Goal: Task Accomplishment & Management: Manage account settings

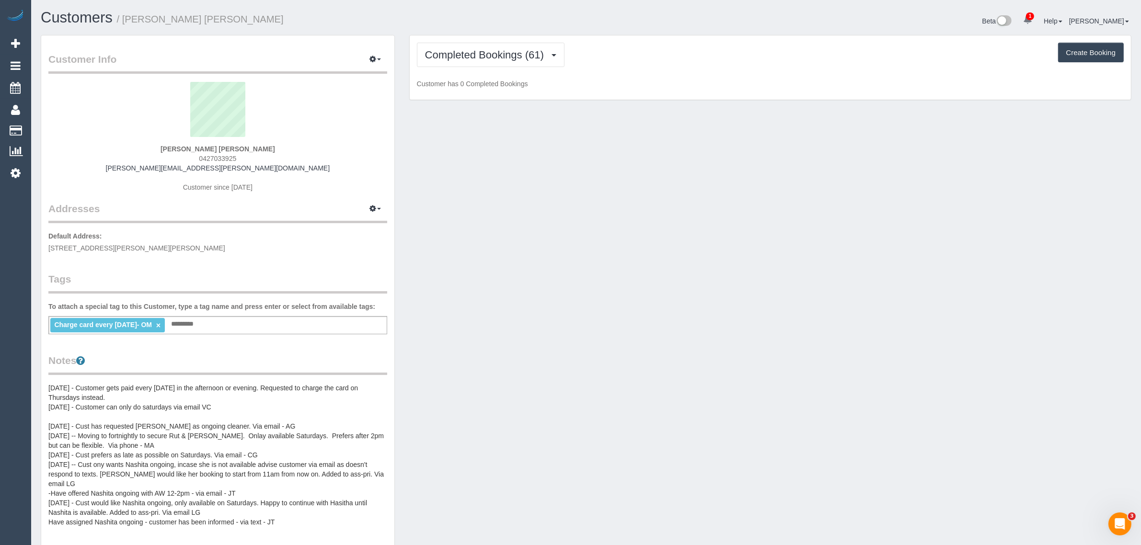
click at [132, 397] on pre "10/04/24 - Customer gets paid every Wednesday in the afternoon or evening. Requ…" at bounding box center [217, 455] width 339 height 144
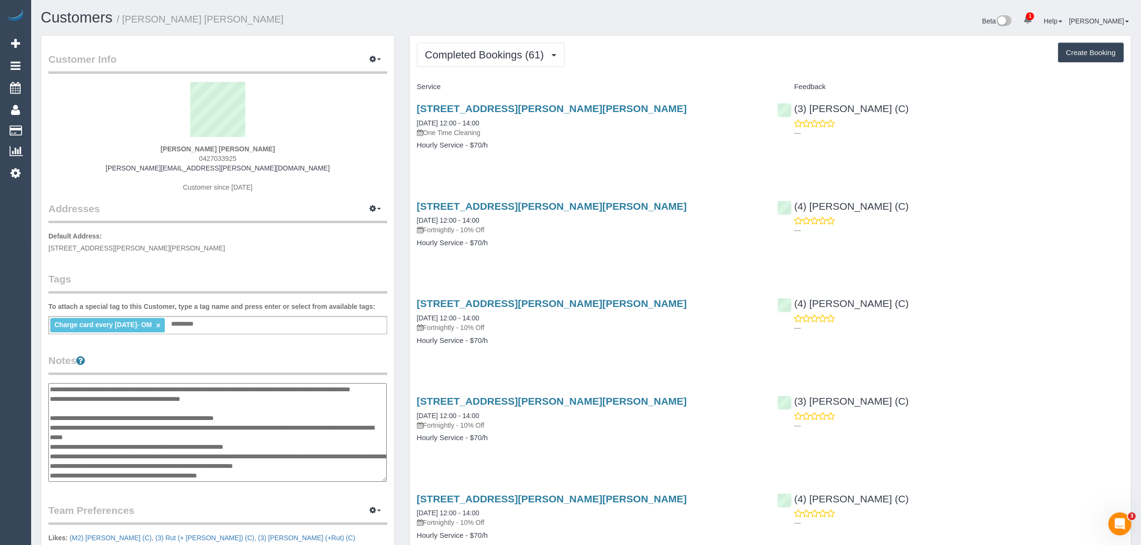
click at [55, 389] on textarea "**********" at bounding box center [217, 432] width 338 height 99
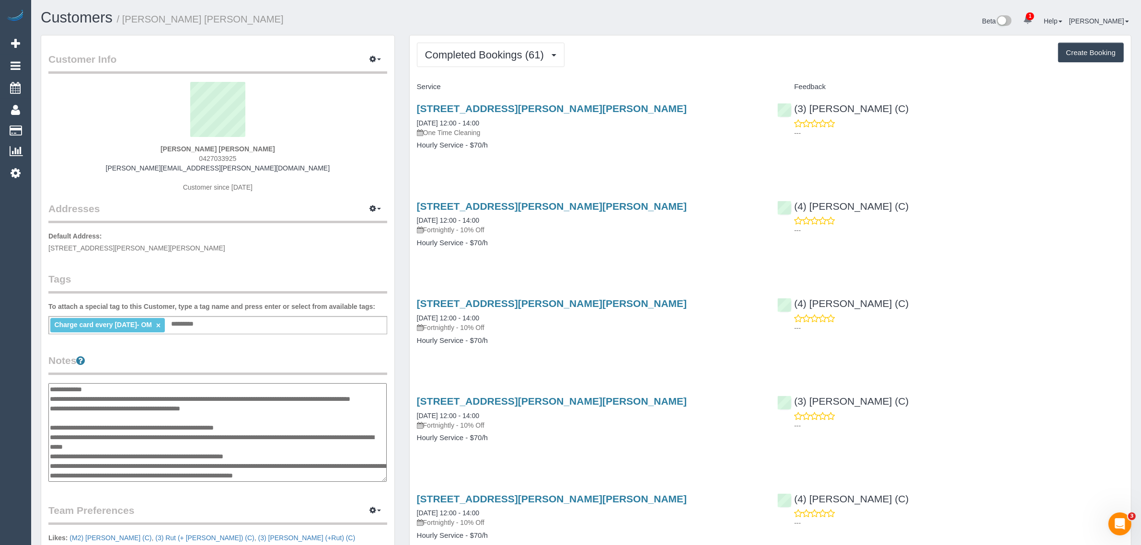
paste textarea "**********"
type textarea "**********"
click at [226, 347] on div "Customer Info Edit Contact Info Send Message Email Preferences Special Sales Ta…" at bounding box center [217, 395] width 353 height 720
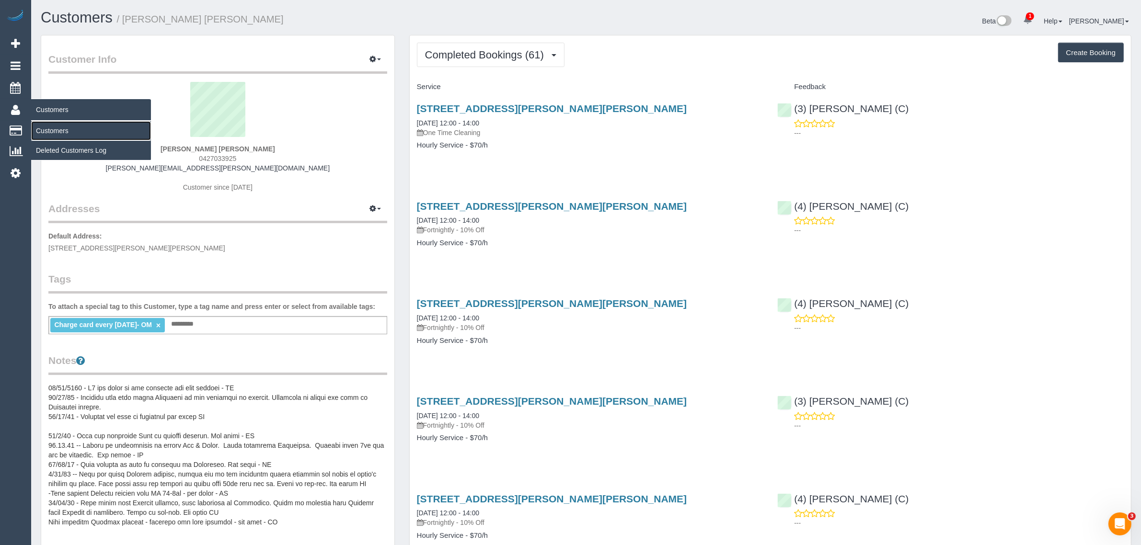
drag, startPoint x: 46, startPoint y: 125, endPoint x: 57, endPoint y: 120, distance: 11.8
click at [46, 125] on link "Customers" at bounding box center [91, 130] width 120 height 19
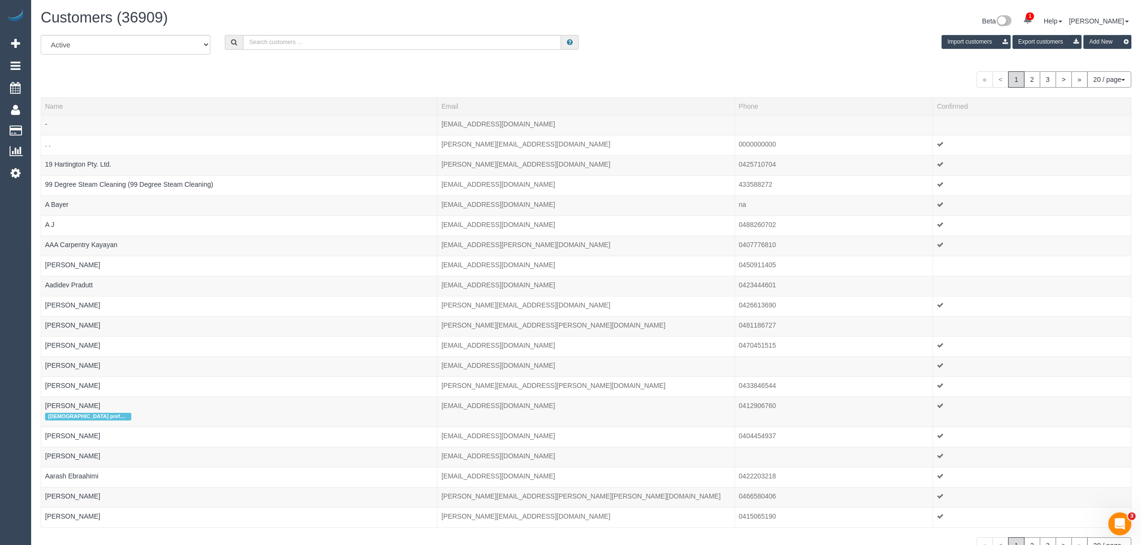
click at [346, 49] on div "All Active Archived Import customers Export customers Add New" at bounding box center [586, 48] width 1105 height 27
click at [343, 42] on input "text" at bounding box center [402, 42] width 318 height 15
paste input "Michele Williams"
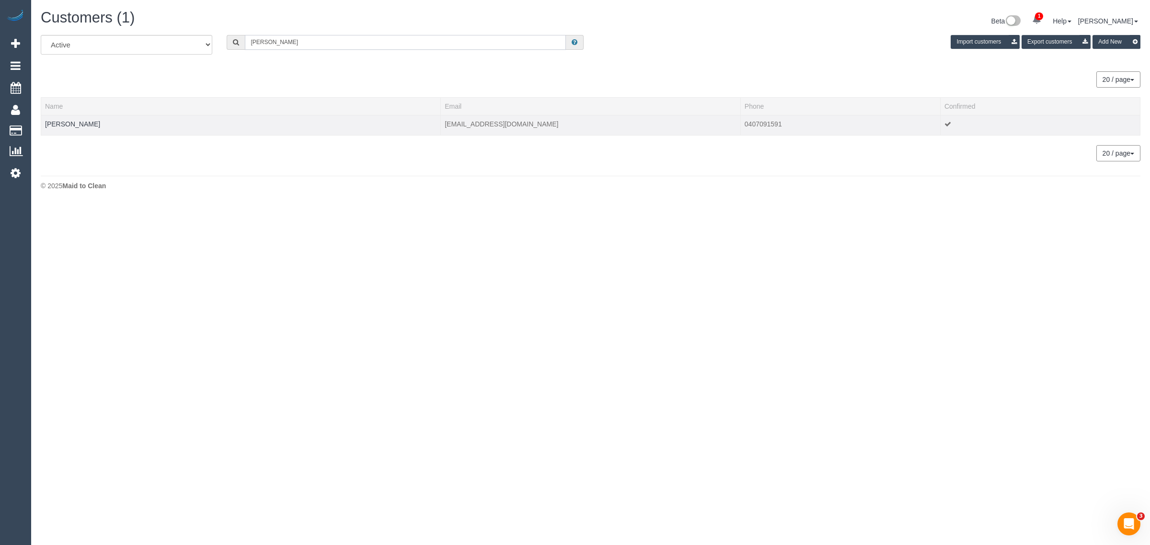
type input "Michele Williams"
click at [83, 127] on td "Michele Williams" at bounding box center [241, 125] width 400 height 20
click at [87, 118] on td "Michele Williams" at bounding box center [241, 125] width 400 height 20
click at [87, 122] on link "Michele Williams" at bounding box center [72, 124] width 55 height 8
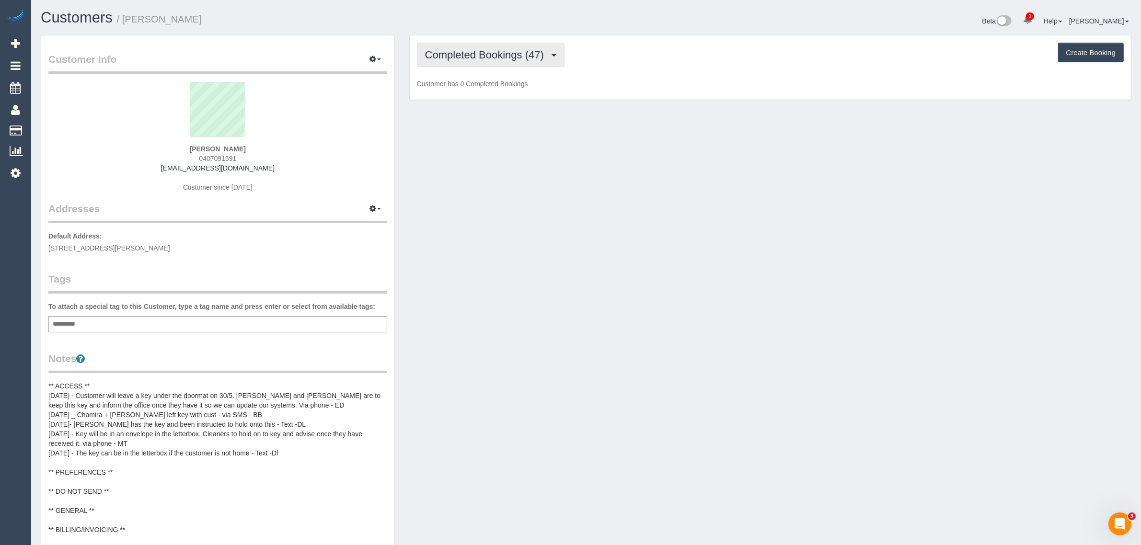
click at [456, 58] on span "Completed Bookings (47)" at bounding box center [487, 55] width 124 height 12
click at [455, 87] on link "Upcoming Bookings (12)" at bounding box center [468, 89] width 103 height 12
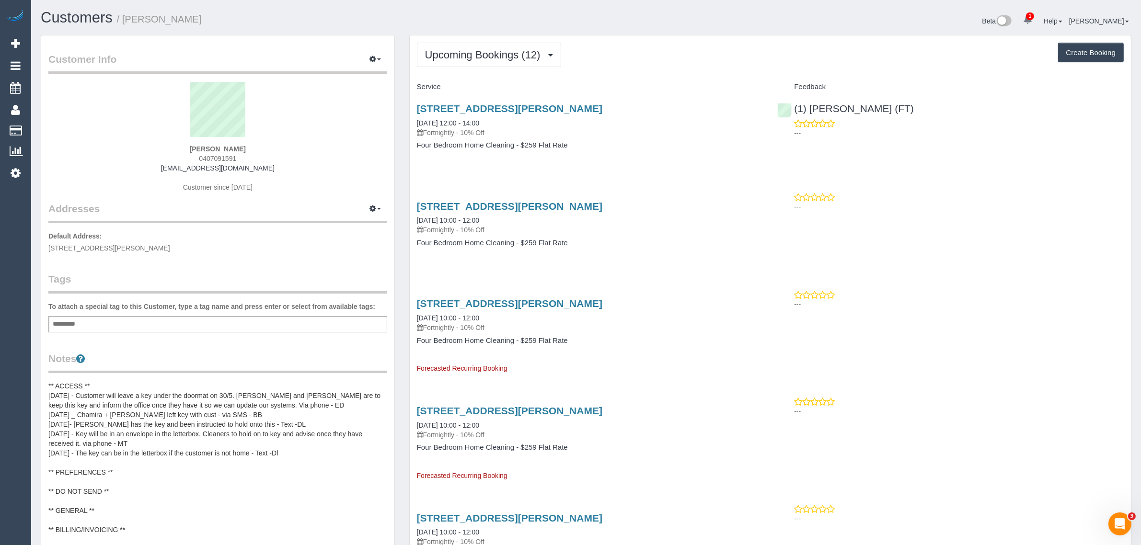
drag, startPoint x: 539, startPoint y: 122, endPoint x: 417, endPoint y: 118, distance: 122.2
click at [417, 118] on div "27 Laburnum Street, 2, Blackburn, VIC 3130 12/08/2025 12:00 - 14:00 Fortnightly…" at bounding box center [590, 120] width 346 height 34
copy link "12/08/2025 12:00 - 14:00"
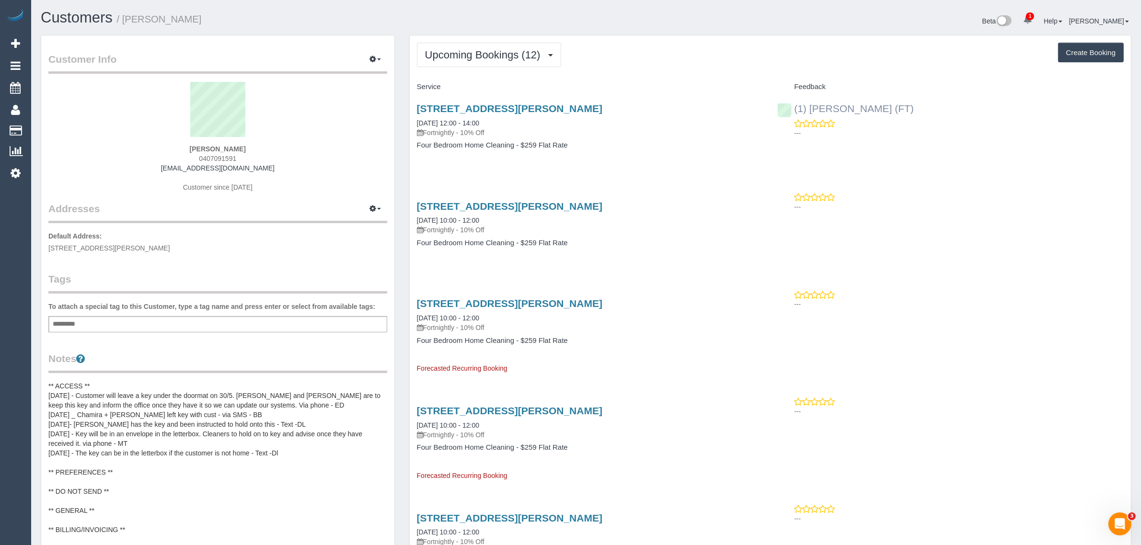
drag, startPoint x: 936, startPoint y: 113, endPoint x: 795, endPoint y: 102, distance: 140.8
click at [795, 102] on div "(1) Jeremy Law (FT) ---" at bounding box center [950, 118] width 361 height 47
copy link "(1) Jeremy Law (FT)"
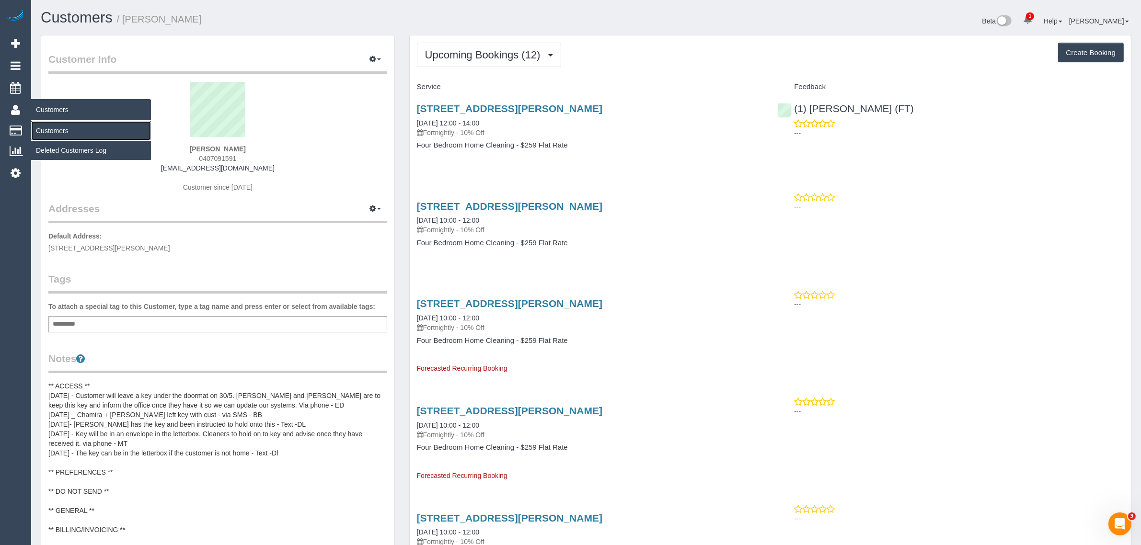
click at [46, 123] on link "Customers" at bounding box center [91, 130] width 120 height 19
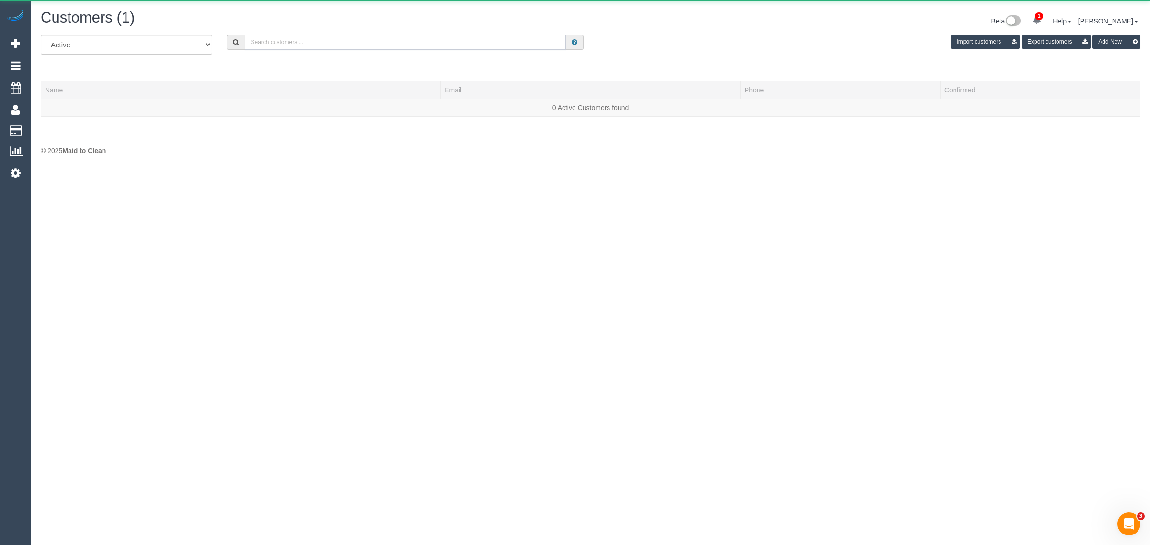
click at [269, 46] on input "text" at bounding box center [405, 42] width 321 height 15
paste input "Evelyne Ward Veteran Support Services"
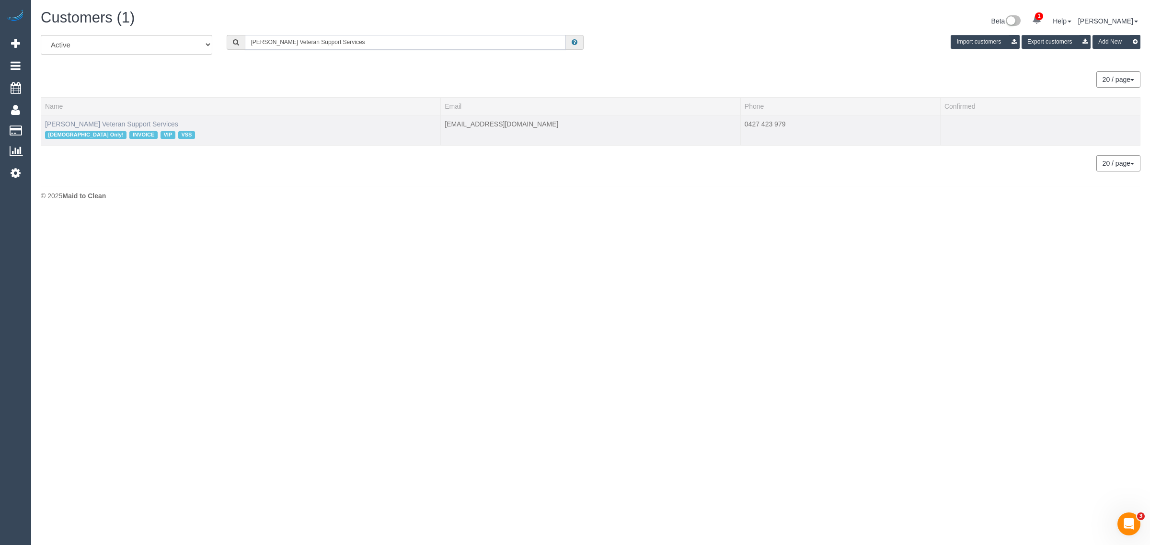
type input "Evelyne Ward Veteran Support Services"
drag, startPoint x: 122, startPoint y: 124, endPoint x: 146, endPoint y: 122, distance: 24.0
click at [122, 125] on link "Evelyne Ward Veteran Support Services" at bounding box center [111, 124] width 133 height 8
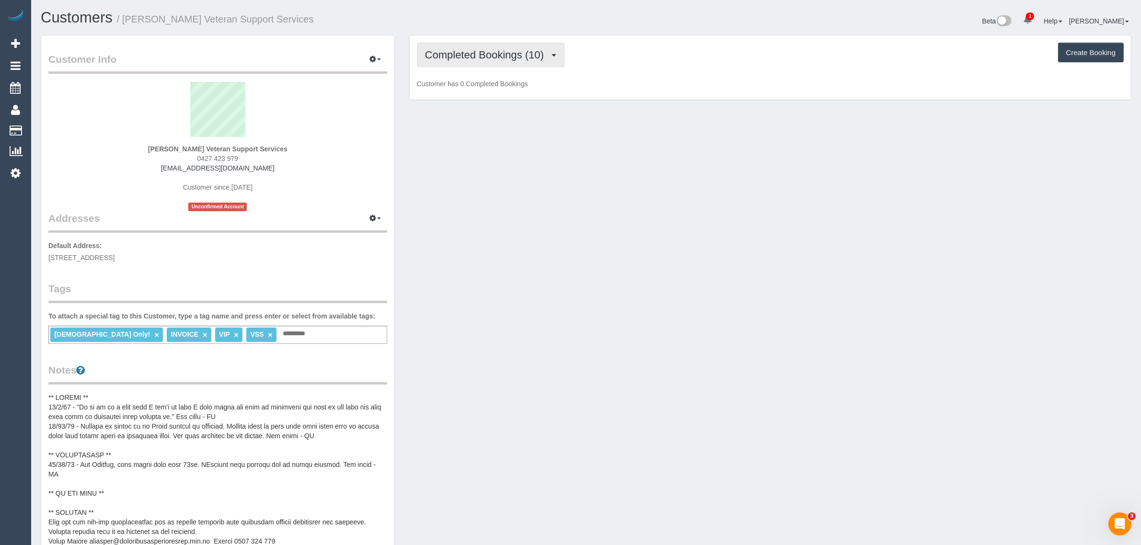
click at [484, 53] on span "Completed Bookings (10)" at bounding box center [487, 55] width 124 height 12
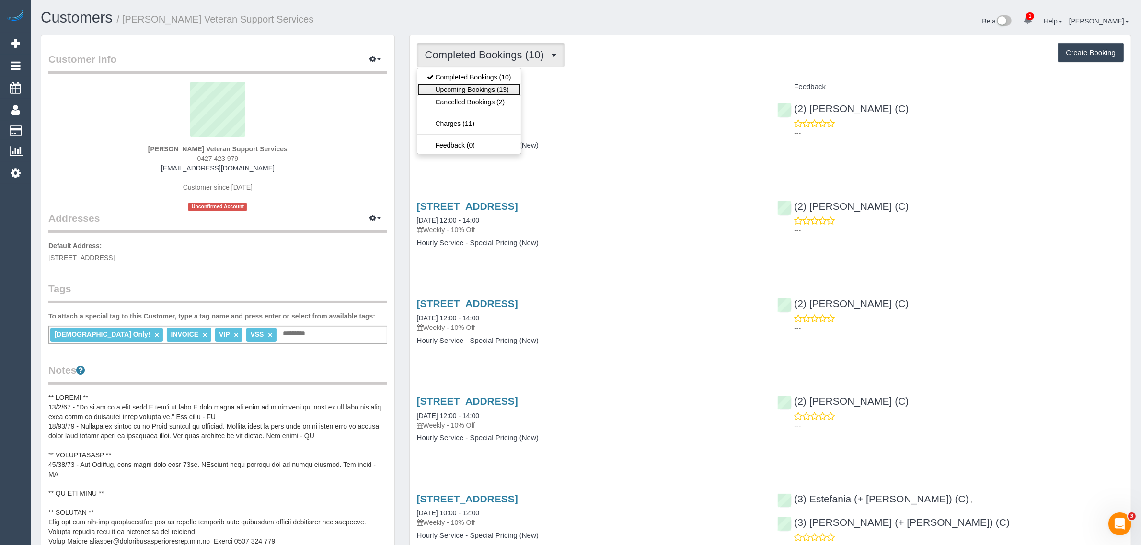
click at [473, 90] on link "Upcoming Bookings (13)" at bounding box center [468, 89] width 103 height 12
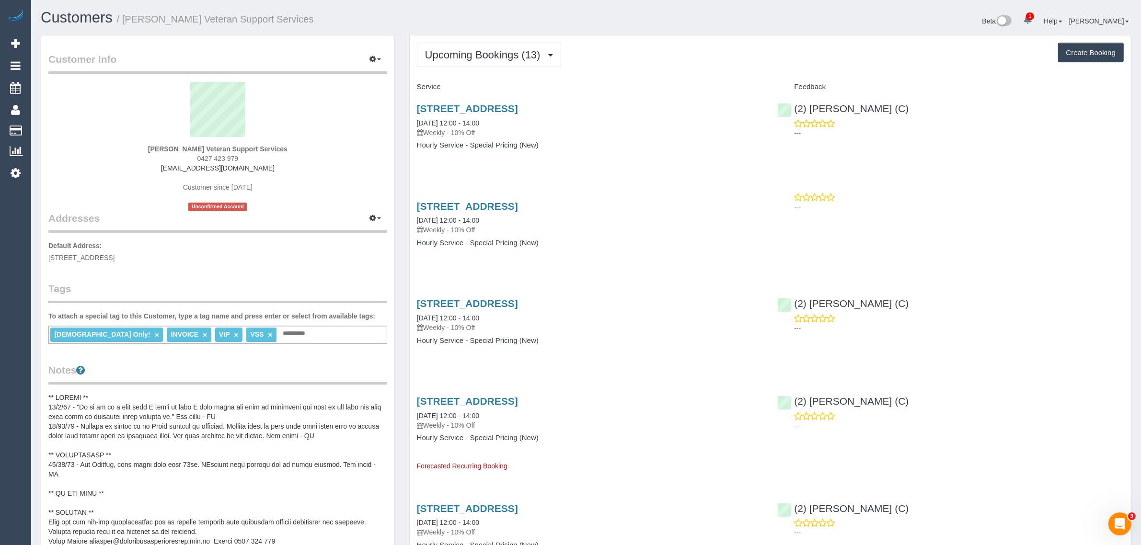
drag, startPoint x: 506, startPoint y: 120, endPoint x: 408, endPoint y: 124, distance: 98.3
copy link "12/08/2025 12:00 - 14:00"
click at [669, 137] on div "610/259 Normanby Road, South Melbourne, VIC 3205 12/08/2025 12:00 - 14:00 Weekl…" at bounding box center [590, 132] width 361 height 74
drag, startPoint x: 939, startPoint y: 114, endPoint x: 796, endPoint y: 101, distance: 143.8
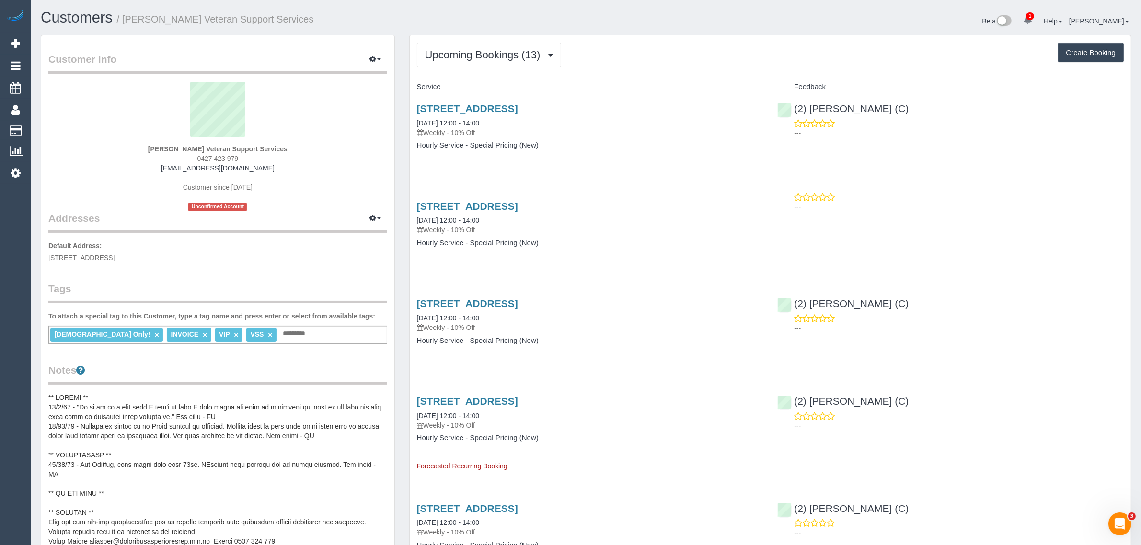
click at [796, 101] on div "(2) Megan Kaewpinich (C) ---" at bounding box center [950, 118] width 361 height 47
copy link "(2) Megan Kaewpinich (C)"
click at [59, 127] on link "Customers" at bounding box center [91, 130] width 120 height 19
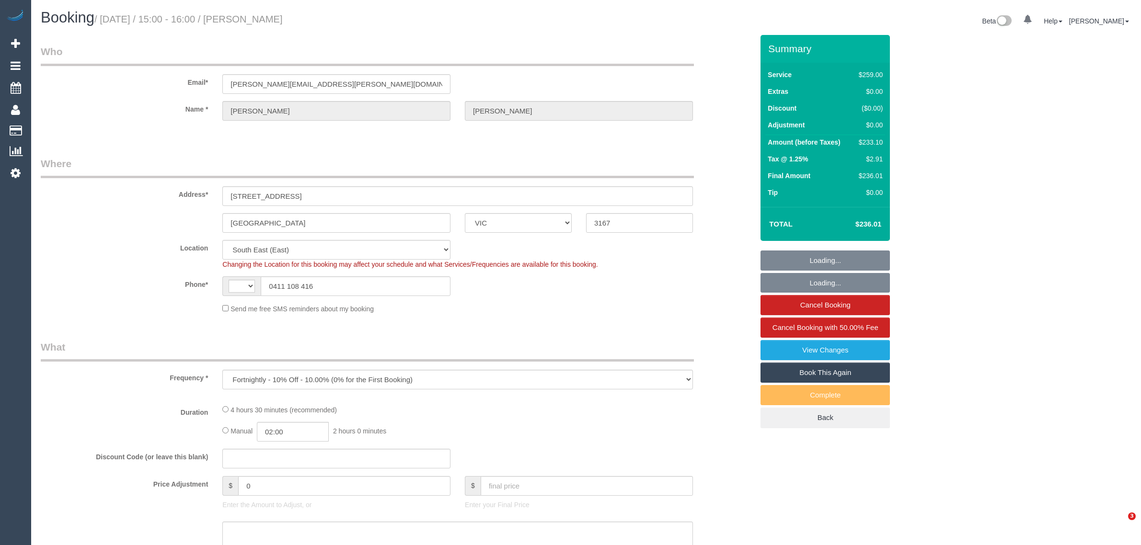
select select "VIC"
select select "number:27"
select select "number:14"
select select "number:19"
select select "number:23"
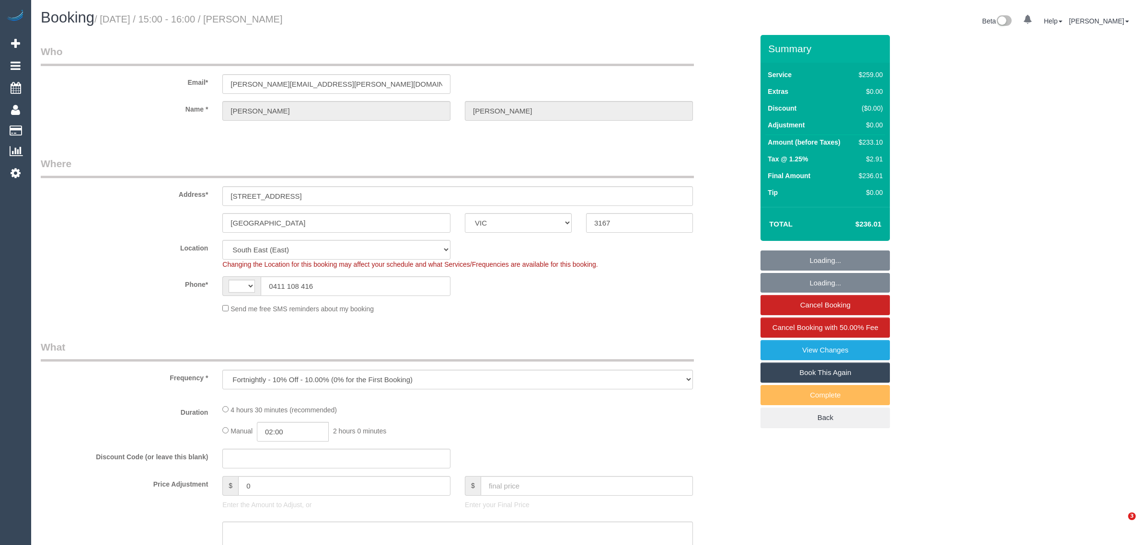
select select "number:34"
select select "object:785"
select select "string:AU"
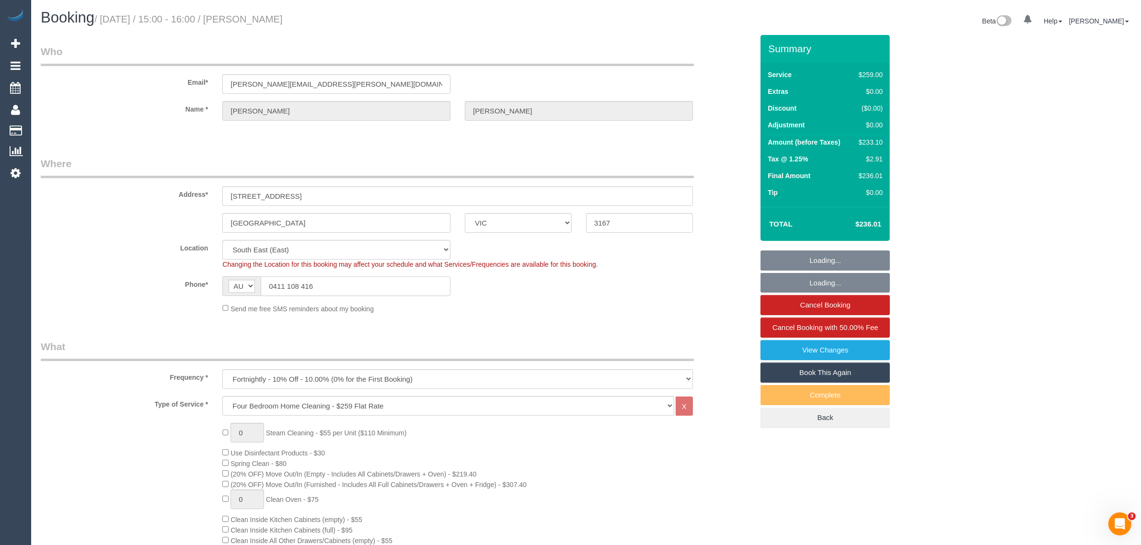
click at [403, 288] on input "0411 108 416" at bounding box center [356, 286] width 190 height 20
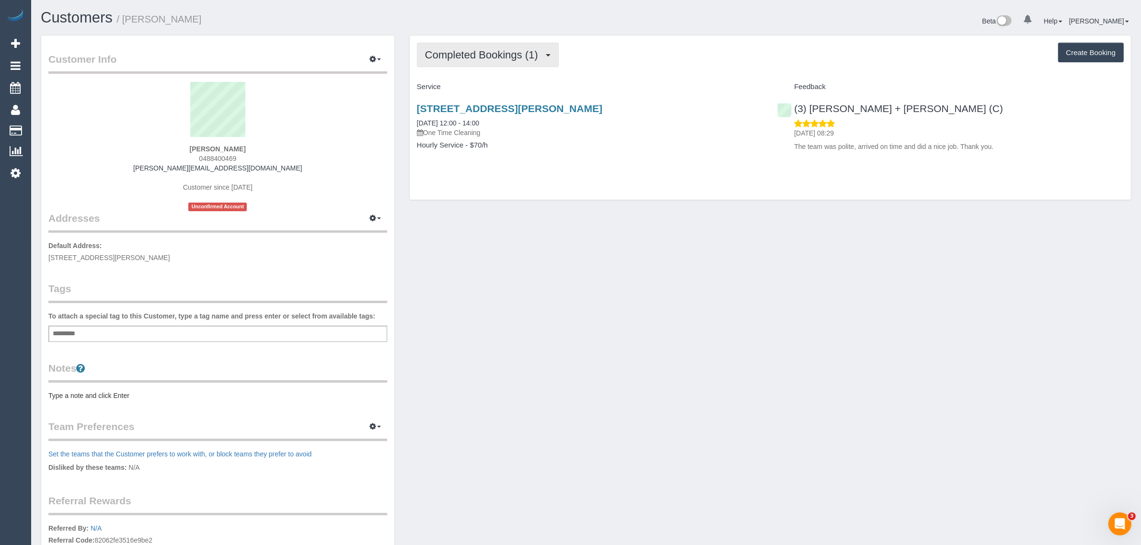
click at [480, 51] on span "Completed Bookings (1)" at bounding box center [484, 55] width 118 height 12
click at [456, 92] on link "Upcoming Bookings (1)" at bounding box center [467, 89] width 100 height 12
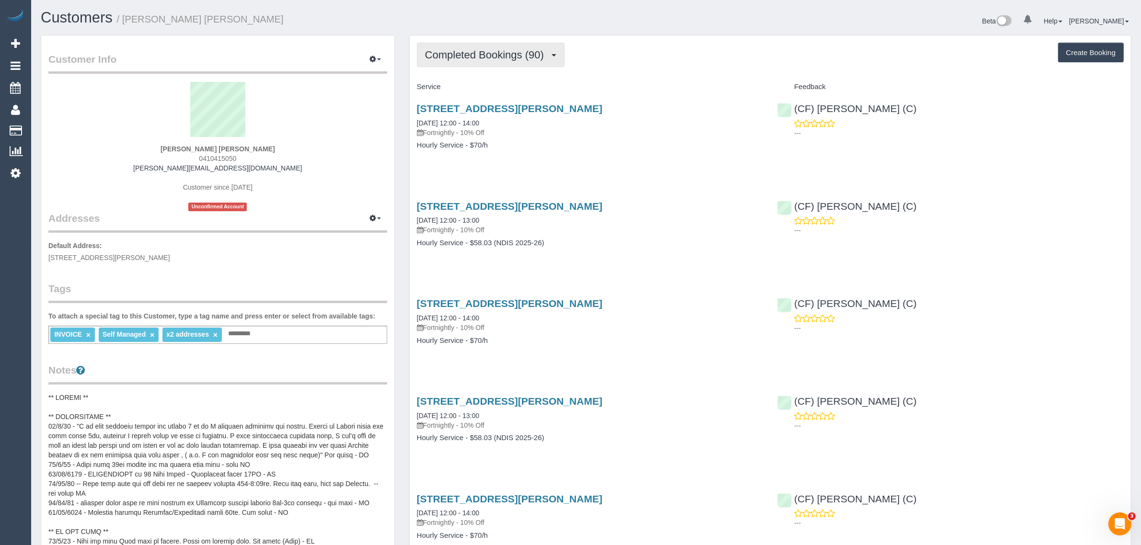
click at [456, 58] on span "Completed Bookings (90)" at bounding box center [487, 55] width 124 height 12
click at [448, 93] on link "Upcoming Bookings (22)" at bounding box center [468, 89] width 103 height 12
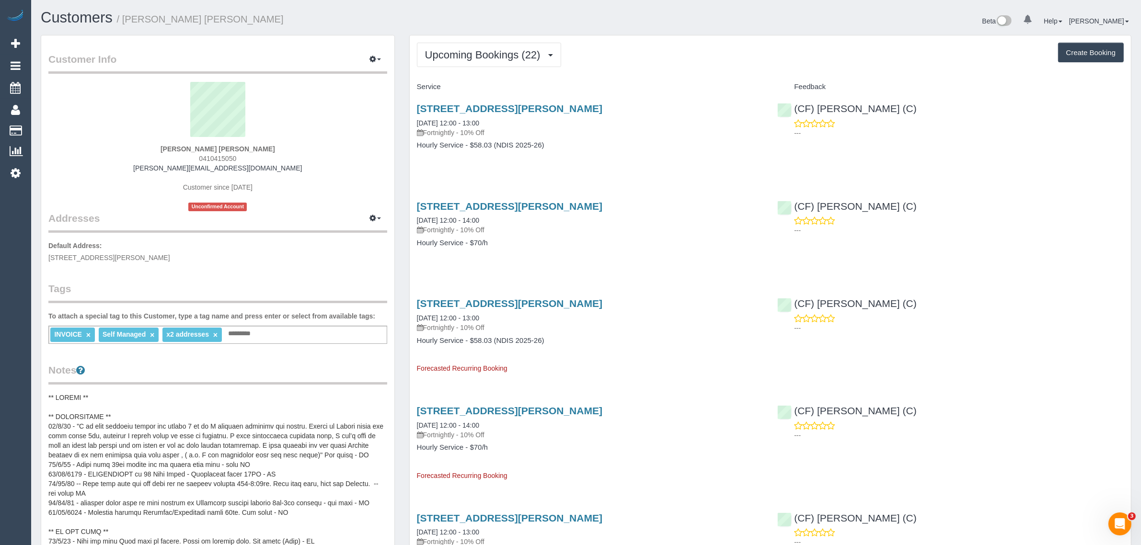
drag, startPoint x: 548, startPoint y: 118, endPoint x: 412, endPoint y: 122, distance: 135.6
click at [412, 122] on div "18 Mount Eccles Way, South Morang, VIC 3752 12/08/2025 12:00 - 13:00 Fortnightl…" at bounding box center [590, 132] width 361 height 74
copy link "12/08/2025 12:00 - 13:00"
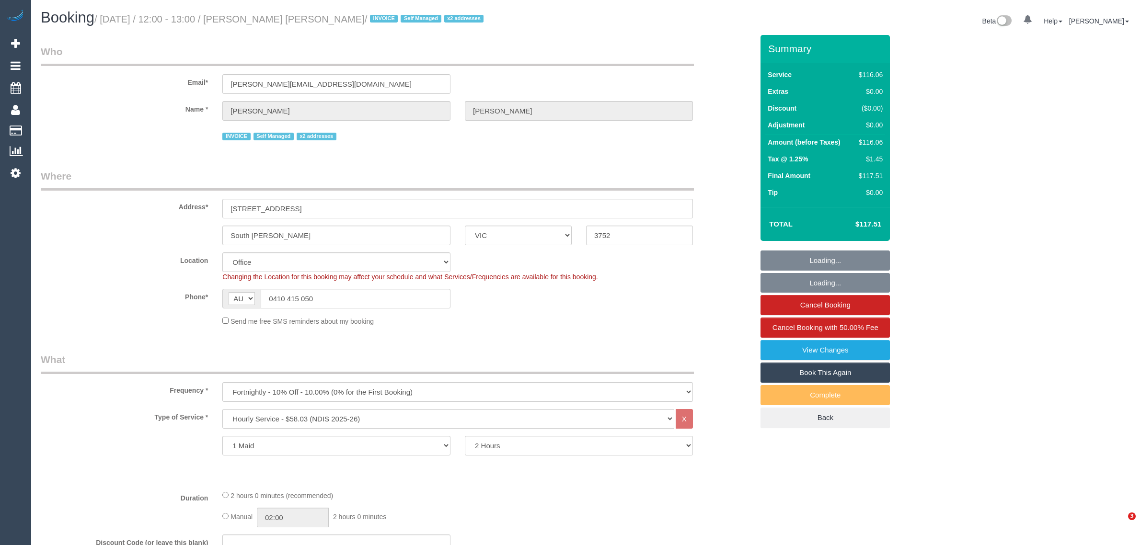
select select "VIC"
select select "string:check"
select select "number:28"
select select "number:14"
select select "number:19"
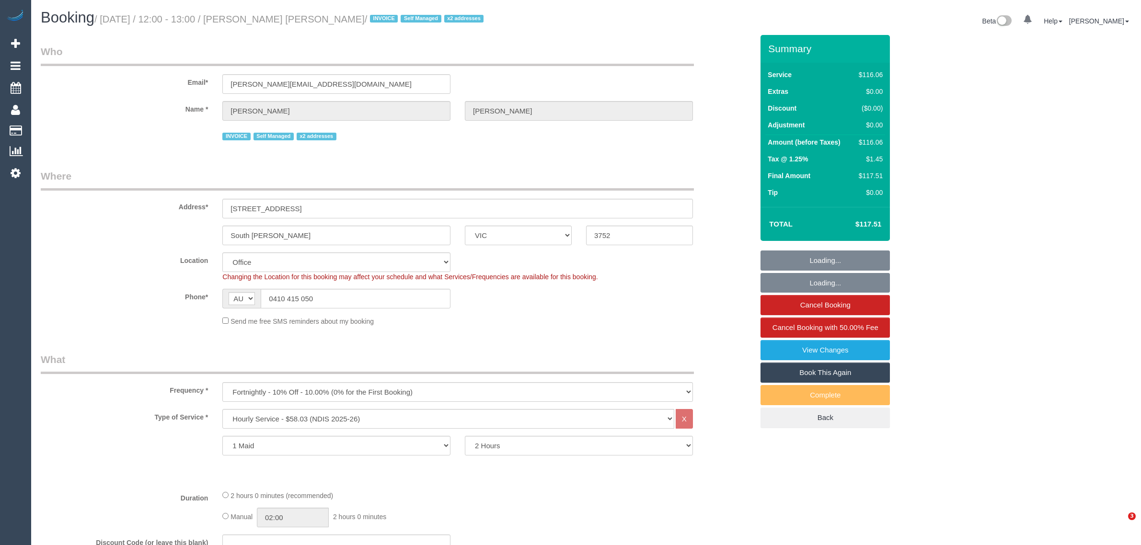
select select "number:36"
select select "number:35"
select select "number:11"
select select "34298"
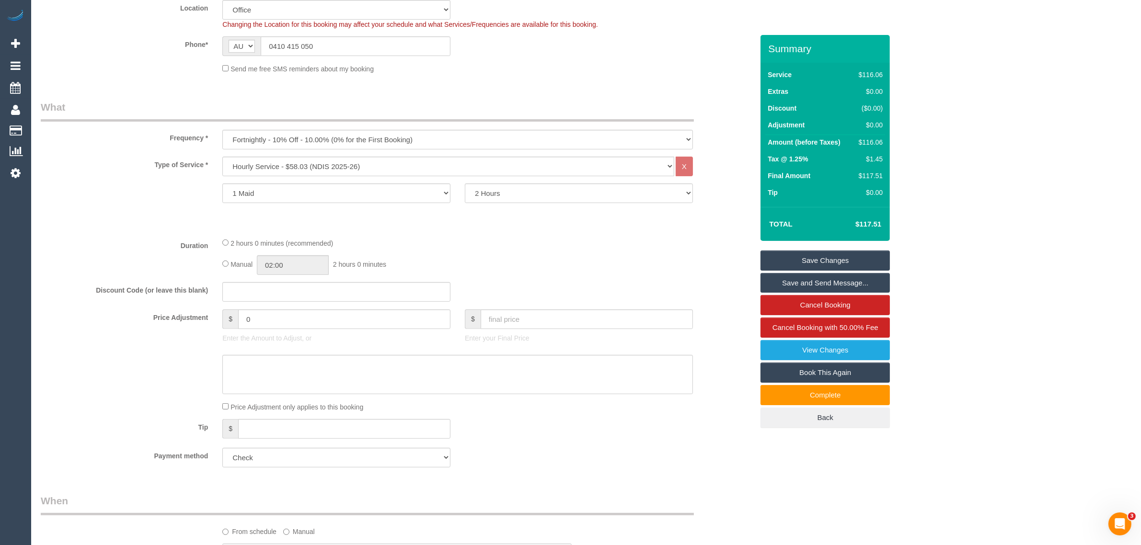
scroll to position [252, 0]
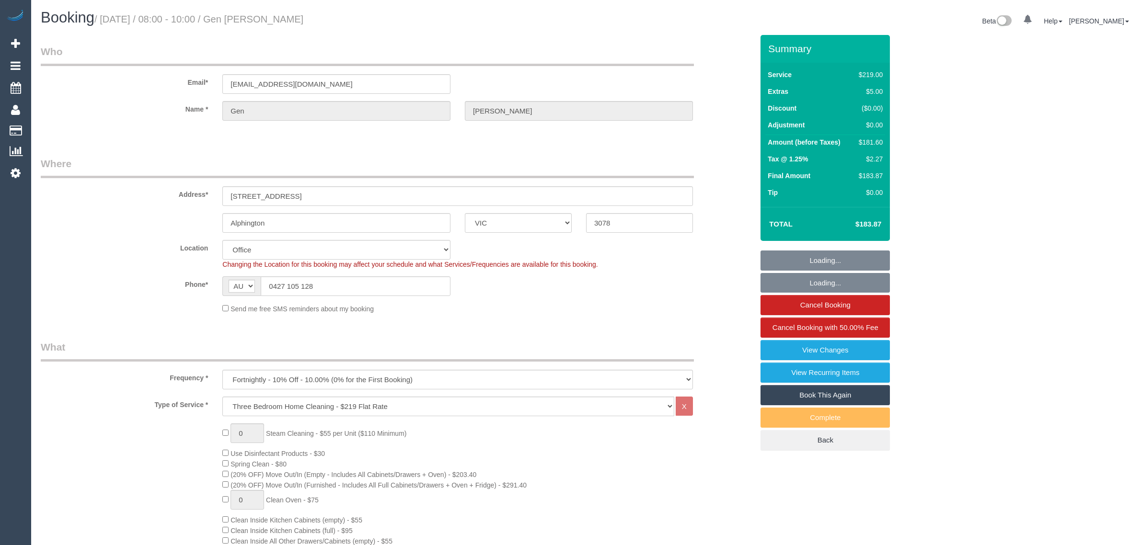
select select "VIC"
select select "number:28"
select select "number:14"
select select "number:19"
select select "number:22"
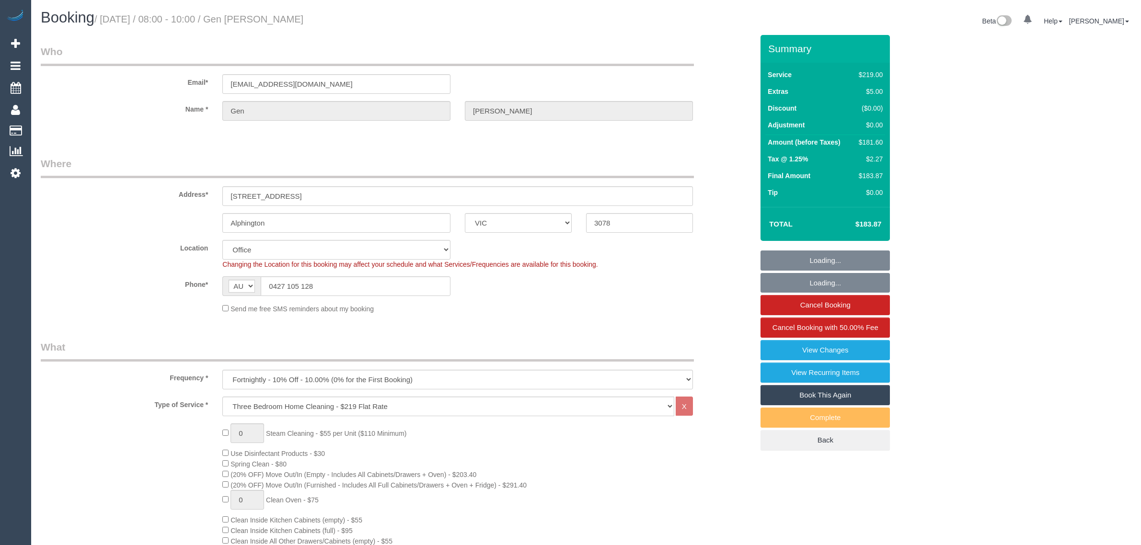
select select "number:34"
select select "number:11"
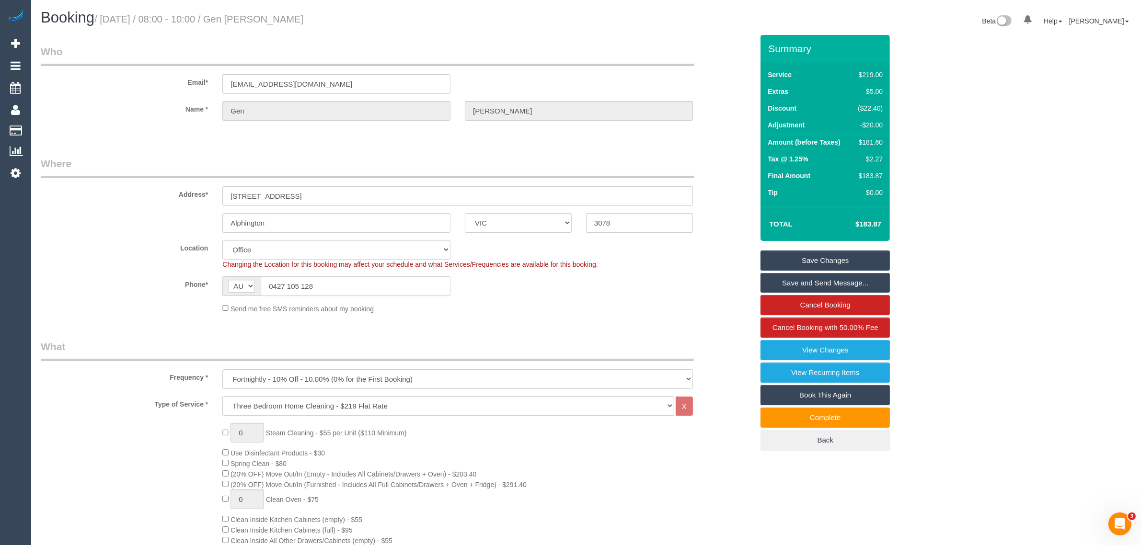
click at [329, 286] on input "0427 105 128" at bounding box center [356, 286] width 190 height 20
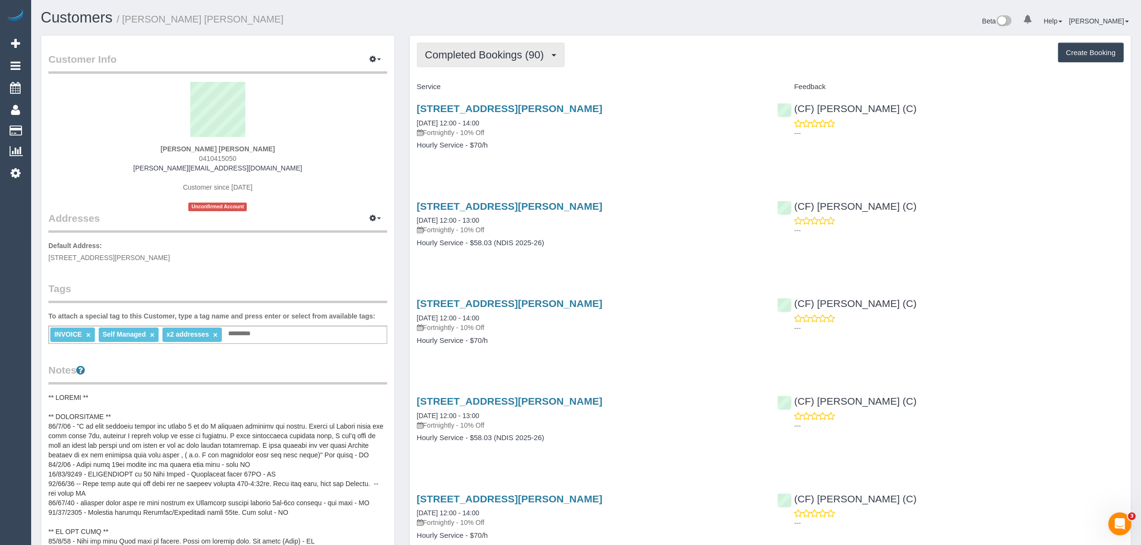
click at [491, 51] on span "Completed Bookings (90)" at bounding box center [487, 55] width 124 height 12
click at [480, 87] on link "Upcoming Bookings (22)" at bounding box center [468, 89] width 103 height 12
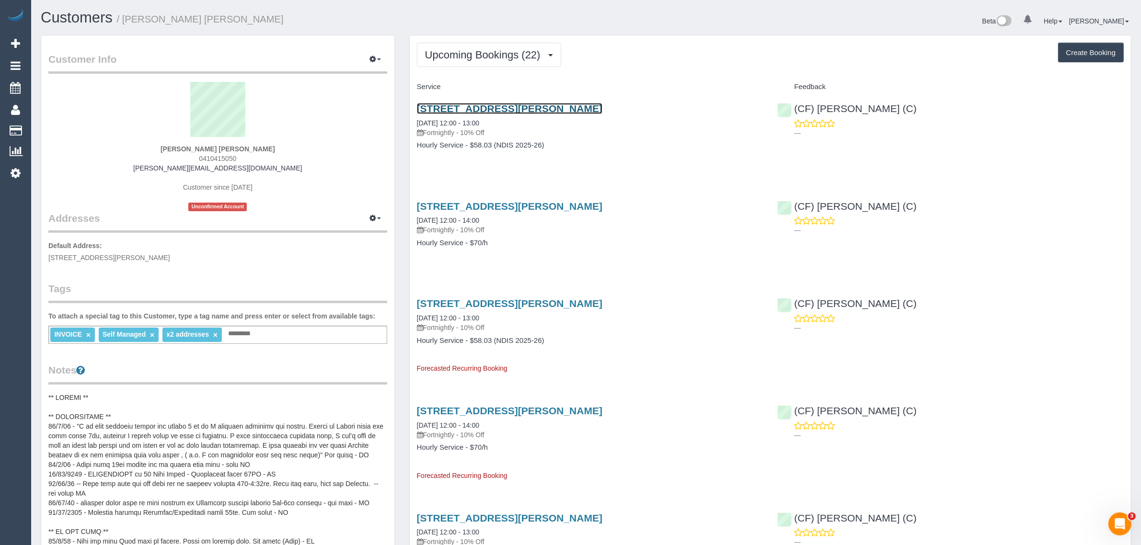
click at [453, 110] on link "18 Mount Eccles Way, South Morang, VIC 3752" at bounding box center [509, 108] width 185 height 11
click at [442, 60] on button "Upcoming Bookings (22)" at bounding box center [489, 55] width 144 height 24
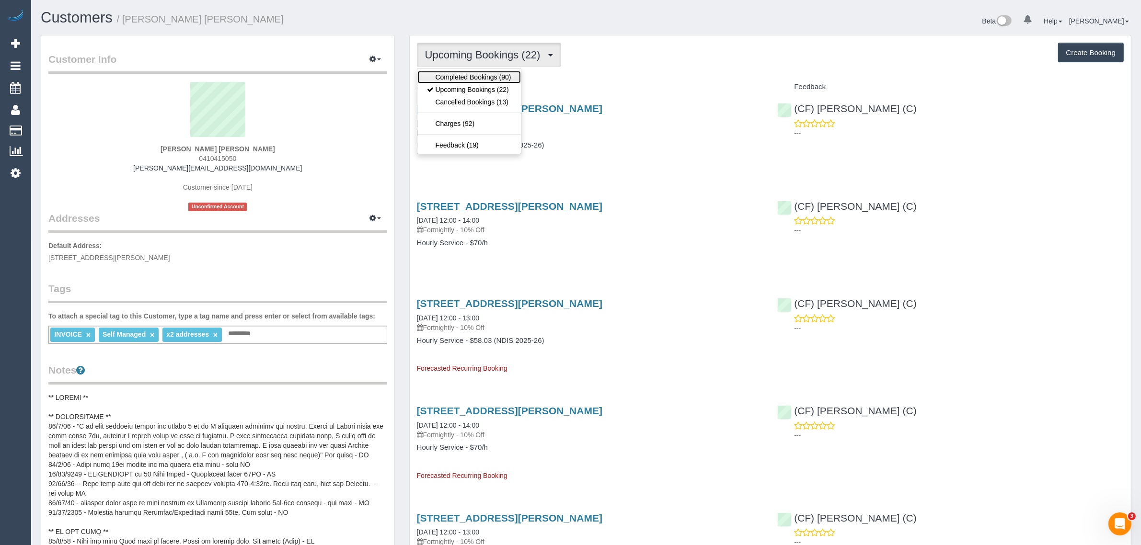
click at [444, 77] on link "Completed Bookings (90)" at bounding box center [468, 77] width 103 height 12
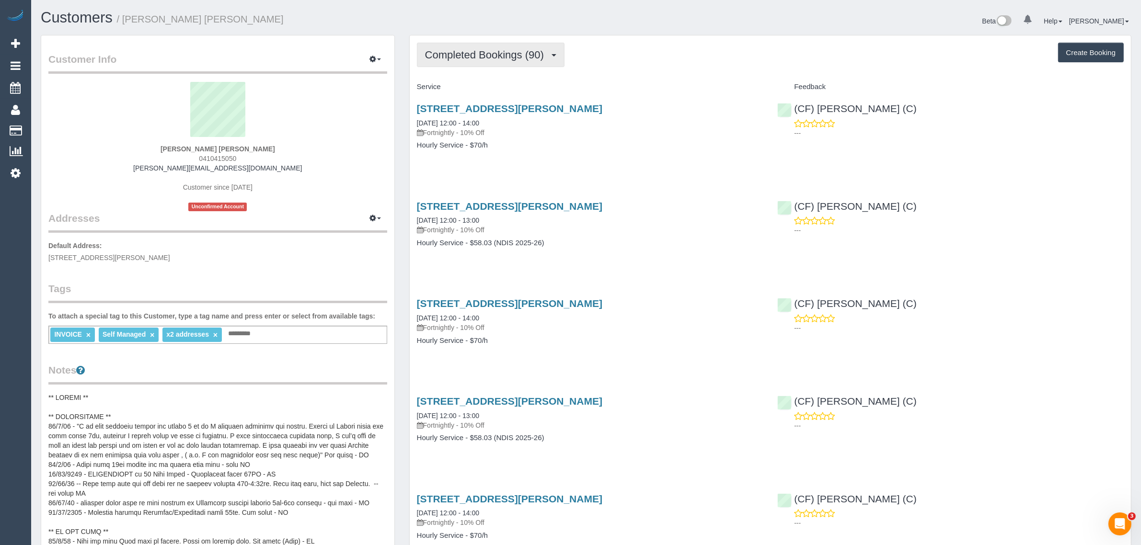
click at [518, 50] on span "Completed Bookings (90)" at bounding box center [487, 55] width 124 height 12
click at [487, 90] on link "Upcoming Bookings (22)" at bounding box center [468, 89] width 103 height 12
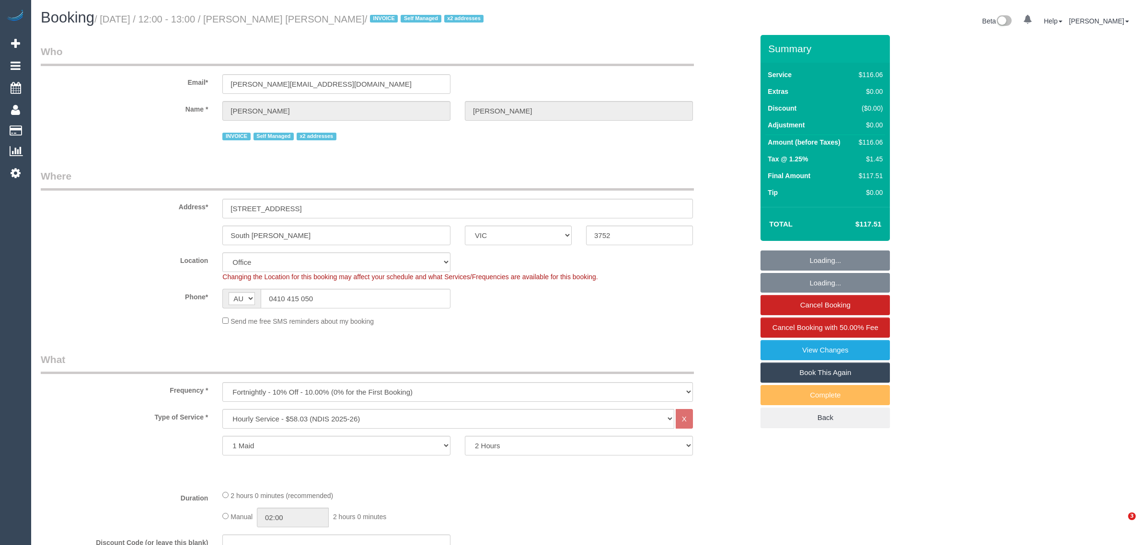
select select "VIC"
select select "string:check"
select select "number:28"
select select "number:14"
select select "number:19"
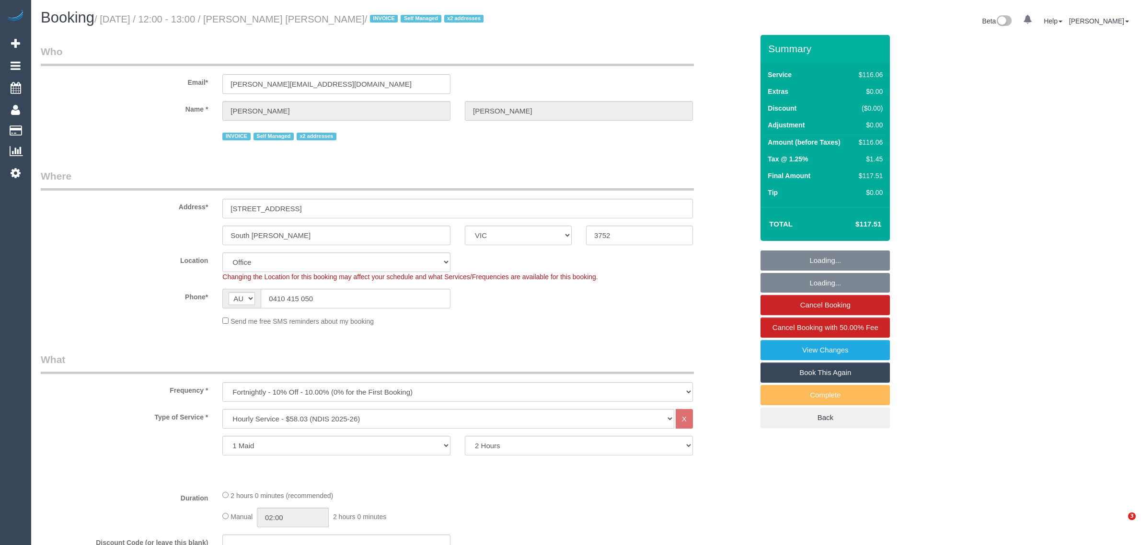
select select "number:36"
select select "number:35"
select select "number:11"
select select "object:750"
select select "34298"
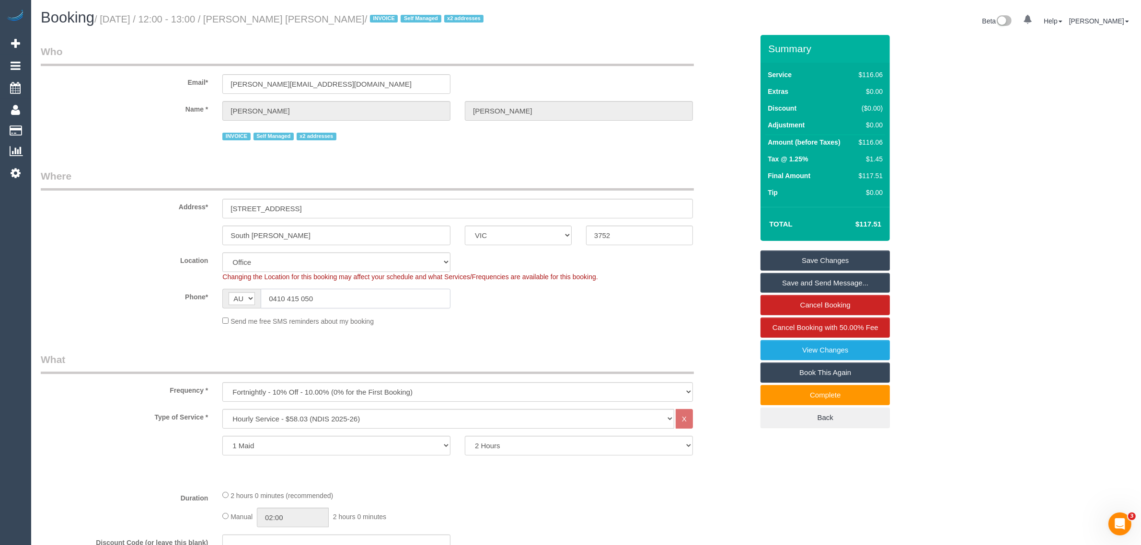
click at [331, 296] on input "0410 415 050" at bounding box center [356, 299] width 190 height 20
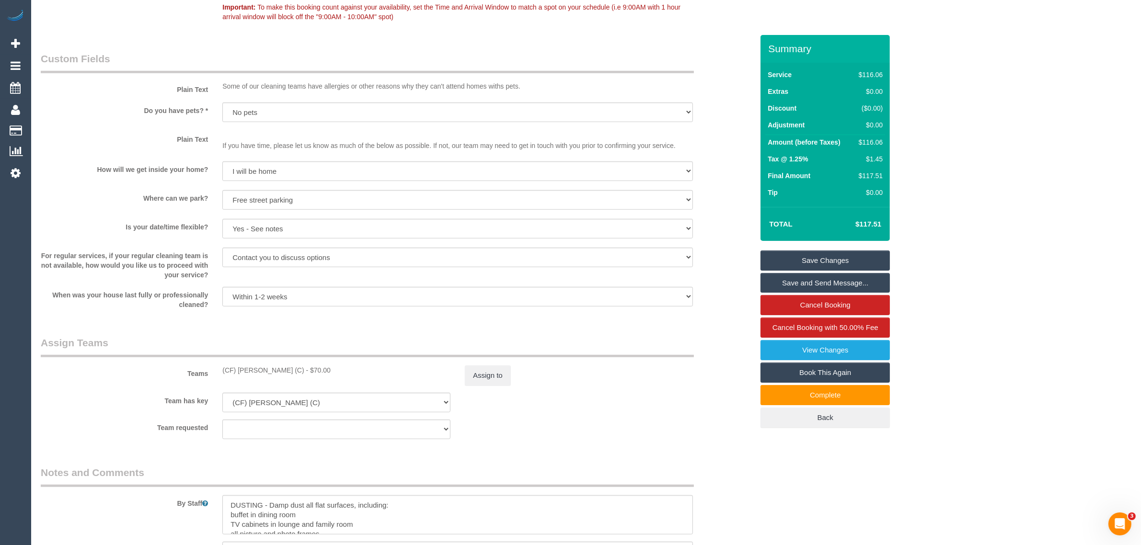
scroll to position [958, 0]
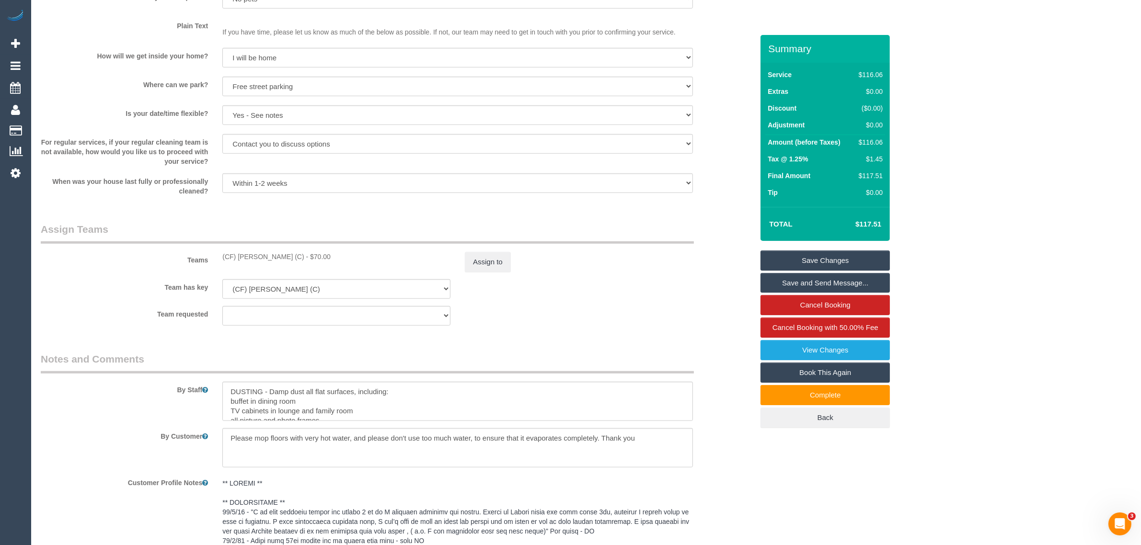
click at [671, 266] on div "Assign to" at bounding box center [578, 262] width 242 height 20
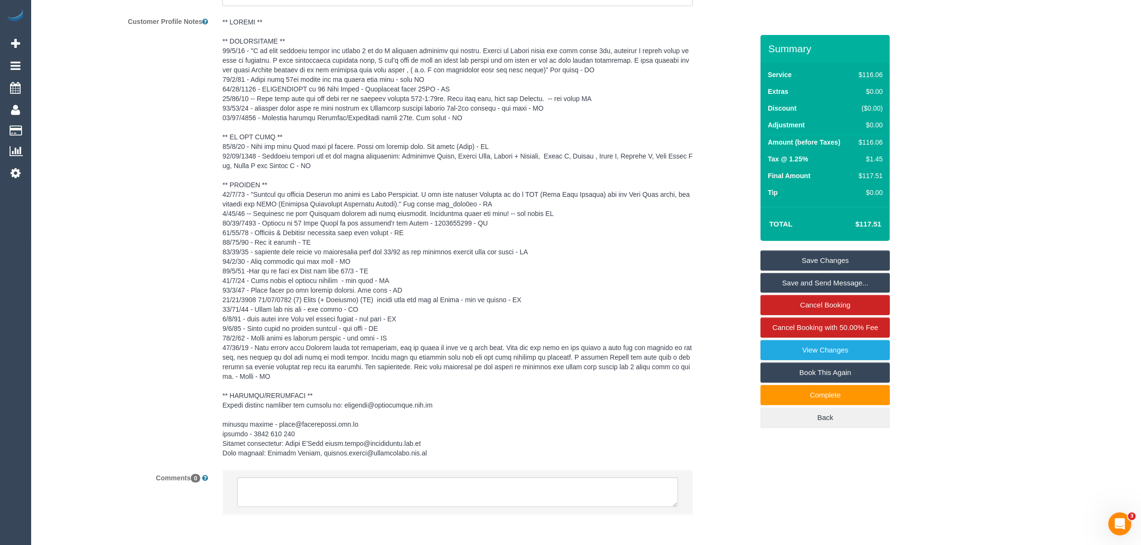
scroll to position [1450, 0]
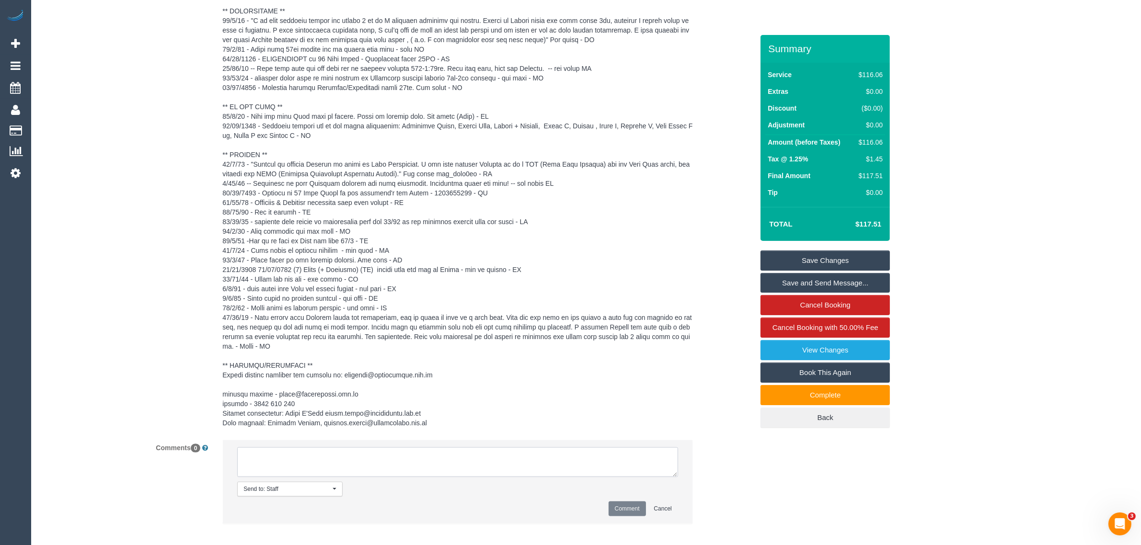
drag, startPoint x: 553, startPoint y: 451, endPoint x: 560, endPoint y: 449, distance: 7.4
click at [552, 451] on textarea at bounding box center [457, 462] width 441 height 30
paste textarea "Cleaner(s) Unassigned: Reason Unassigned: Contact via: Which message sent: Addi…"
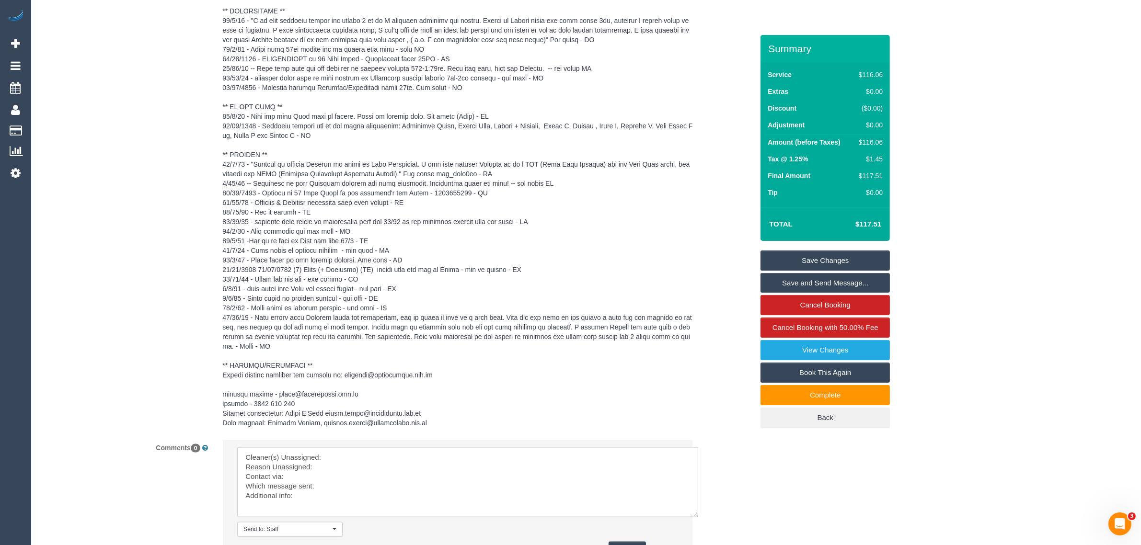
scroll to position [0, 0]
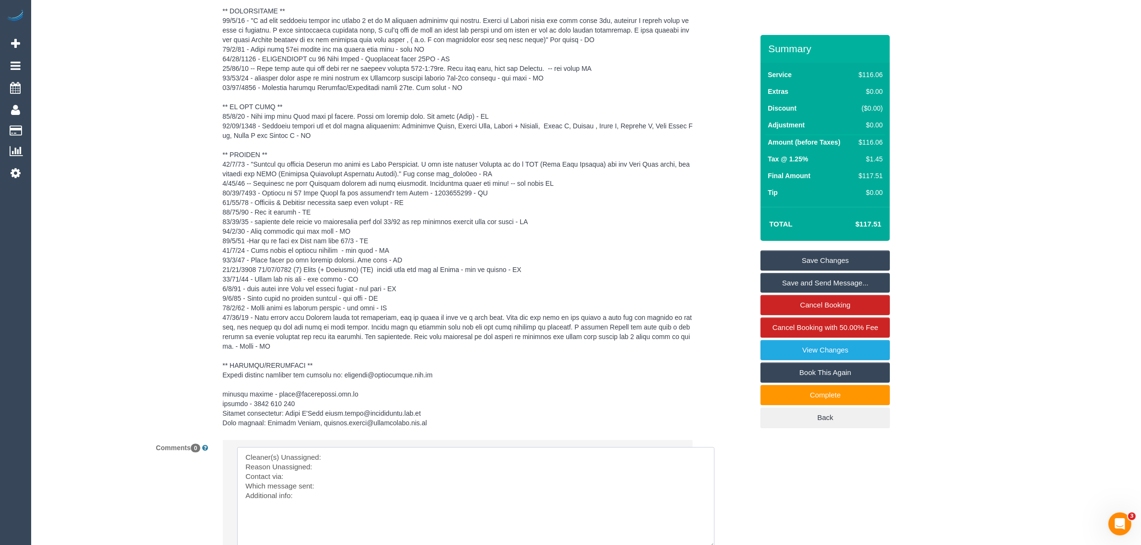
drag, startPoint x: 674, startPoint y: 466, endPoint x: 693, endPoint y: 489, distance: 29.6
click at [714, 537] on textarea at bounding box center [475, 497] width 477 height 101
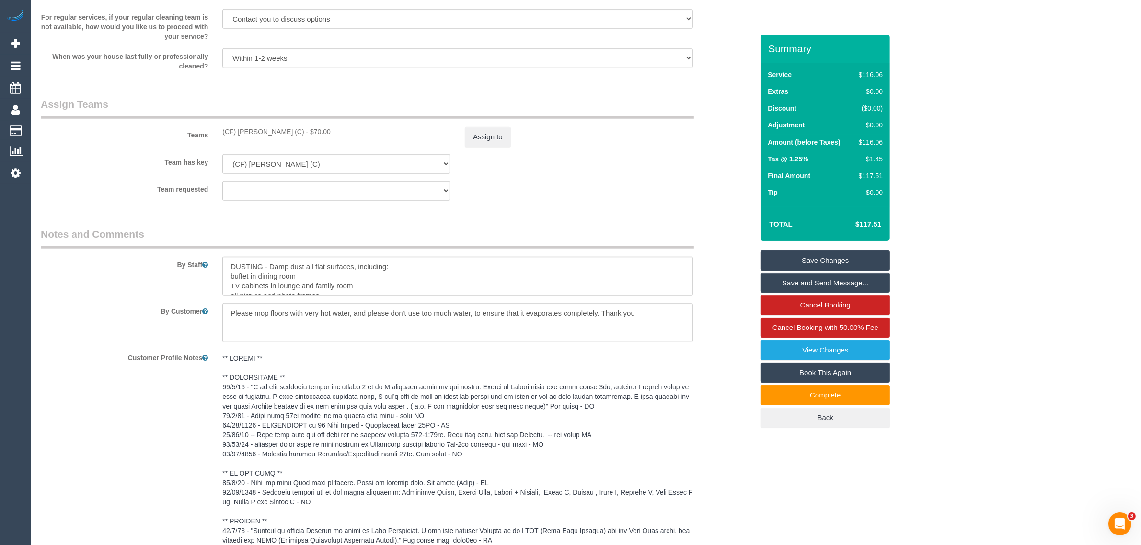
scroll to position [971, 0]
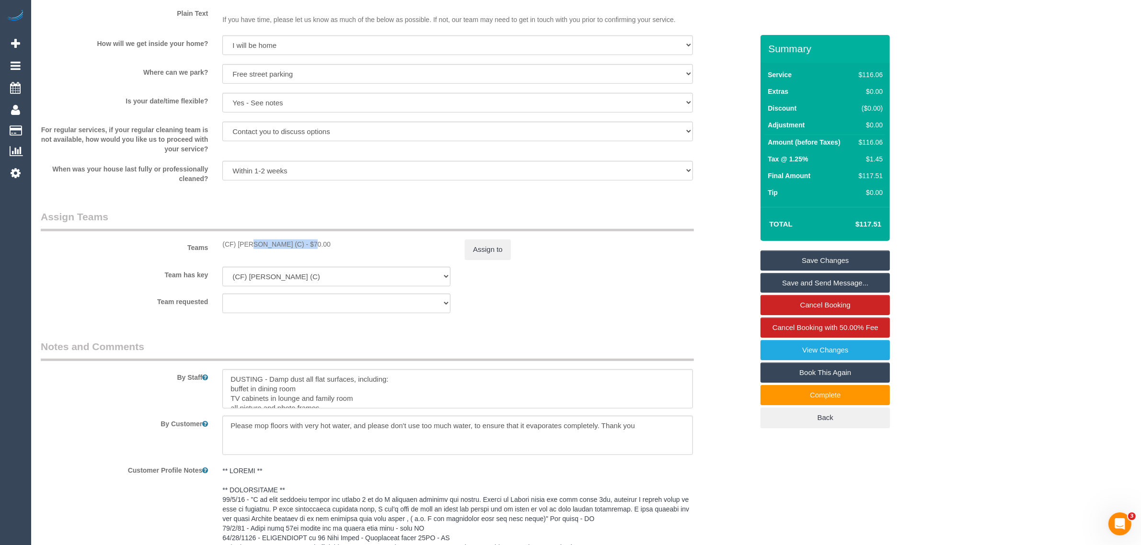
drag, startPoint x: 218, startPoint y: 240, endPoint x: 284, endPoint y: 241, distance: 65.6
click at [284, 241] on div "(CF) Dhanusha S (C) - $70.00" at bounding box center [336, 245] width 242 height 10
copy div "(CF) Dhanusha S (C"
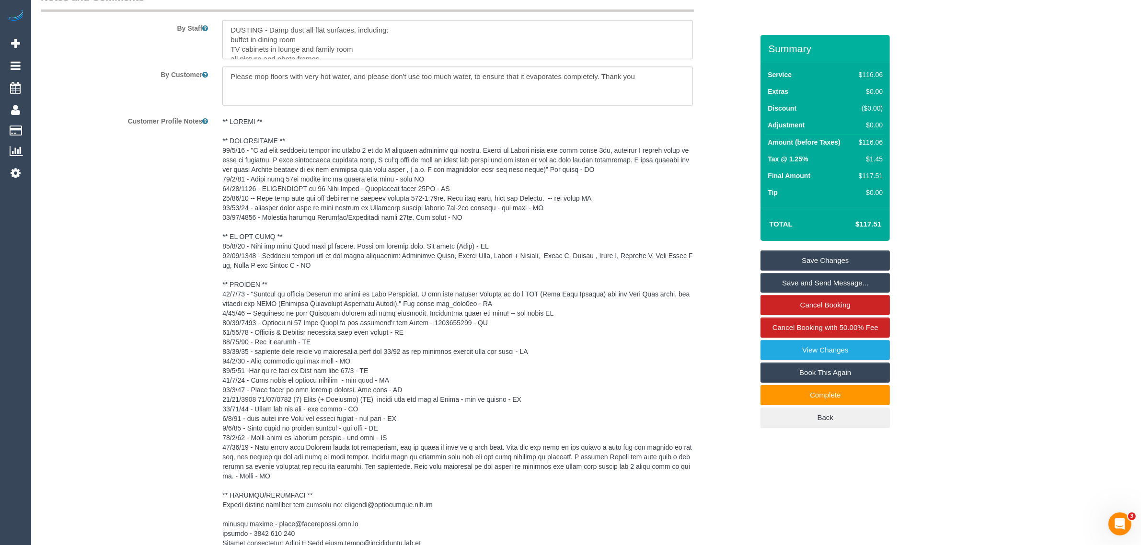
scroll to position [1450, 0]
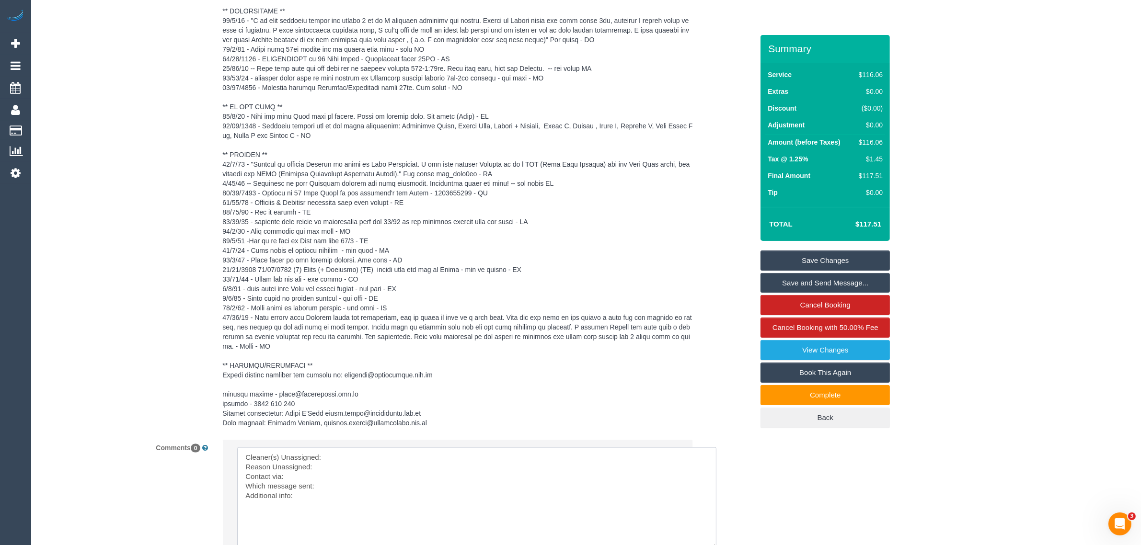
click at [369, 447] on textarea at bounding box center [476, 498] width 479 height 102
paste textarea "(CF) Dhanusha S (C"
drag, startPoint x: 358, startPoint y: 461, endPoint x: 361, endPoint y: 441, distance: 20.3
click at [357, 461] on textarea at bounding box center [476, 498] width 479 height 102
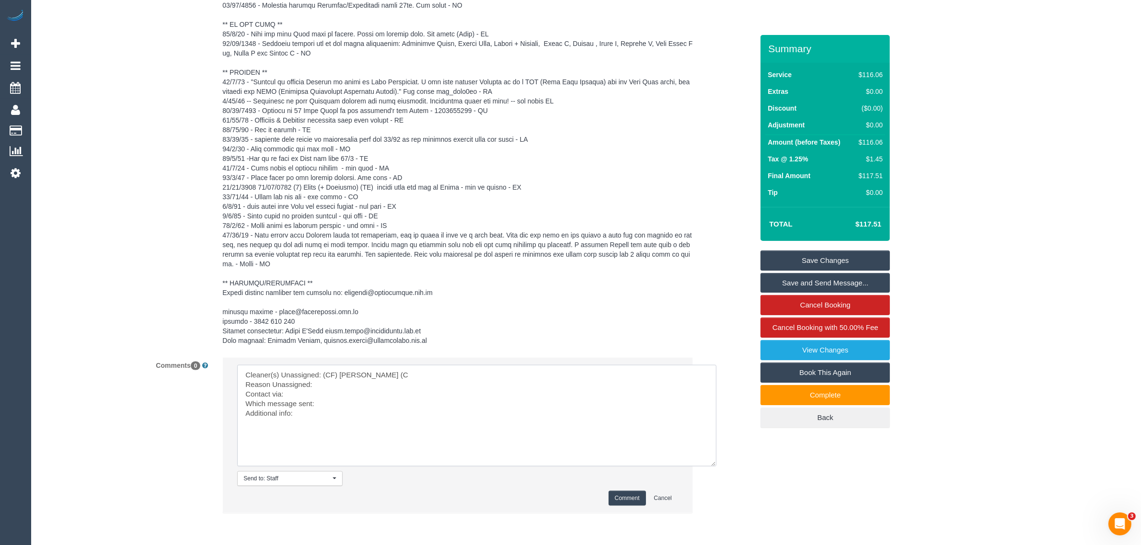
scroll to position [1561, 0]
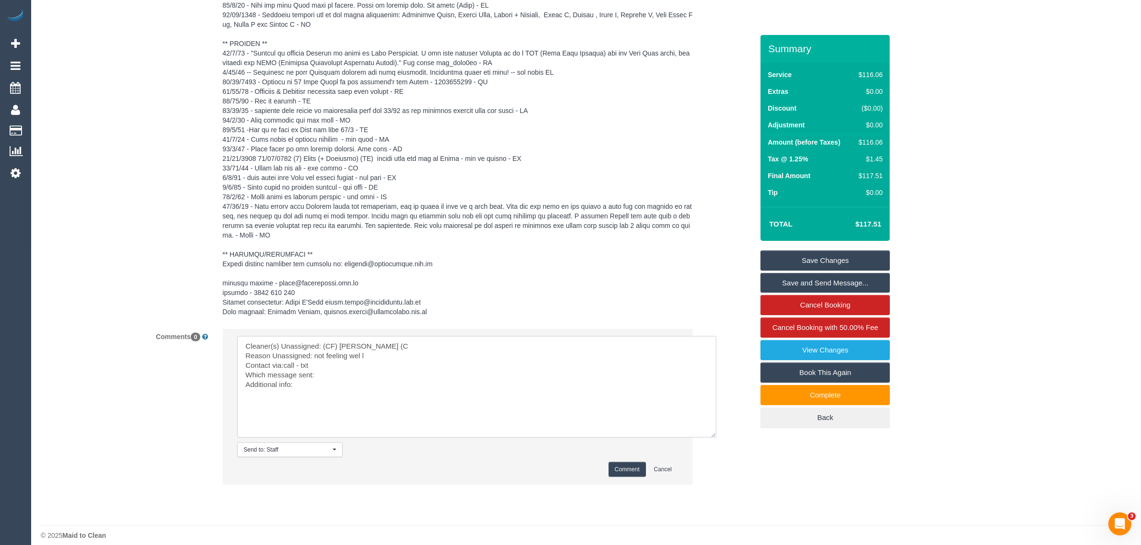
click at [471, 375] on textarea at bounding box center [476, 387] width 479 height 102
click at [486, 367] on textarea at bounding box center [476, 387] width 479 height 102
paste textarea "Same Day Options SMS"
type textarea "Cleaner(s) Unassigned: (CF) Dhanusha S (C Reason Unassigned: not feeling wel l …"
click at [628, 462] on button "Comment" at bounding box center [626, 469] width 37 height 15
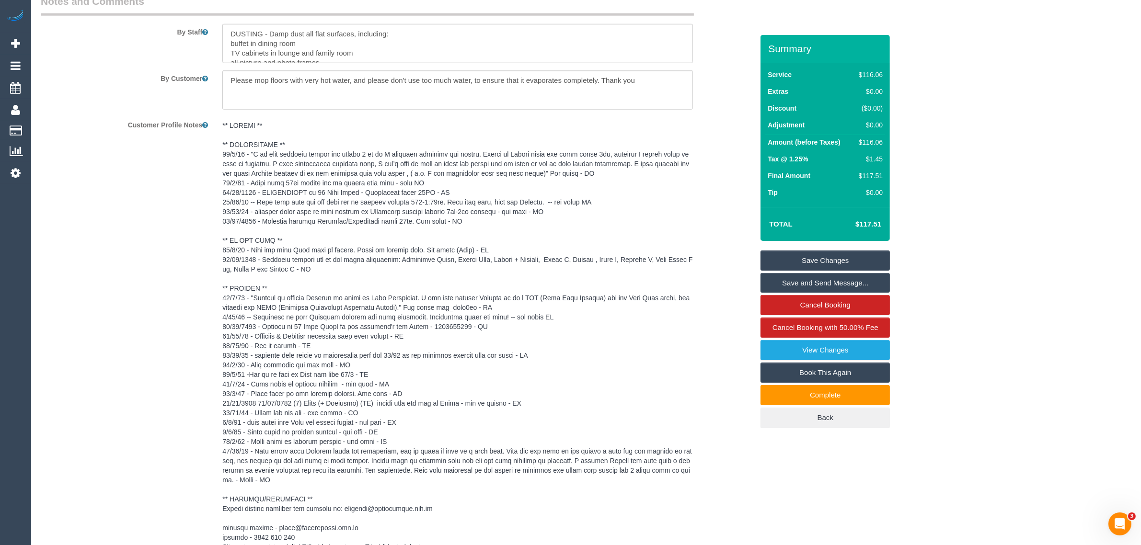
scroll to position [1082, 0]
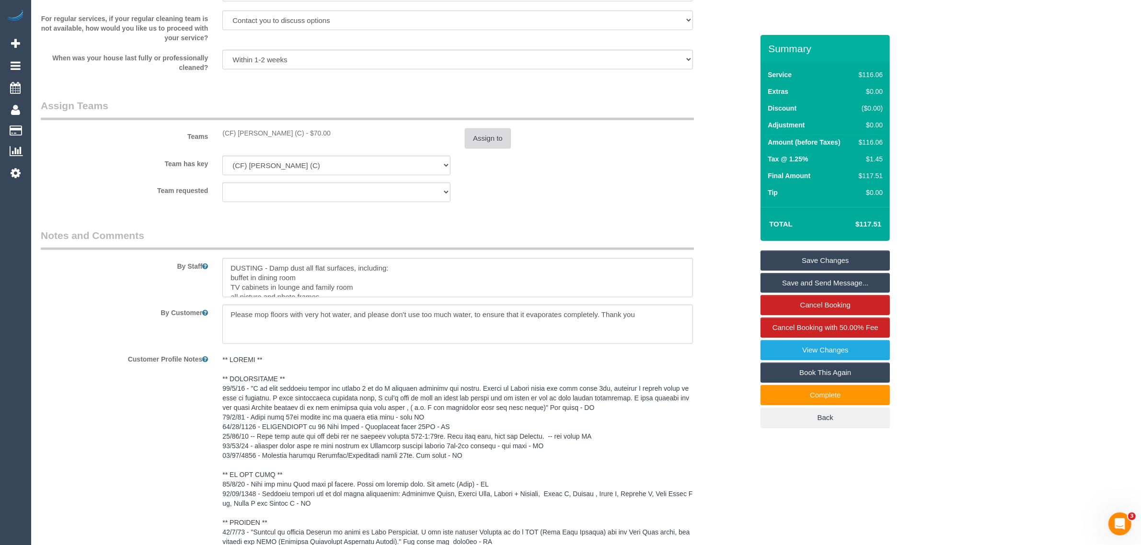
click at [482, 142] on button "Assign to" at bounding box center [488, 138] width 46 height 20
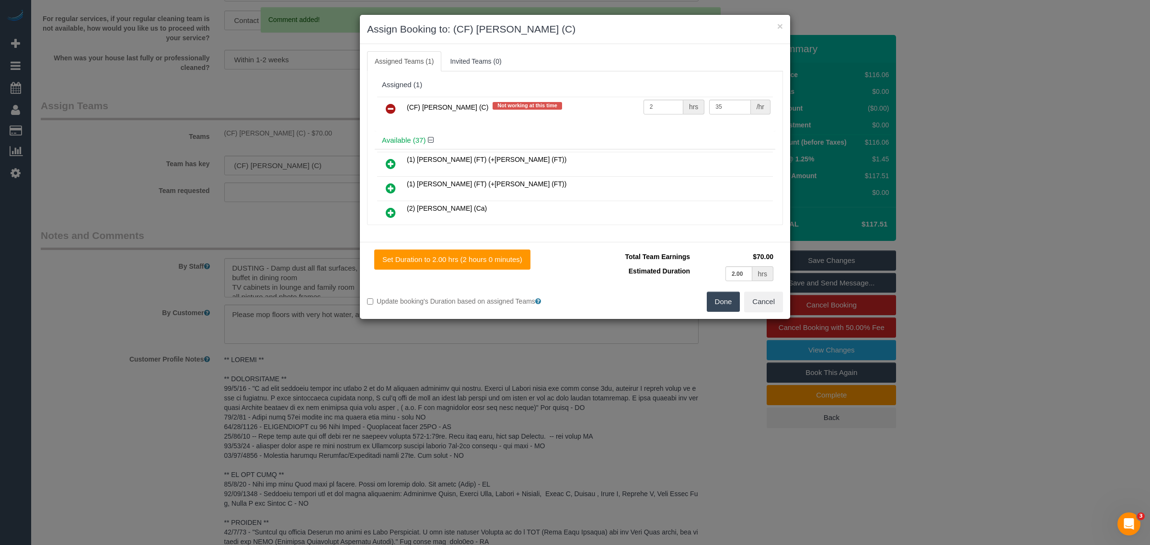
drag, startPoint x: 393, startPoint y: 110, endPoint x: 437, endPoint y: 132, distance: 48.8
click at [393, 110] on icon at bounding box center [391, 108] width 10 height 11
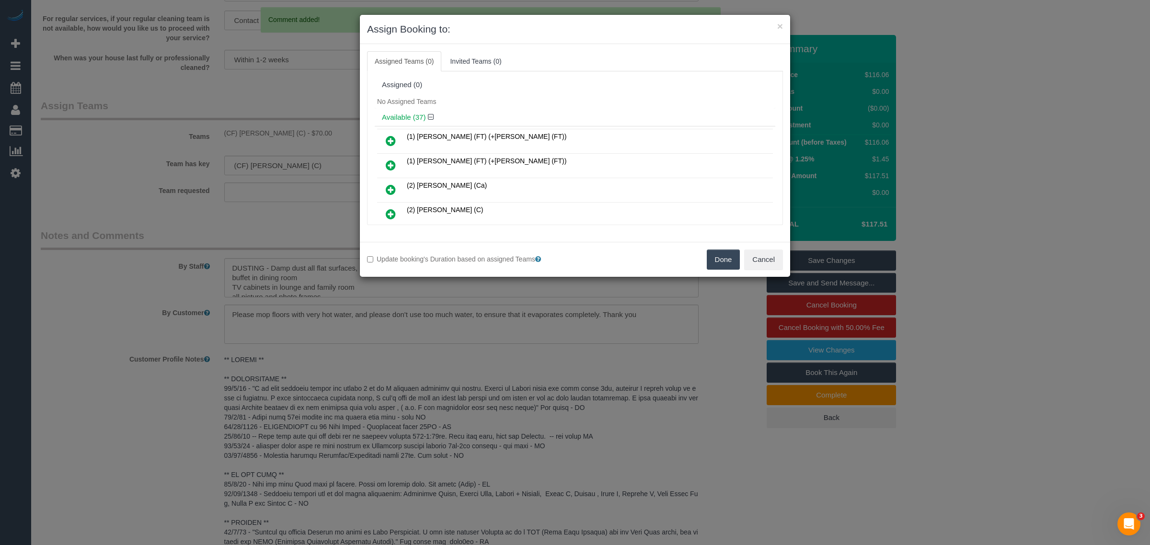
click at [709, 256] on button "Done" at bounding box center [724, 260] width 34 height 20
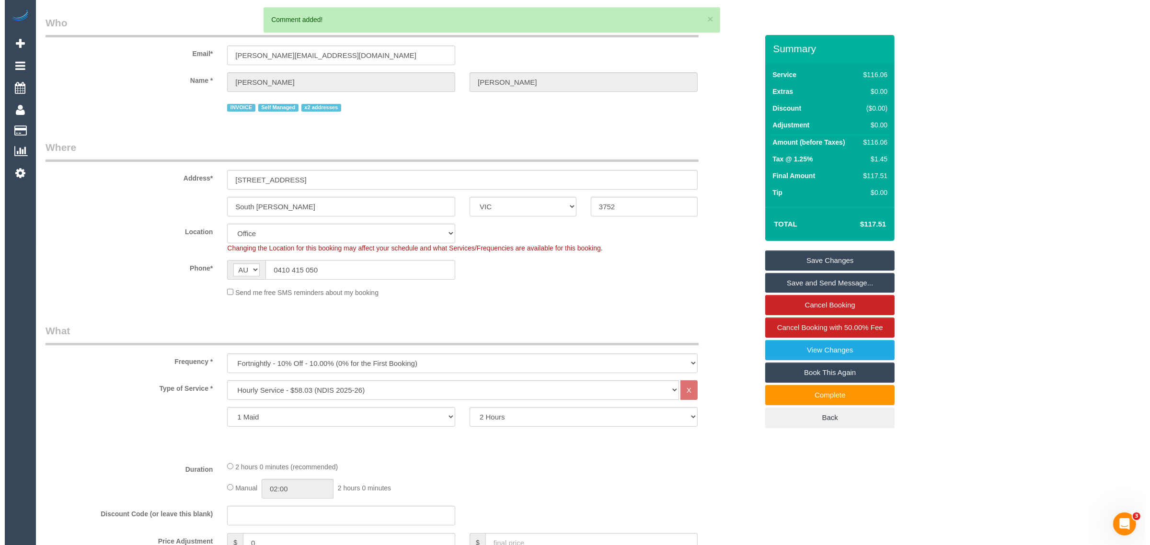
scroll to position [0, 0]
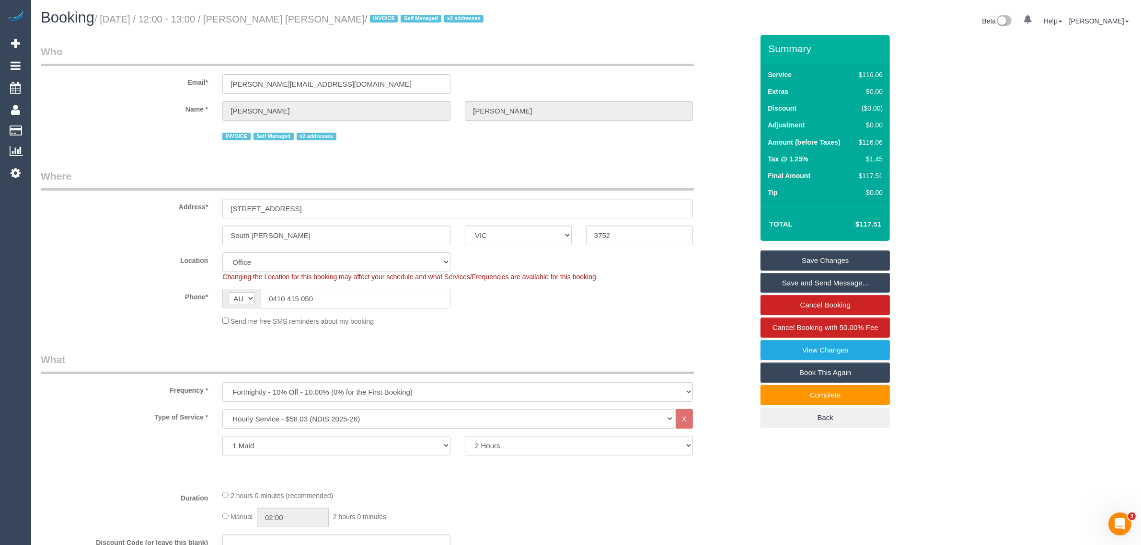
click at [415, 289] on input "0410 415 050" at bounding box center [356, 299] width 190 height 20
click at [813, 264] on link "Save Changes" at bounding box center [824, 261] width 129 height 20
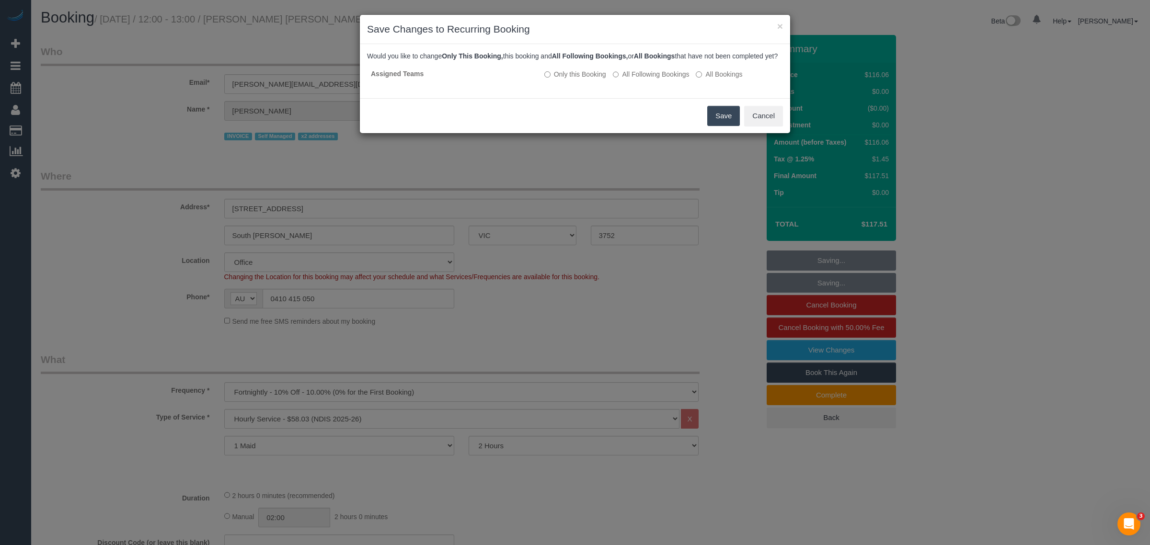
click at [718, 125] on button "Save" at bounding box center [723, 116] width 33 height 20
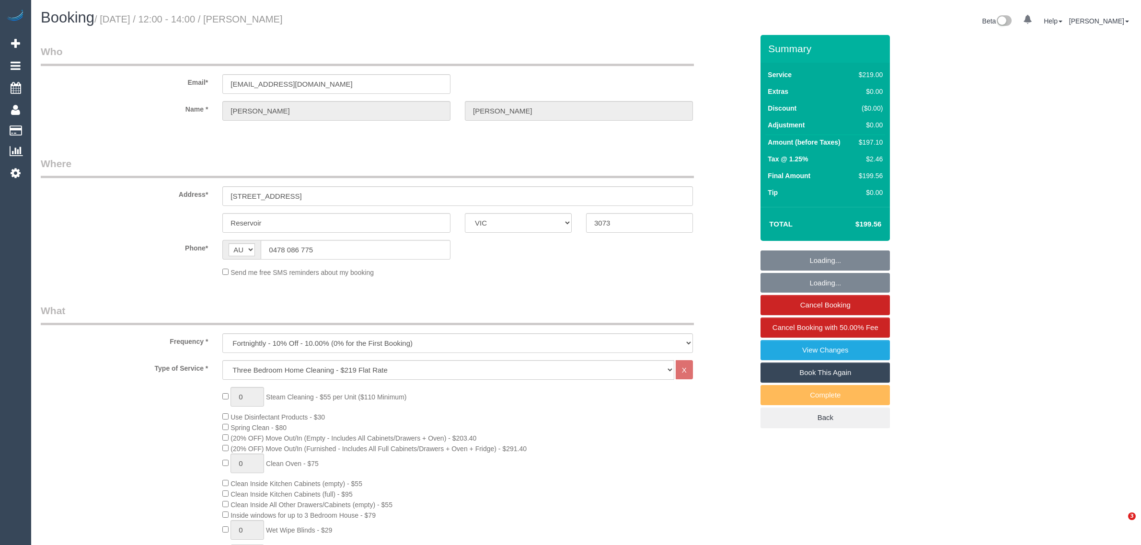
select select "VIC"
select select "number:28"
select select "number:14"
select select "number:19"
select select "number:22"
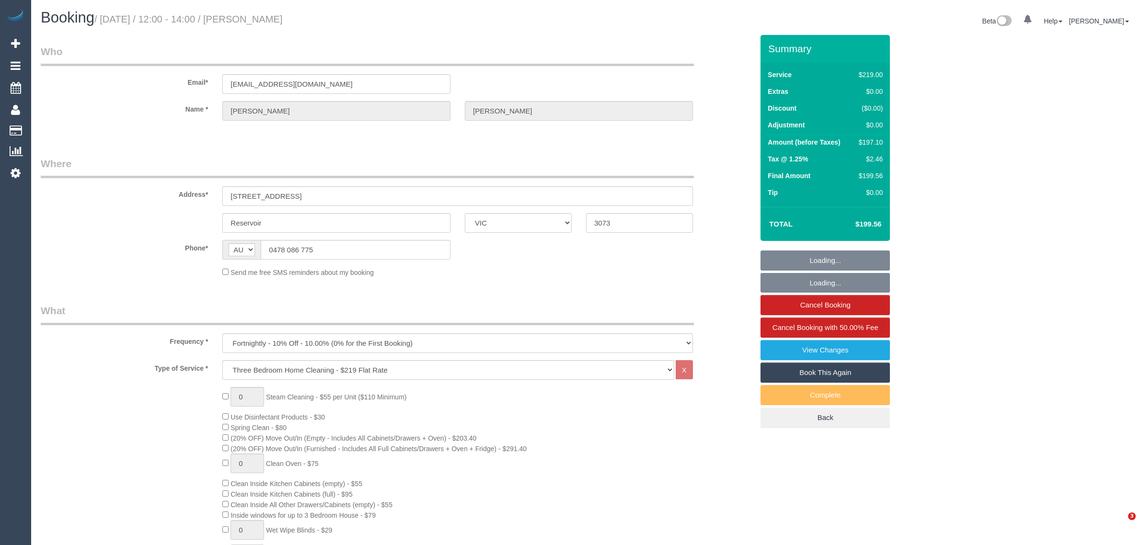
select select "number:34"
select select "number:26"
select select "string:stripe-pm_1PYGAB2GScqysDRV6f1FMYru"
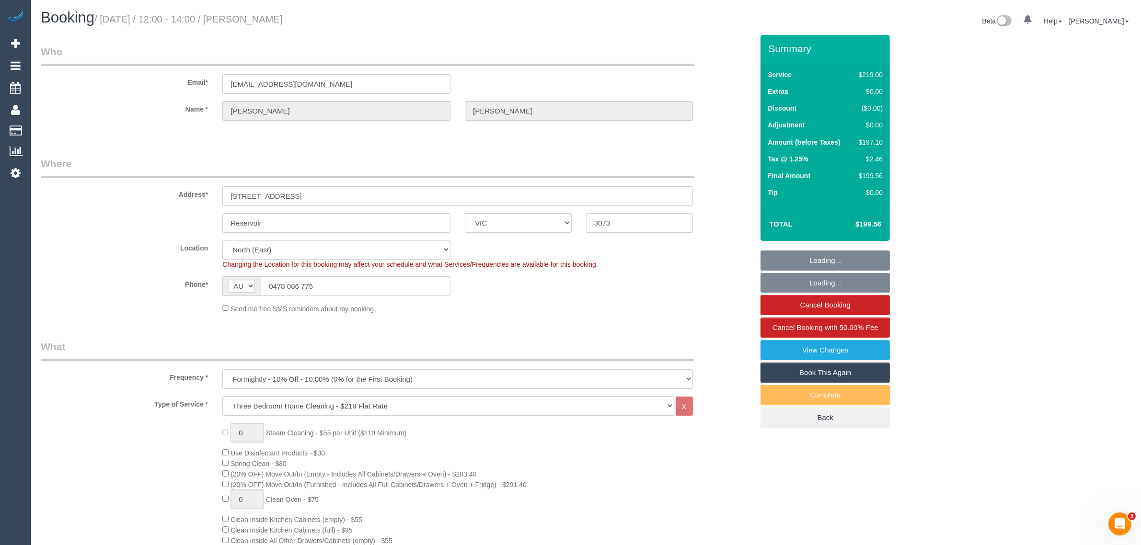
select select "object:781"
click at [384, 281] on input "0478 086 775" at bounding box center [356, 286] width 190 height 20
select select "spot1"
type input "0478 086 775"
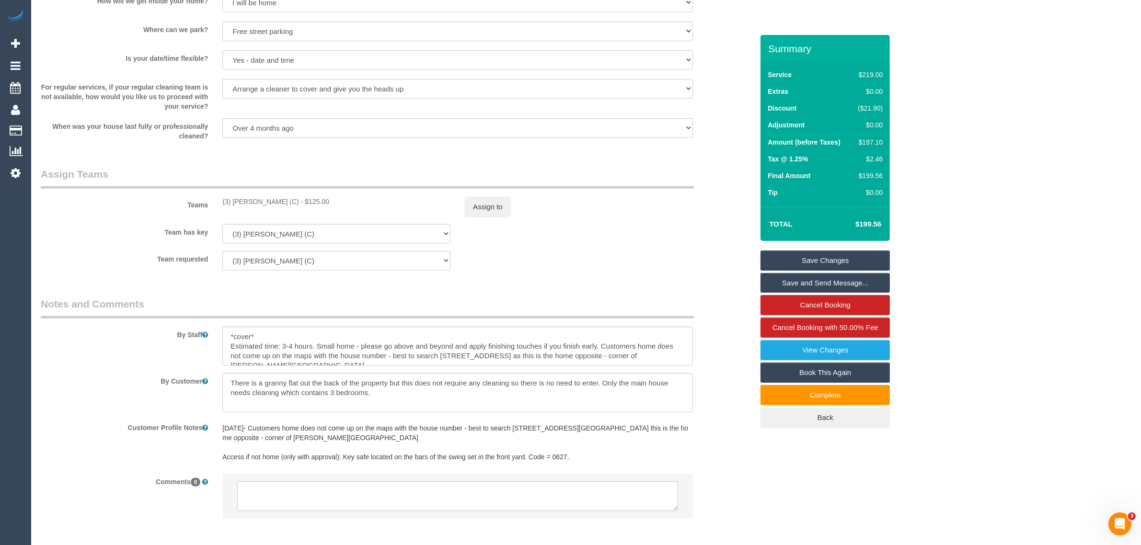
scroll to position [1316, 0]
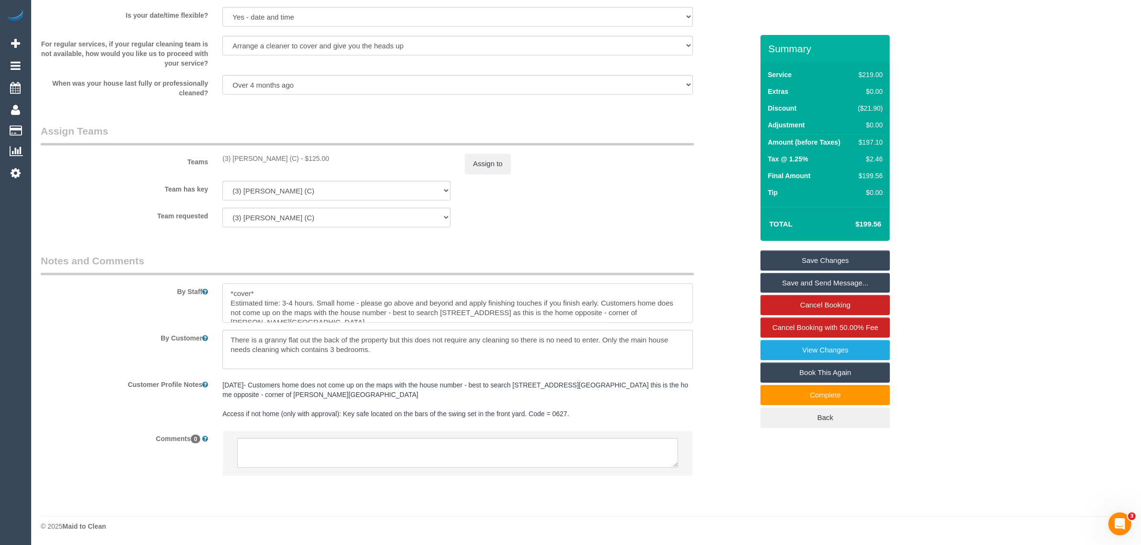
click at [666, 307] on textarea at bounding box center [457, 303] width 470 height 39
click at [521, 358] on textarea at bounding box center [457, 349] width 470 height 39
click at [605, 315] on textarea at bounding box center [457, 303] width 470 height 39
click at [599, 354] on textarea at bounding box center [457, 349] width 470 height 39
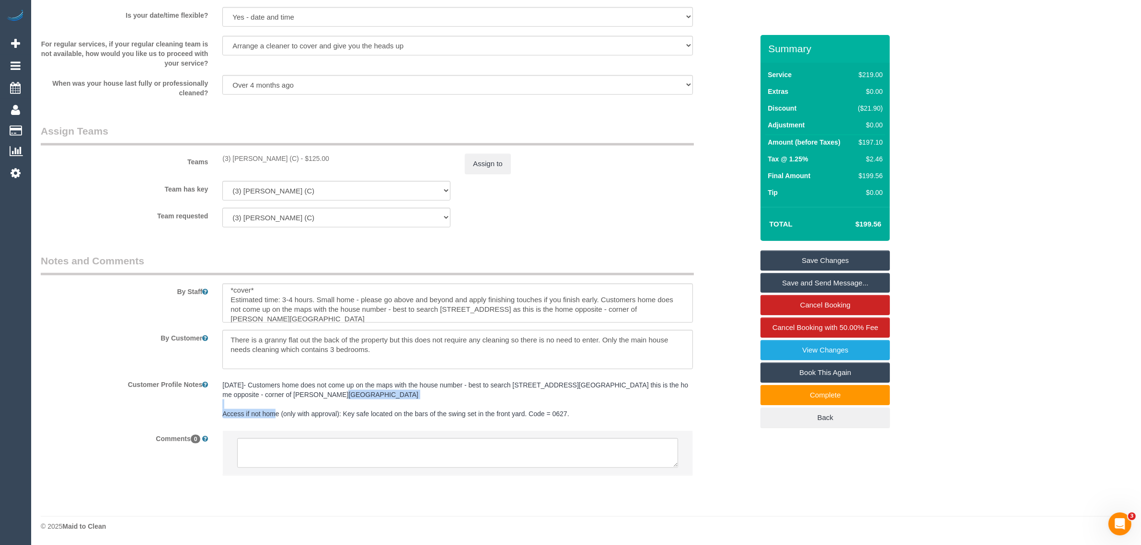
drag, startPoint x: 590, startPoint y: 408, endPoint x: 330, endPoint y: 412, distance: 260.2
click at [329, 415] on pre "[DATE]- Customers home does not come up on the maps with the house number - bes…" at bounding box center [457, 399] width 470 height 38
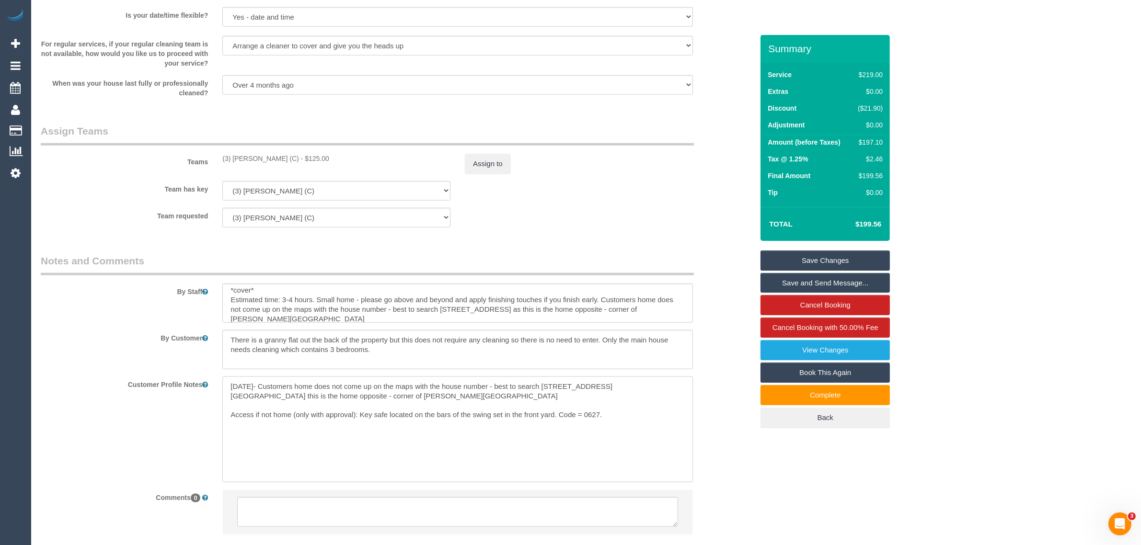
drag, startPoint x: 611, startPoint y: 418, endPoint x: 359, endPoint y: 424, distance: 252.1
click at [359, 424] on textarea "[DATE]- Customers home does not come up on the maps with the house number - bes…" at bounding box center [457, 430] width 470 height 106
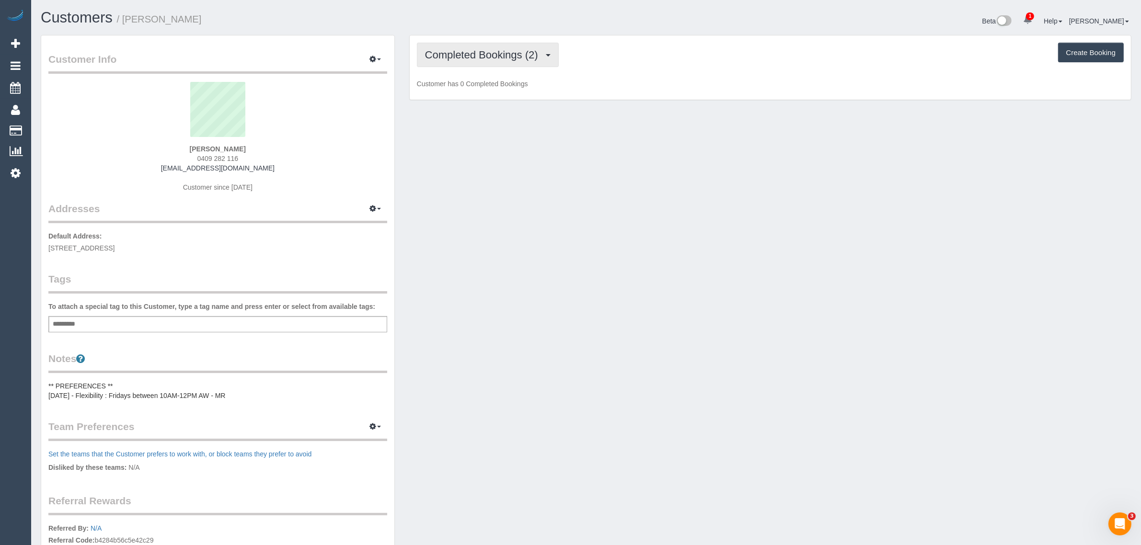
click at [497, 60] on button "Completed Bookings (2)" at bounding box center [488, 55] width 142 height 24
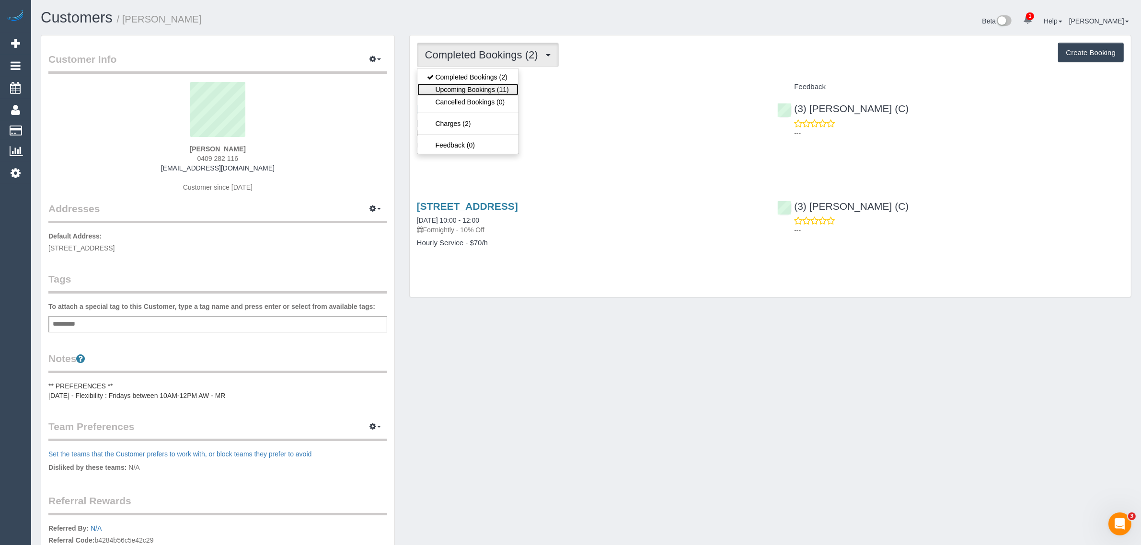
click at [474, 85] on link "Upcoming Bookings (11)" at bounding box center [467, 89] width 101 height 12
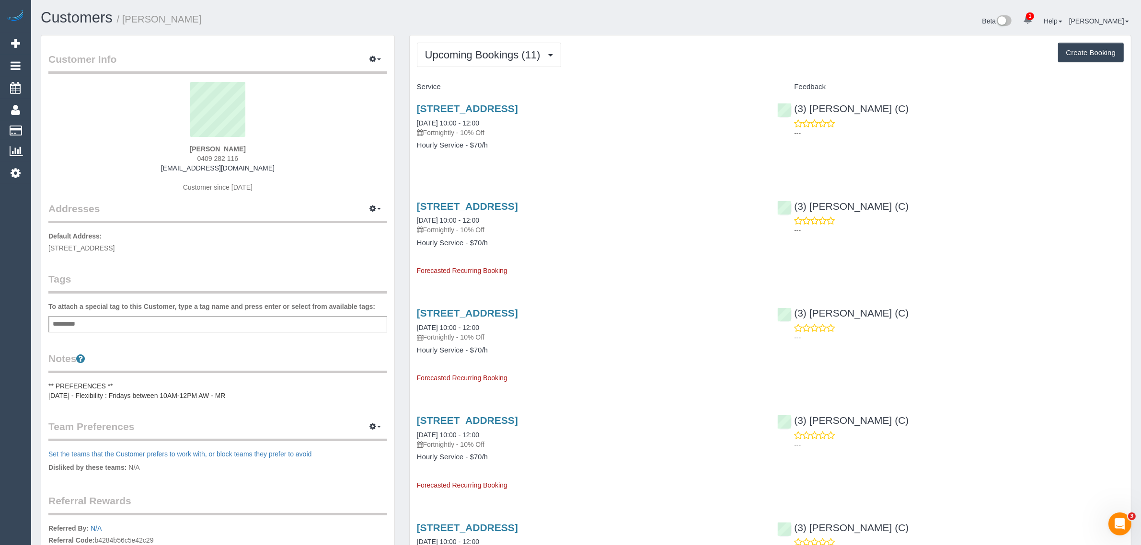
drag, startPoint x: 502, startPoint y: 123, endPoint x: 414, endPoint y: 123, distance: 87.7
click at [414, 123] on div "[STREET_ADDRESS] [DATE] 10:00 - 12:00 Fortnightly - 10% Off Hourly Service - $7…" at bounding box center [590, 132] width 361 height 74
copy link "[DATE] 10:00 - 12:00"
click at [852, 159] on div "[STREET_ADDRESS] [DATE] 10:00 - 12:00 Fortnightly - 10% Off Hourly Service - $7…" at bounding box center [770, 132] width 721 height 74
drag, startPoint x: 906, startPoint y: 107, endPoint x: 793, endPoint y: 105, distance: 112.6
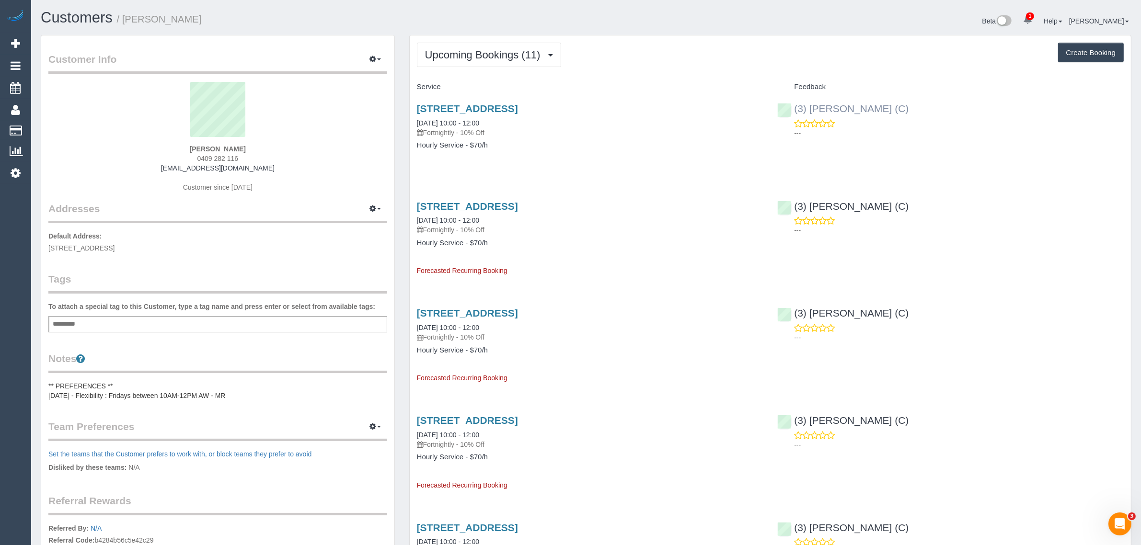
click at [793, 105] on div "(3) [PERSON_NAME] (C) ---" at bounding box center [950, 118] width 361 height 47
copy link "(3) [PERSON_NAME] (C)"
click at [463, 125] on link "[DATE] 10:00 - 12:00" at bounding box center [448, 123] width 62 height 8
click at [496, 204] on link "[STREET_ADDRESS]" at bounding box center [467, 206] width 101 height 11
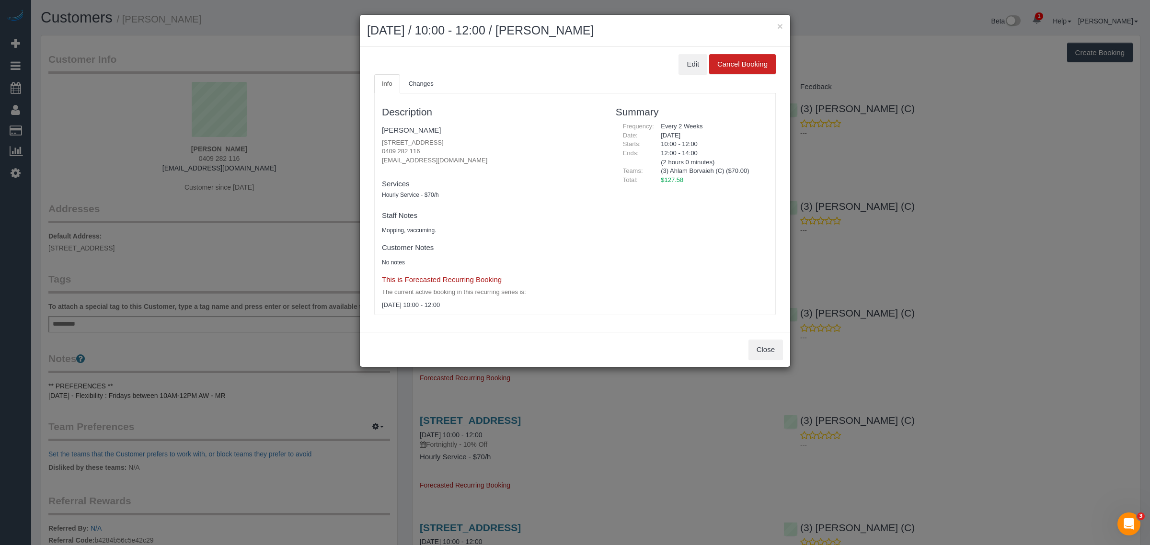
click at [786, 23] on div "× [DATE] / 10:00 - 12:00 / [PERSON_NAME]" at bounding box center [575, 31] width 430 height 32
click at [782, 23] on button "×" at bounding box center [780, 26] width 6 height 10
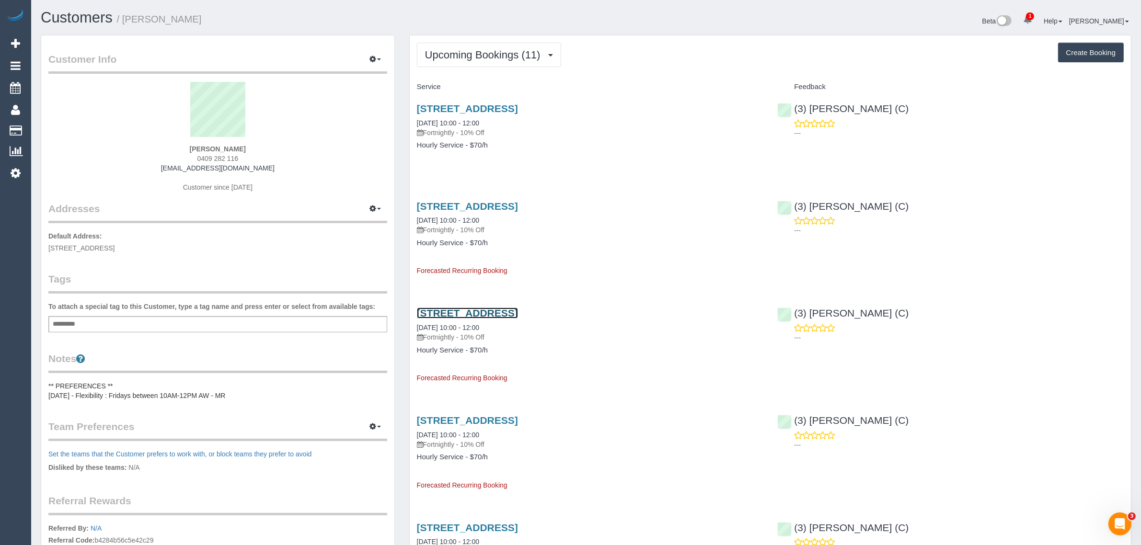
click at [468, 312] on link "[STREET_ADDRESS]" at bounding box center [467, 313] width 101 height 11
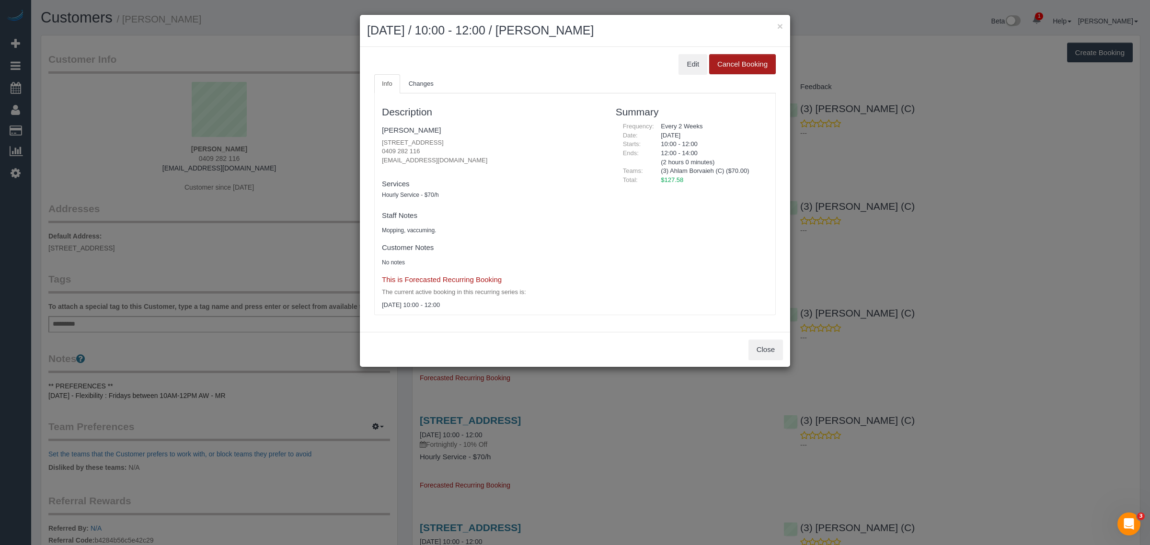
click at [734, 67] on button "Cancel Booking" at bounding box center [742, 64] width 67 height 20
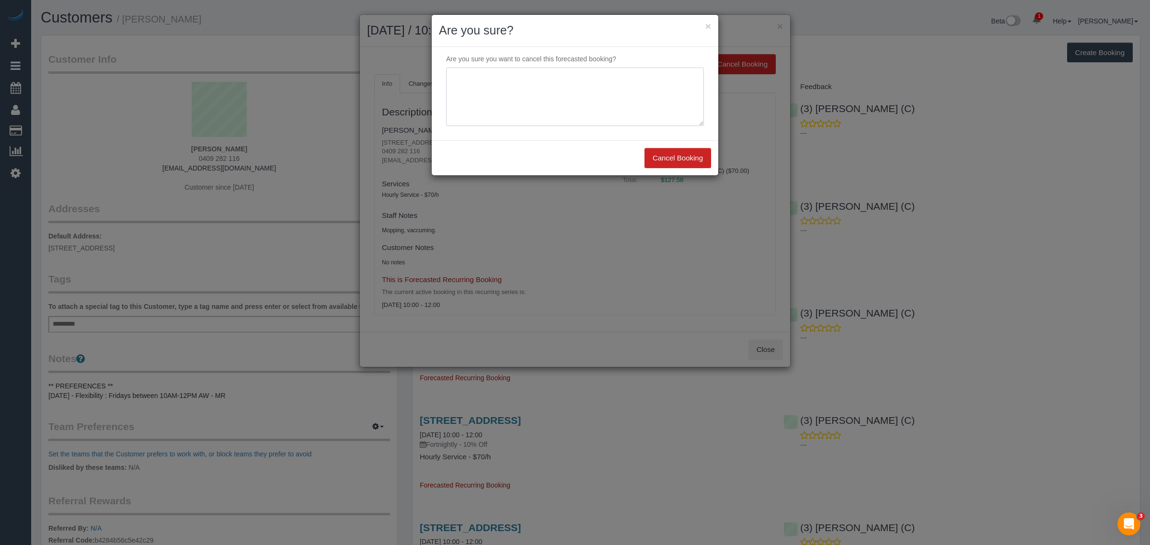
click at [549, 93] on textarea at bounding box center [575, 97] width 258 height 58
type textarea "Customer wants to pause until 19/09. Currently overseas via txt - KA"
click at [674, 158] on button "Cancel Booking" at bounding box center [677, 158] width 67 height 20
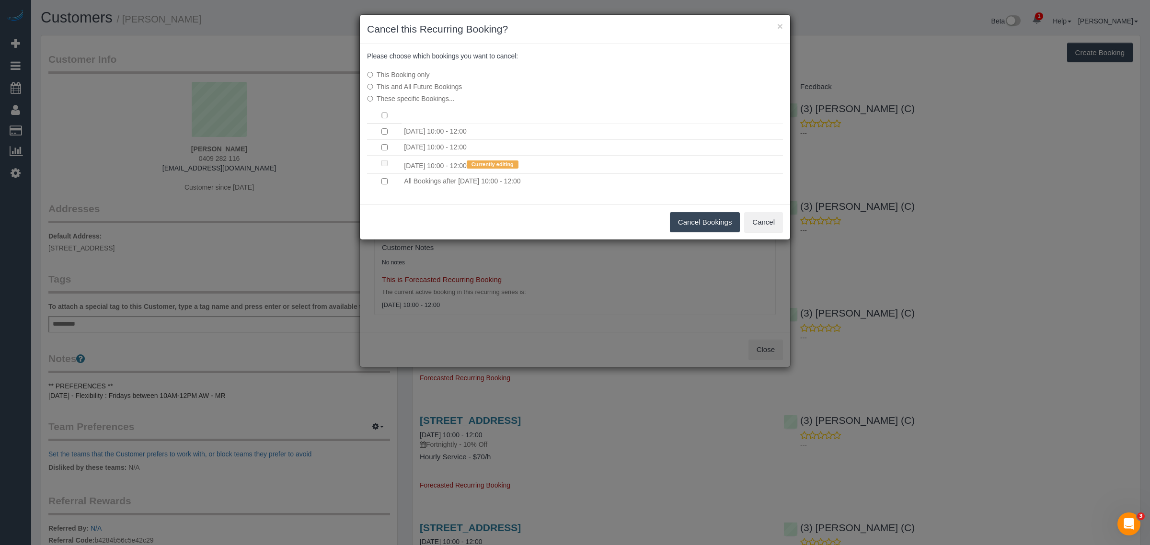
click at [381, 141] on td at bounding box center [384, 148] width 34 height 16
click at [386, 144] on td at bounding box center [384, 148] width 34 height 16
click at [691, 224] on button "Cancel Bookings" at bounding box center [705, 222] width 70 height 20
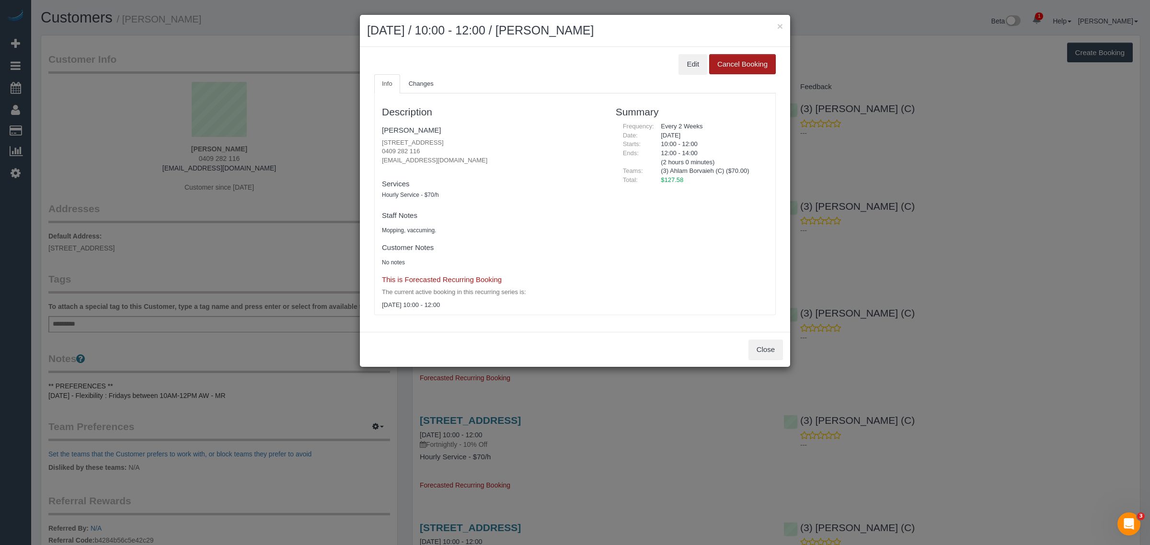
click at [745, 58] on button "Cancel Booking" at bounding box center [742, 64] width 67 height 20
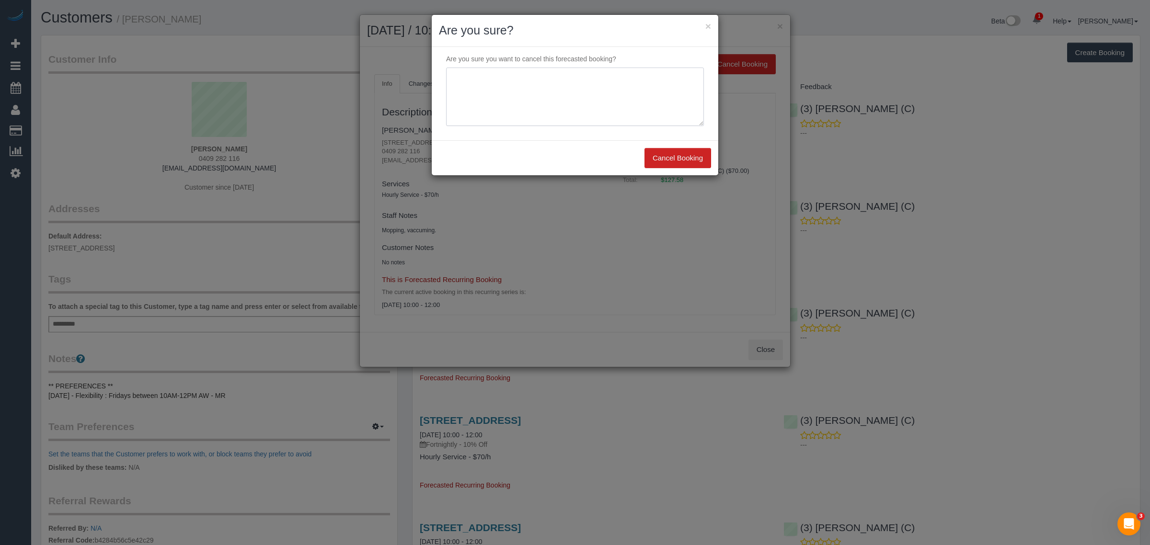
click at [631, 105] on textarea at bounding box center [575, 97] width 258 height 58
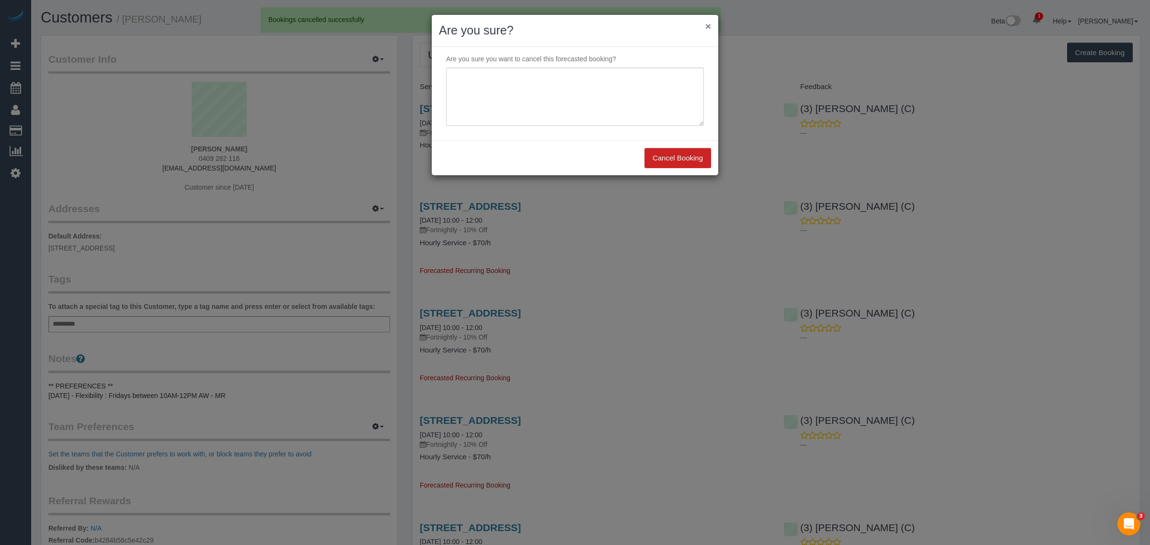
click at [708, 25] on button "×" at bounding box center [708, 26] width 6 height 10
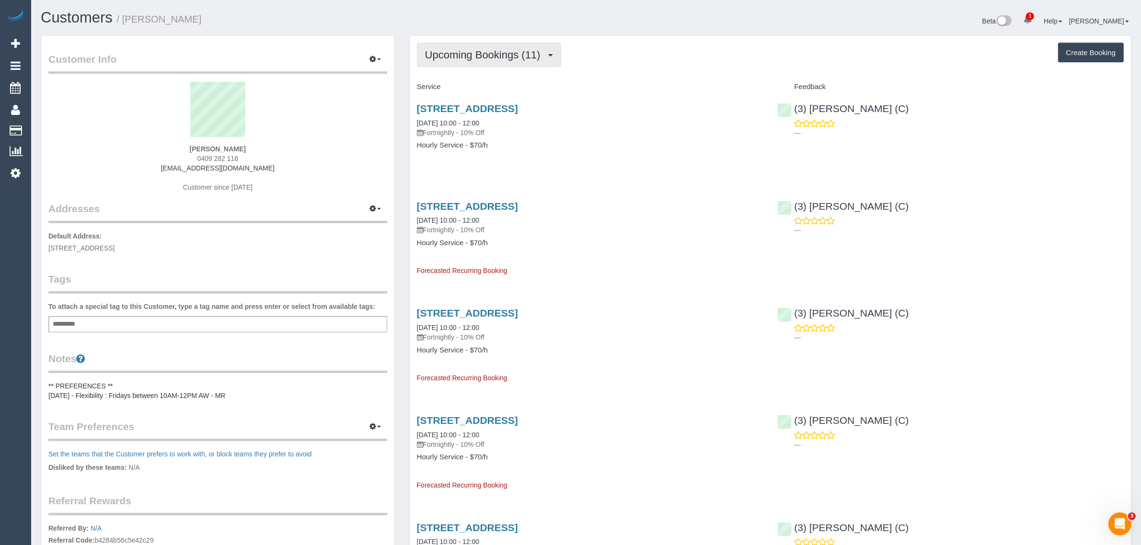
click at [486, 54] on span "Upcoming Bookings (11)" at bounding box center [485, 55] width 120 height 12
click at [466, 85] on link "Upcoming Bookings (11)" at bounding box center [467, 89] width 101 height 12
drag, startPoint x: 410, startPoint y: 123, endPoint x: 494, endPoint y: 123, distance: 83.8
click at [494, 123] on div "[STREET_ADDRESS] [DATE] 10:00 - 12:00 Fortnightly - 10% Off Hourly Service - $7…" at bounding box center [590, 132] width 361 height 74
copy link "[DATE] 10:00 - 12:00"
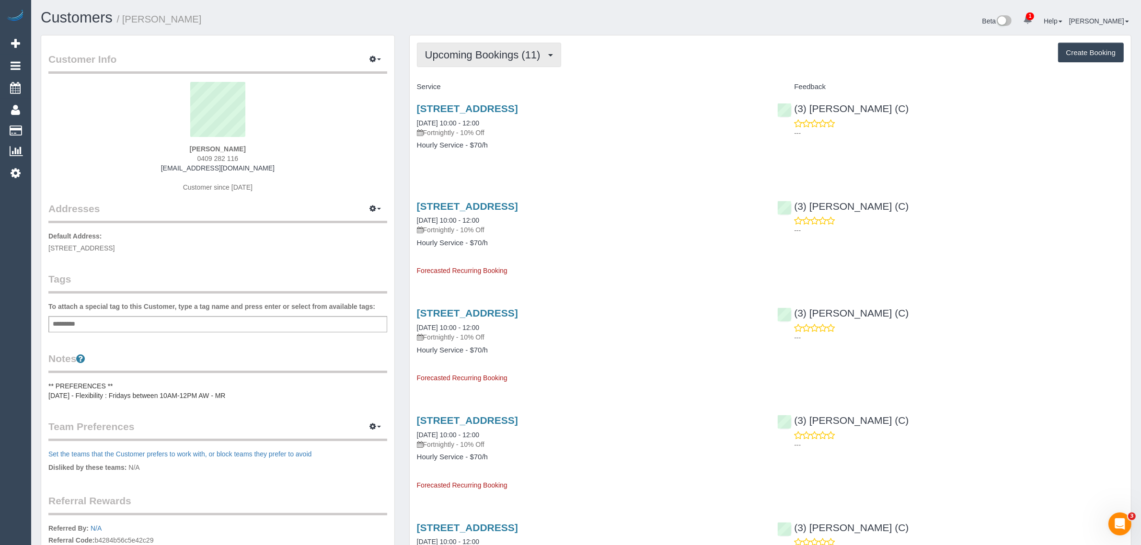
click at [506, 55] on span "Upcoming Bookings (11)" at bounding box center [485, 55] width 120 height 12
click at [461, 106] on link "Cancelled Bookings (0)" at bounding box center [467, 102] width 101 height 12
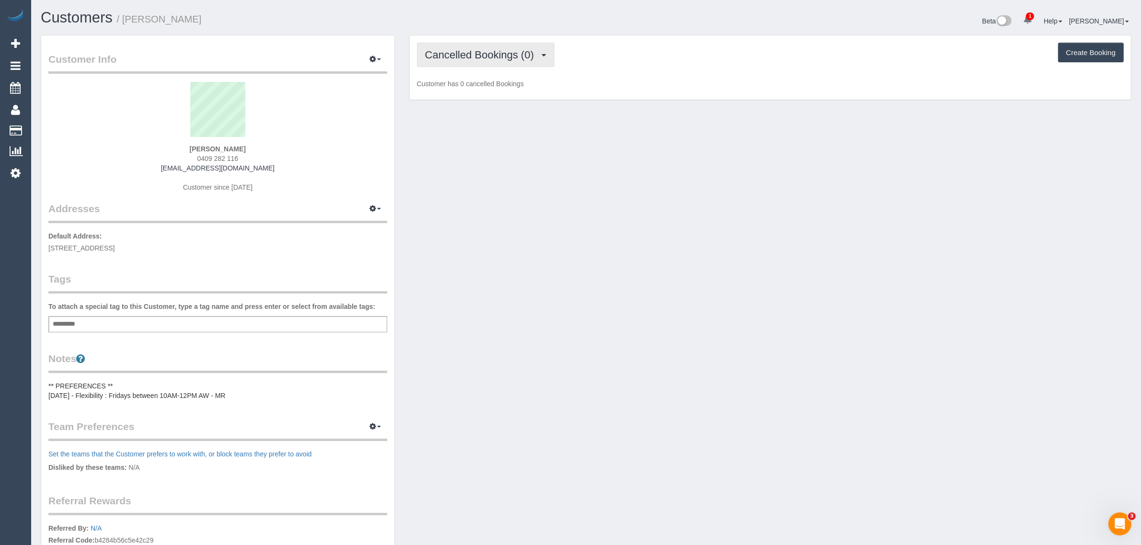
click at [491, 56] on span "Cancelled Bookings (0)" at bounding box center [482, 55] width 114 height 12
click at [467, 89] on link "Upcoming Bookings (11)" at bounding box center [467, 89] width 101 height 12
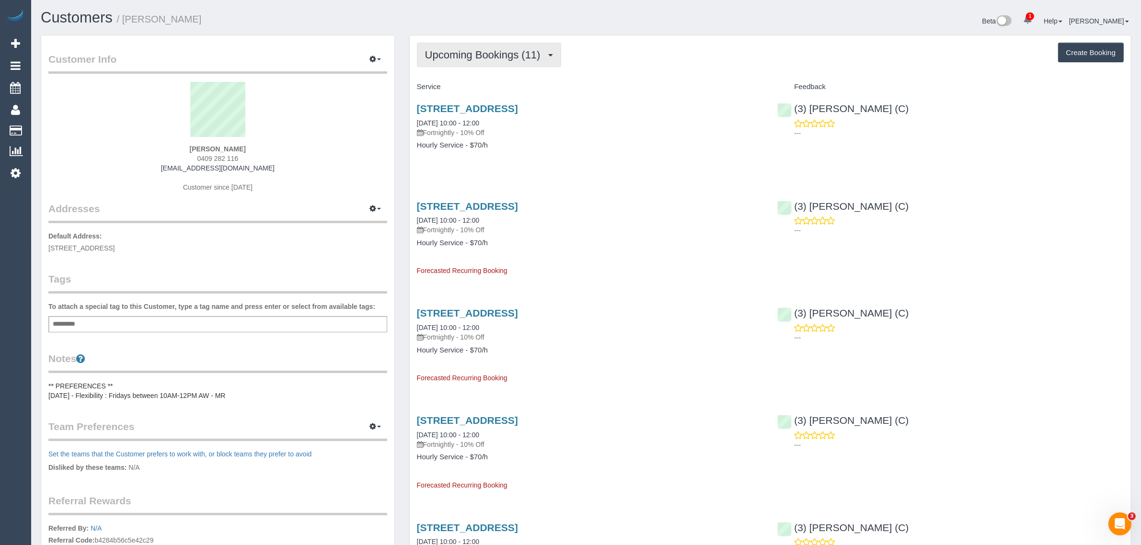
click at [480, 46] on button "Upcoming Bookings (11)" at bounding box center [489, 55] width 144 height 24
click at [463, 76] on link "Completed Bookings (2)" at bounding box center [467, 77] width 101 height 12
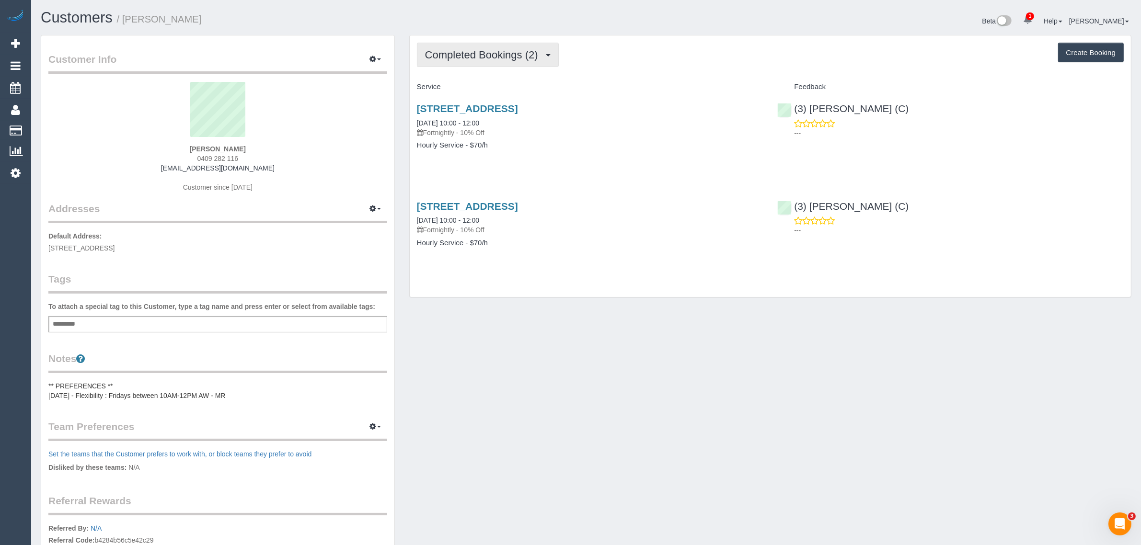
click at [501, 44] on button "Completed Bookings (2)" at bounding box center [488, 55] width 142 height 24
click at [485, 85] on link "Upcoming Bookings (11)" at bounding box center [467, 89] width 101 height 12
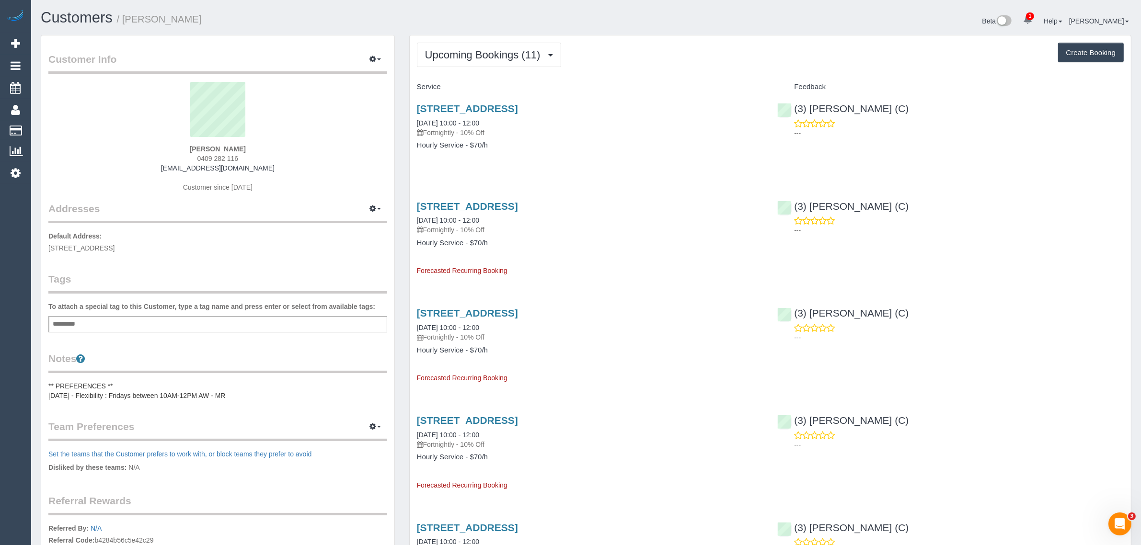
click at [476, 47] on button "Upcoming Bookings (11)" at bounding box center [489, 55] width 144 height 24
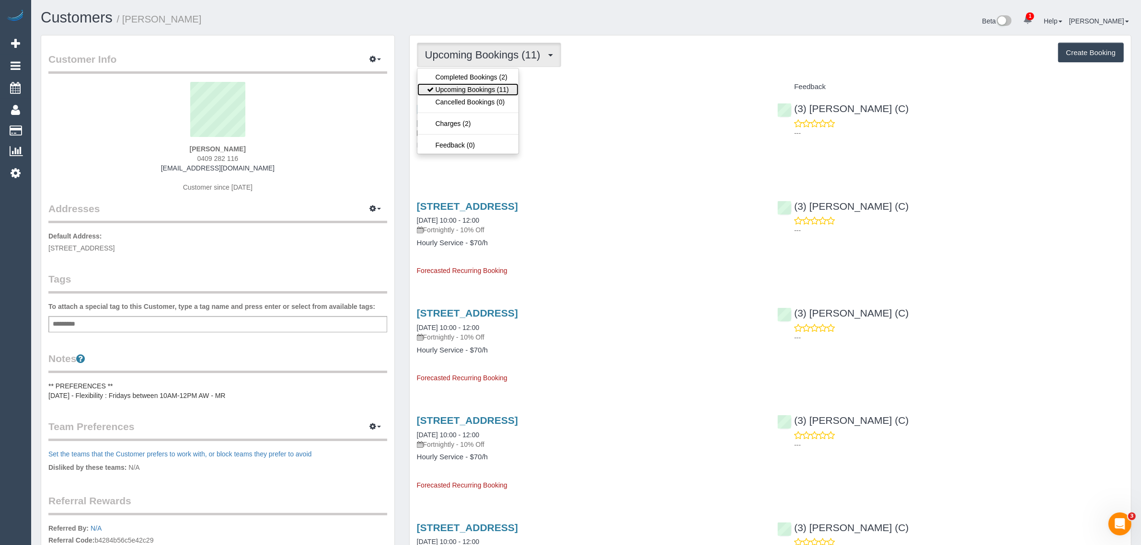
click at [466, 90] on link "Upcoming Bookings (11)" at bounding box center [467, 89] width 101 height 12
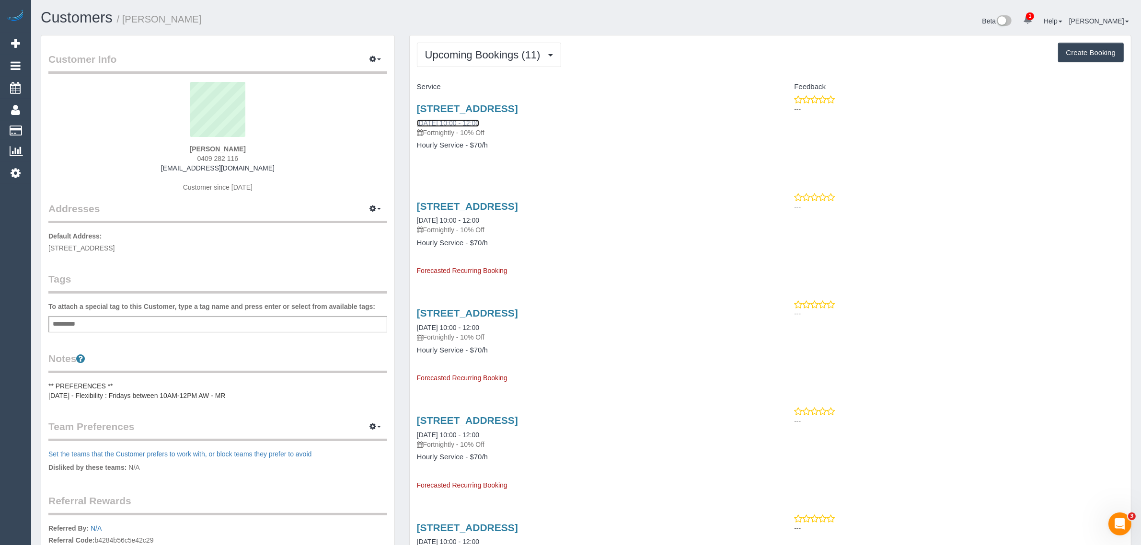
click at [441, 123] on link "[DATE] 10:00 - 12:00" at bounding box center [448, 123] width 62 height 8
click at [435, 53] on span "Upcoming Bookings (11)" at bounding box center [485, 55] width 120 height 12
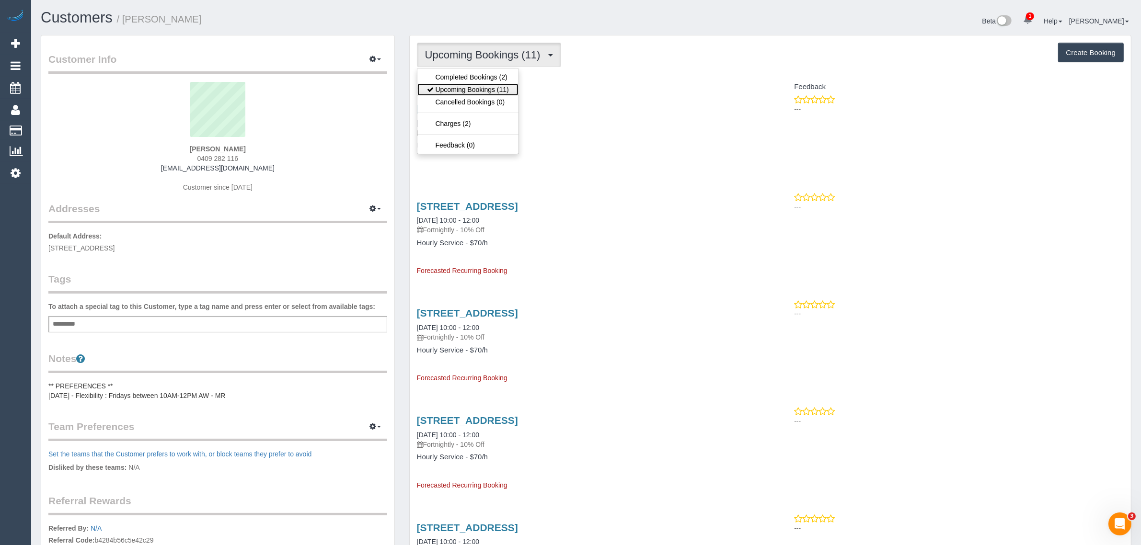
click at [442, 90] on link "Upcoming Bookings (11)" at bounding box center [467, 89] width 101 height 12
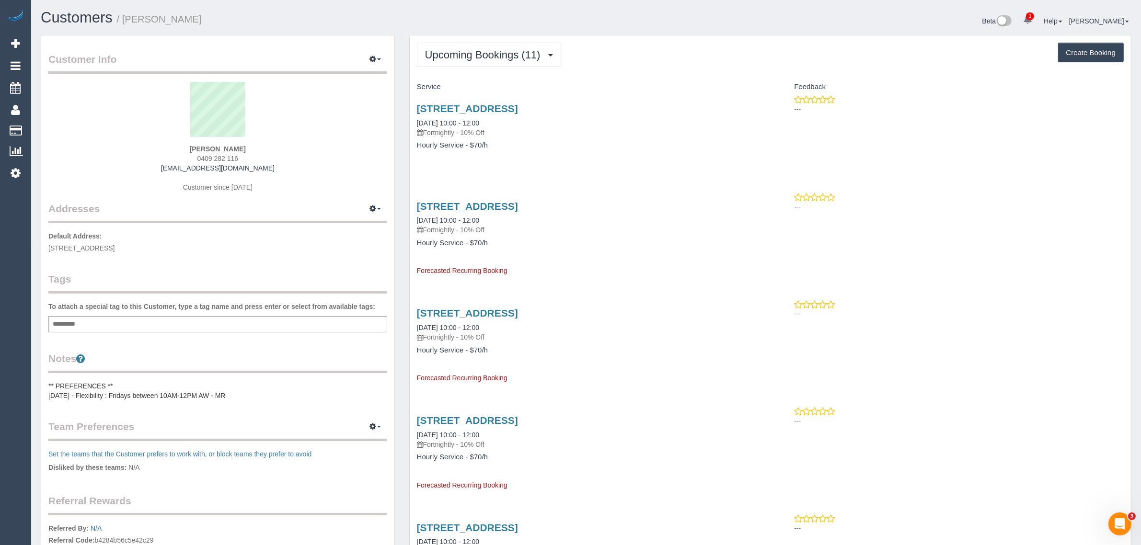
drag, startPoint x: 414, startPoint y: 120, endPoint x: 496, endPoint y: 125, distance: 82.1
click at [496, 125] on div "[STREET_ADDRESS] [DATE] 10:00 - 12:00 Fortnightly - 10% Off Hourly Service - $7…" at bounding box center [590, 132] width 361 height 74
copy link "[DATE] 10:00 - 12:00"
drag, startPoint x: 414, startPoint y: 219, endPoint x: 501, endPoint y: 218, distance: 86.7
click at [501, 218] on div "[STREET_ADDRESS] [DATE] 10:00 - 12:00 Fortnightly - 10% Off Hourly Service - $7…" at bounding box center [590, 234] width 361 height 83
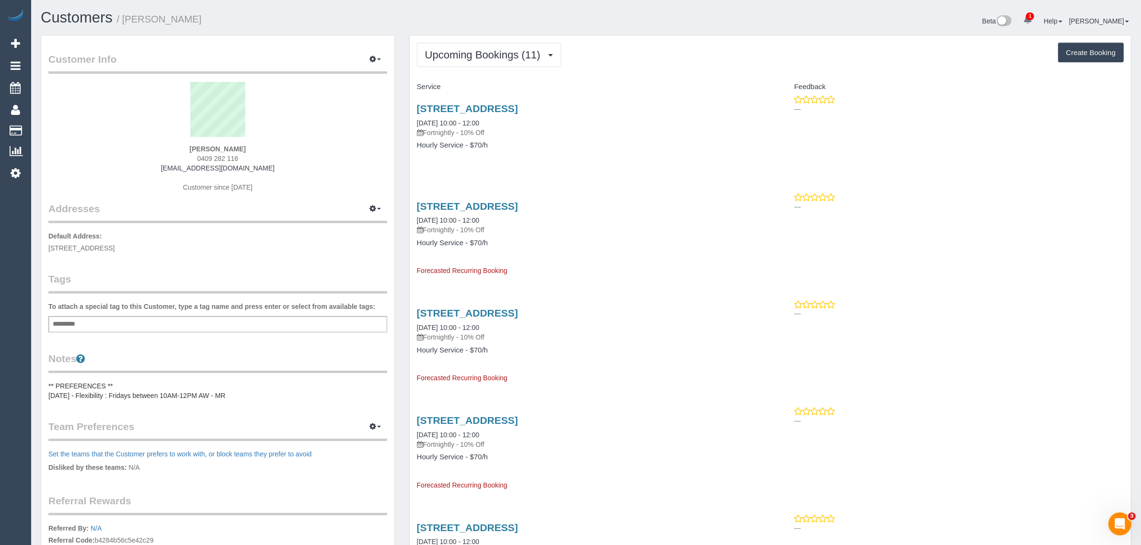
copy link "[DATE] 10:00 - 12:00"
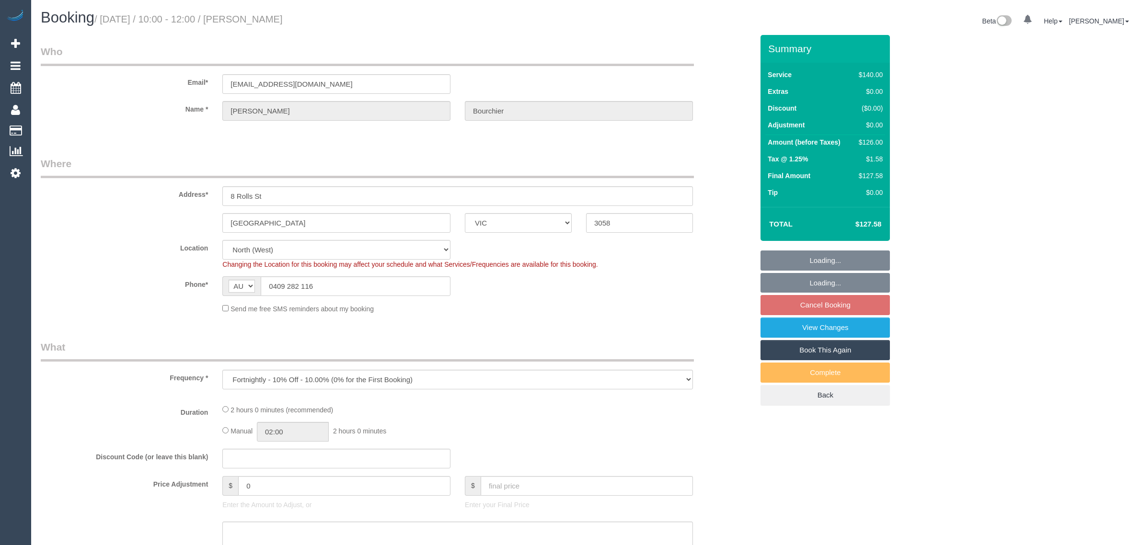
select select "VIC"
select select "object:535"
select select "string:stripe-pm_1Rgf262GScqysDRVCmZXCB1P"
select select "number:27"
select select "number:14"
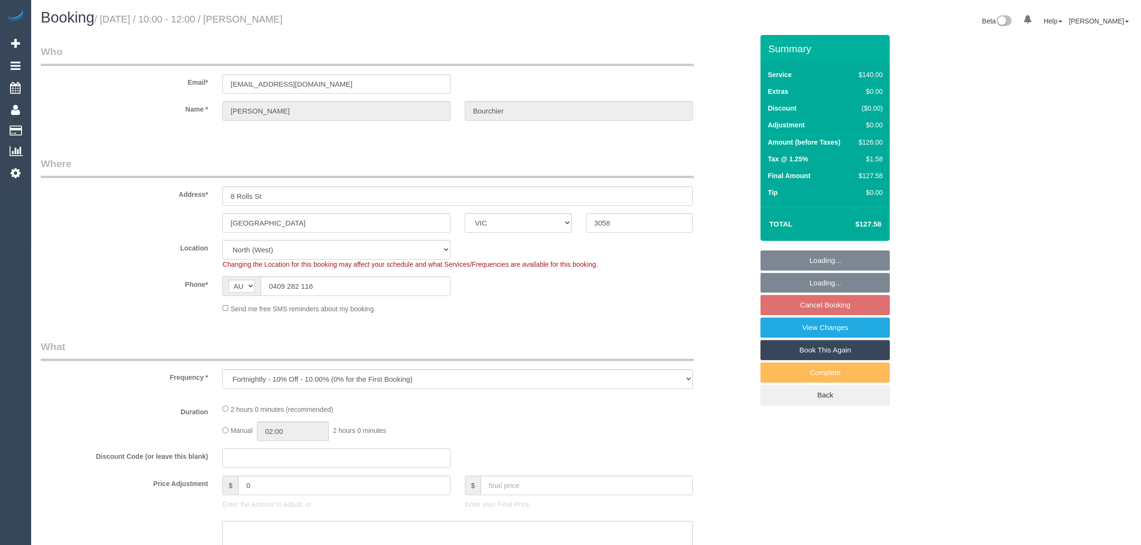
select select "number:19"
select select "number:25"
select select "number:33"
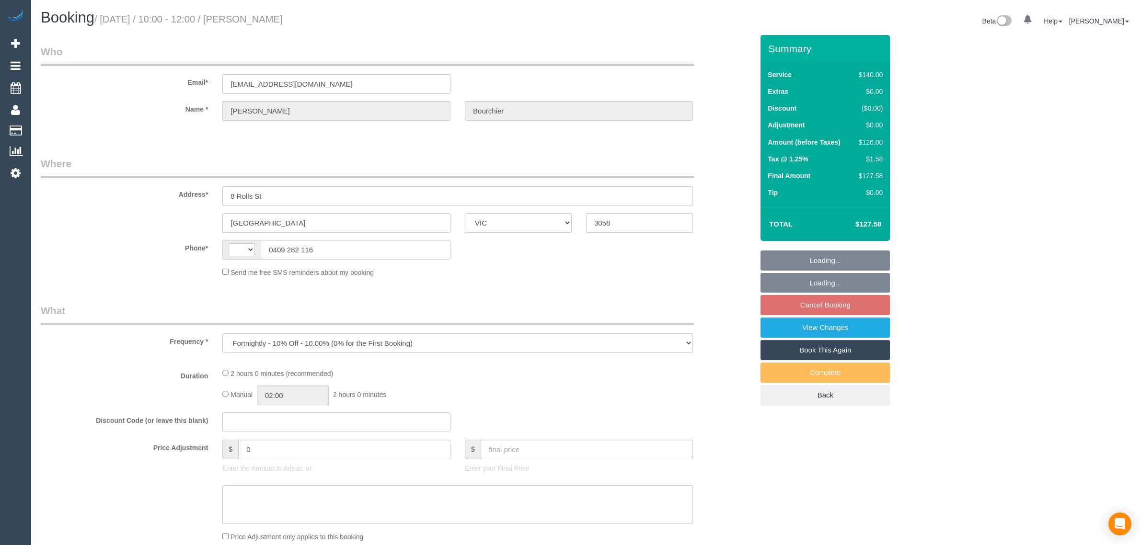
select select "VIC"
select select "string:AU"
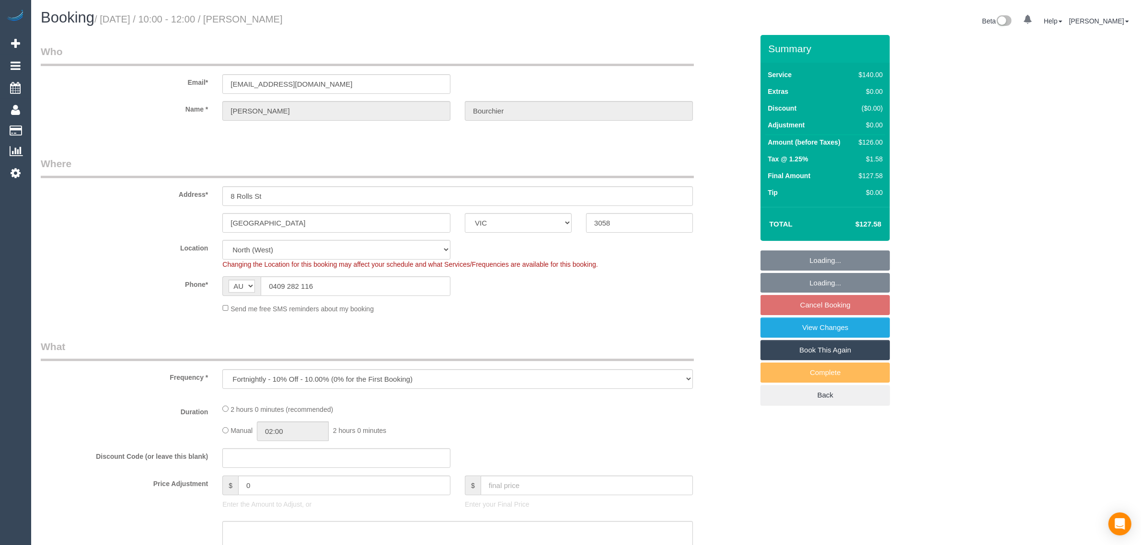
select select "number:27"
select select "number:14"
select select "number:19"
select select "number:25"
select select "number:33"
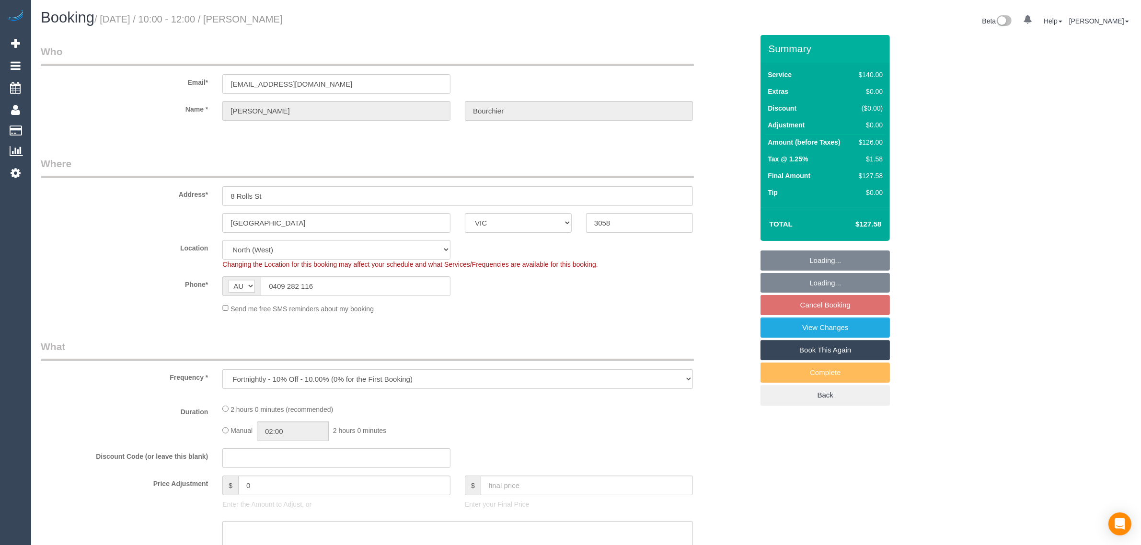
select select "string:stripe-pm_1Rgf262GScqysDRVCmZXCB1P"
select select "object:845"
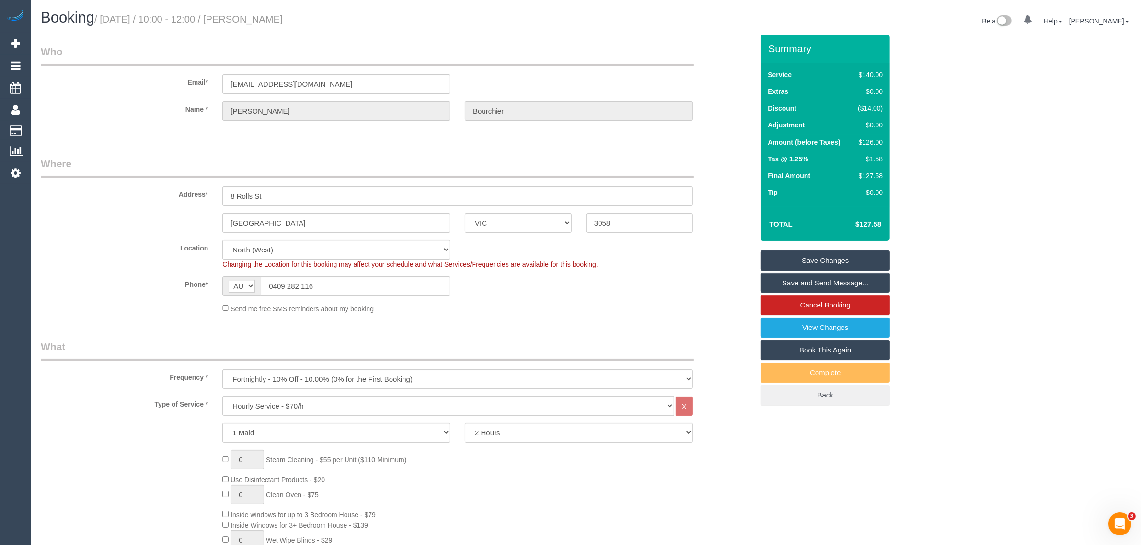
drag, startPoint x: 102, startPoint y: 16, endPoint x: 258, endPoint y: 22, distance: 155.8
click at [258, 22] on small "/ September 26, 2025 / 10:00 - 12:00 / Simon Bourchier" at bounding box center [188, 19] width 188 height 11
copy small "September 26, 2025 / 10:00 - 12:00"
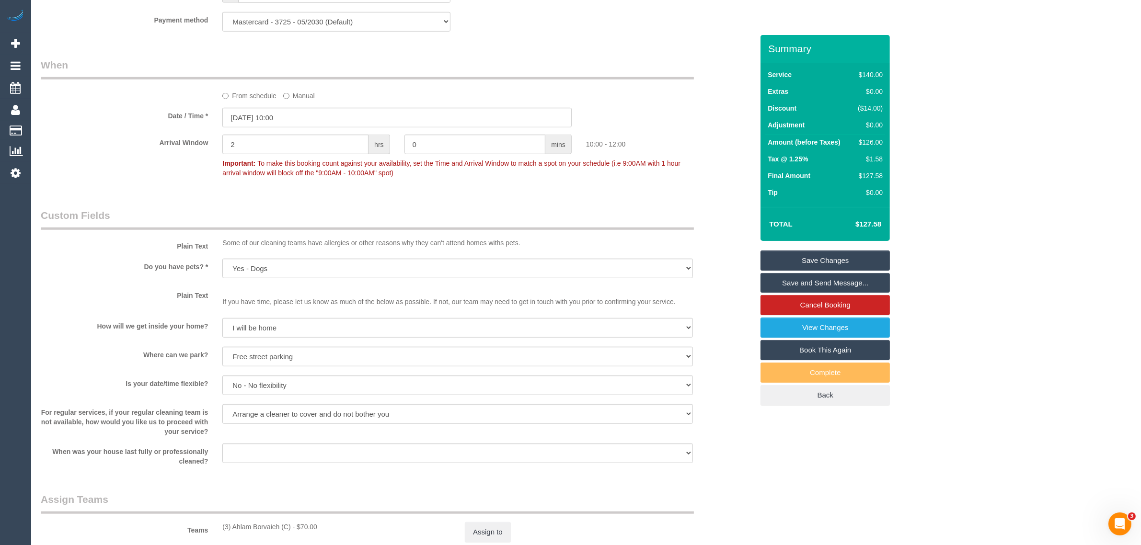
scroll to position [1307, 0]
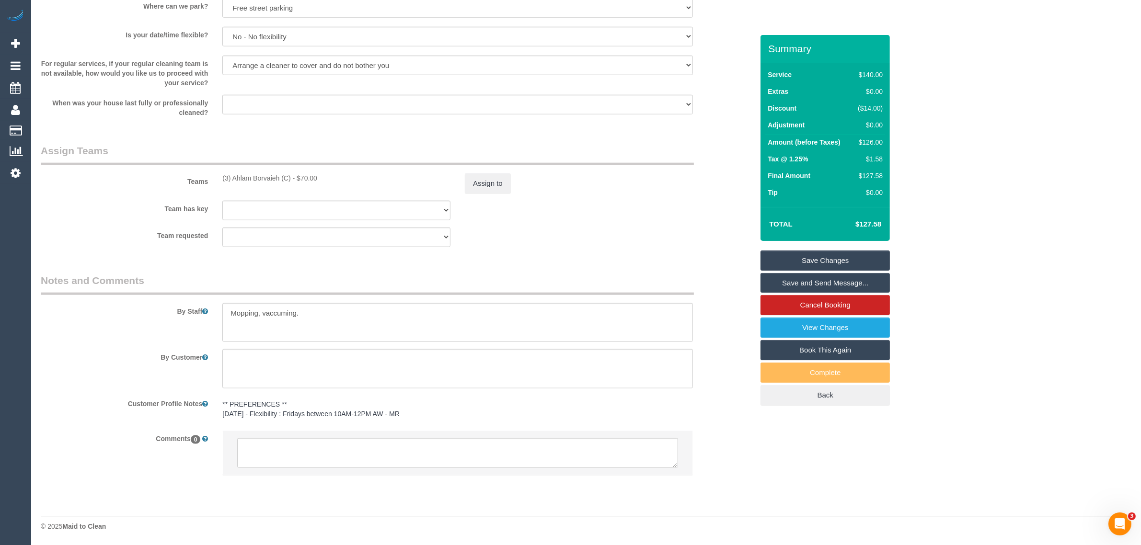
drag, startPoint x: 664, startPoint y: 243, endPoint x: 640, endPoint y: 243, distance: 23.5
click at [664, 243] on div "Team requested (3) Ahlam Borvaieh (C) (0) Office (1) Debbie Brodjanac (FT) (1) …" at bounding box center [397, 238] width 727 height 20
click at [440, 447] on textarea at bounding box center [457, 453] width 441 height 30
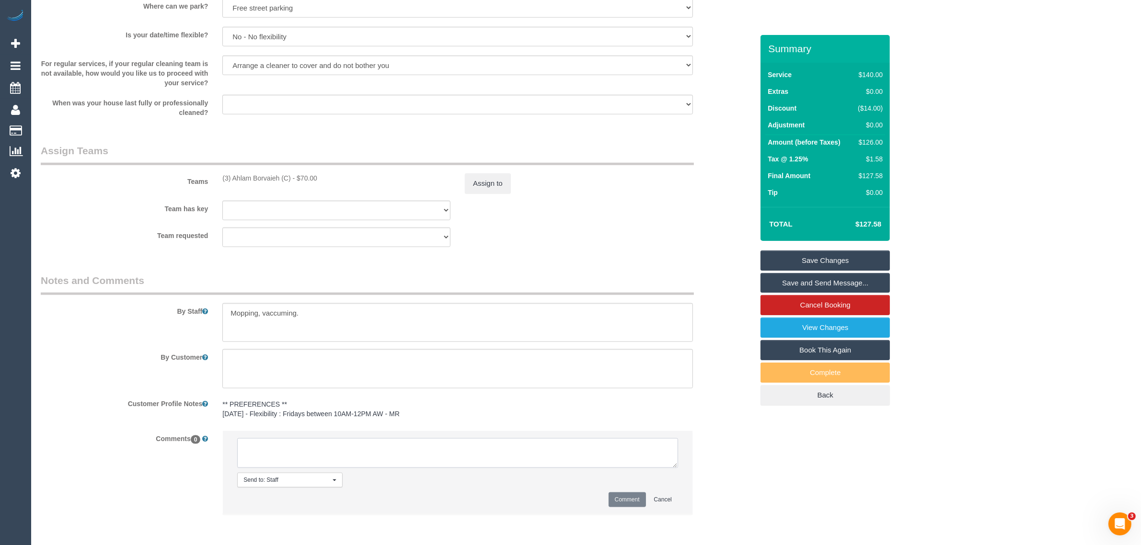
paste textarea "Cleaner(s) Unassigned: Reason Unassigned: One Off/Ongoing: Flexibility: Close a…"
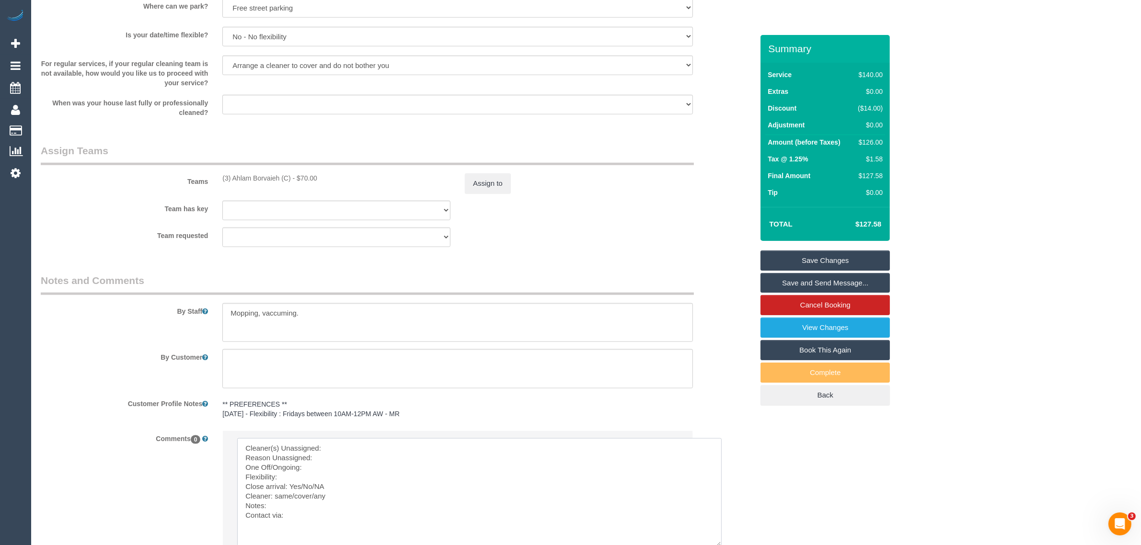
drag, startPoint x: 676, startPoint y: 466, endPoint x: 720, endPoint y: 545, distance: 90.5
click at [720, 545] on textarea at bounding box center [479, 492] width 484 height 108
click at [454, 441] on textarea at bounding box center [479, 492] width 484 height 108
drag, startPoint x: 223, startPoint y: 177, endPoint x: 291, endPoint y: 176, distance: 68.5
click at [291, 176] on div "(3) Ahlam Borvaieh (C) - $70.00" at bounding box center [336, 178] width 228 height 10
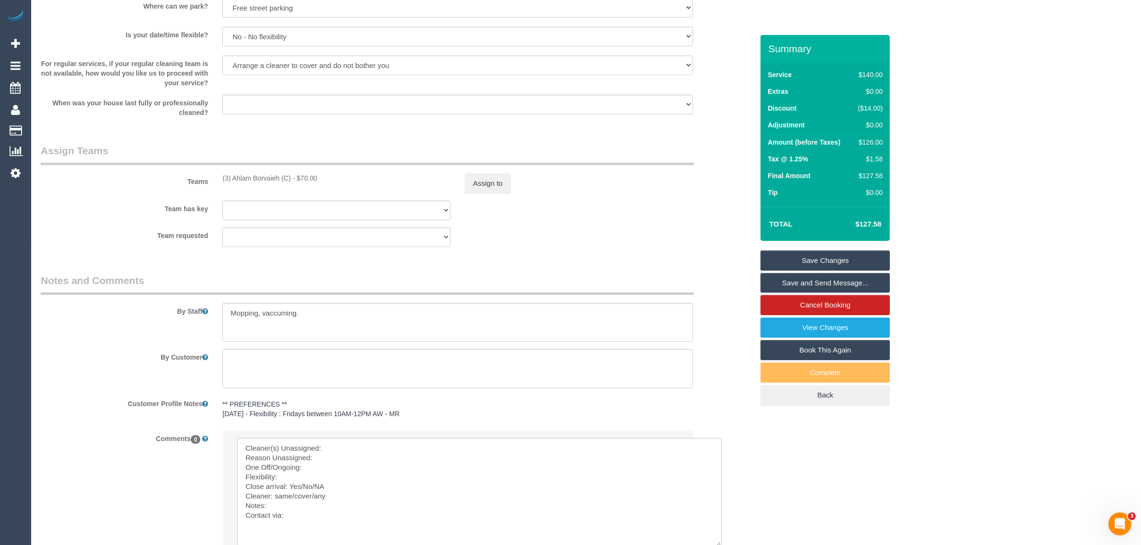
copy div "(3) [PERSON_NAME] (C)"
click at [377, 453] on textarea at bounding box center [479, 492] width 484 height 108
paste textarea "(3) [PERSON_NAME] (C)"
click at [343, 457] on textarea at bounding box center [479, 492] width 484 height 108
click at [492, 181] on button "Assign to" at bounding box center [488, 183] width 46 height 20
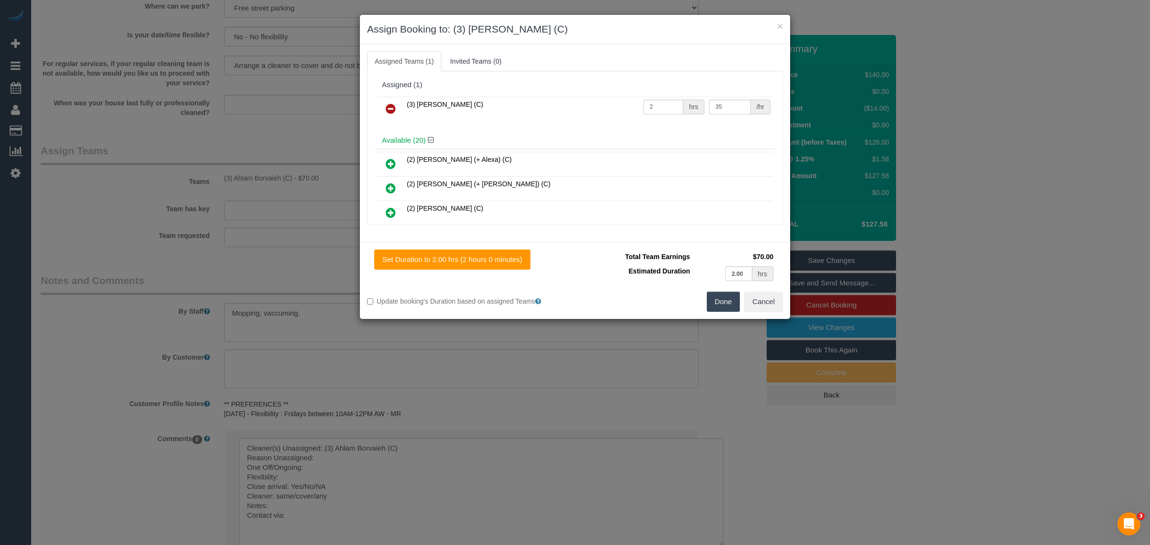
click at [392, 108] on icon at bounding box center [391, 108] width 10 height 11
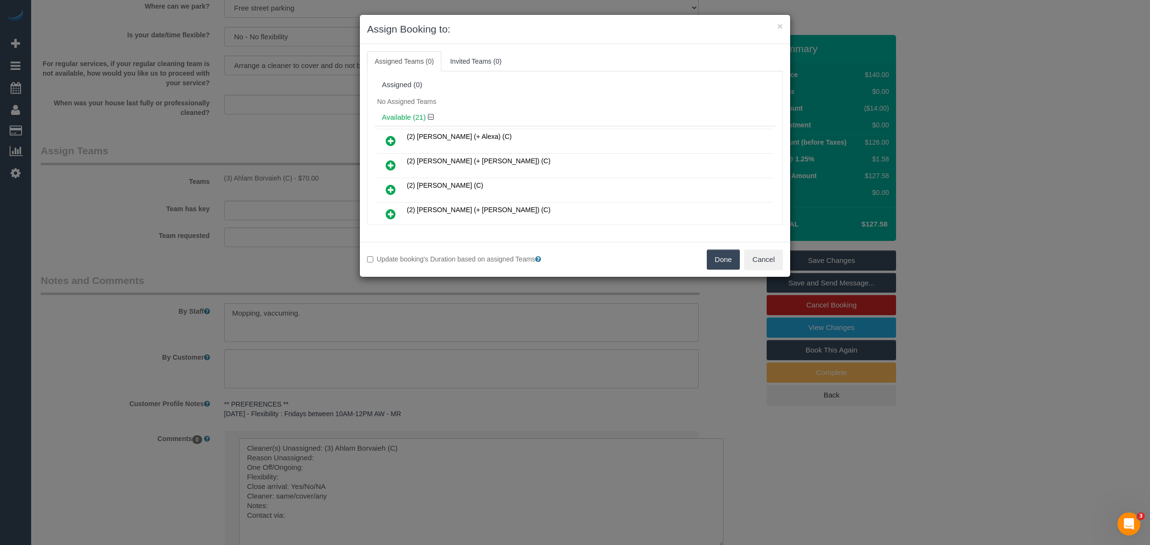
click at [710, 259] on button "Done" at bounding box center [724, 260] width 34 height 20
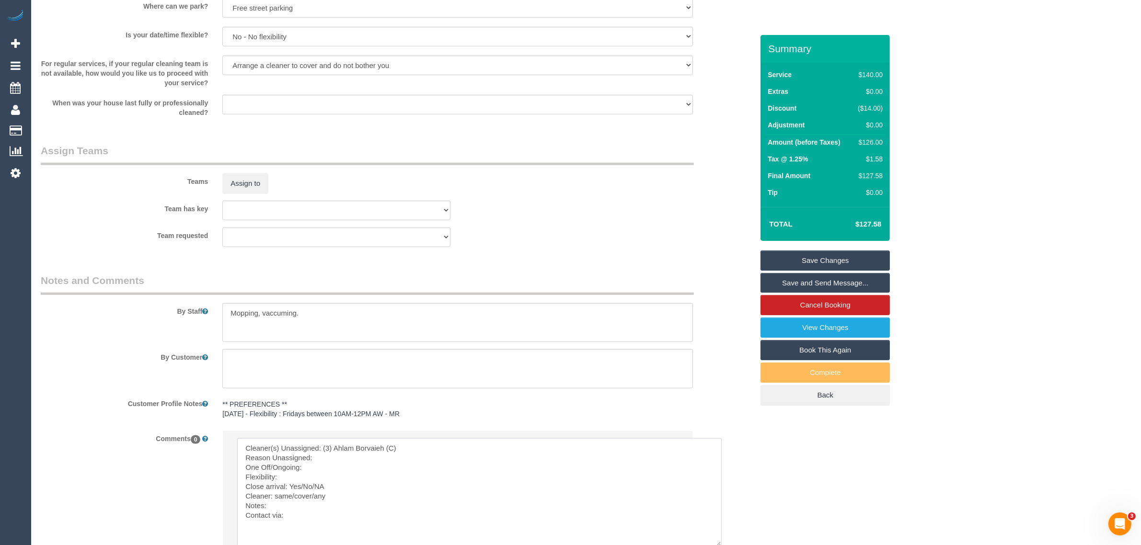
click at [358, 453] on textarea at bounding box center [479, 492] width 484 height 108
click at [346, 467] on textarea at bounding box center [479, 492] width 484 height 108
click at [361, 456] on textarea at bounding box center [479, 492] width 484 height 108
click at [377, 485] on textarea at bounding box center [479, 492] width 484 height 108
drag, startPoint x: 379, startPoint y: 484, endPoint x: 374, endPoint y: 491, distance: 9.2
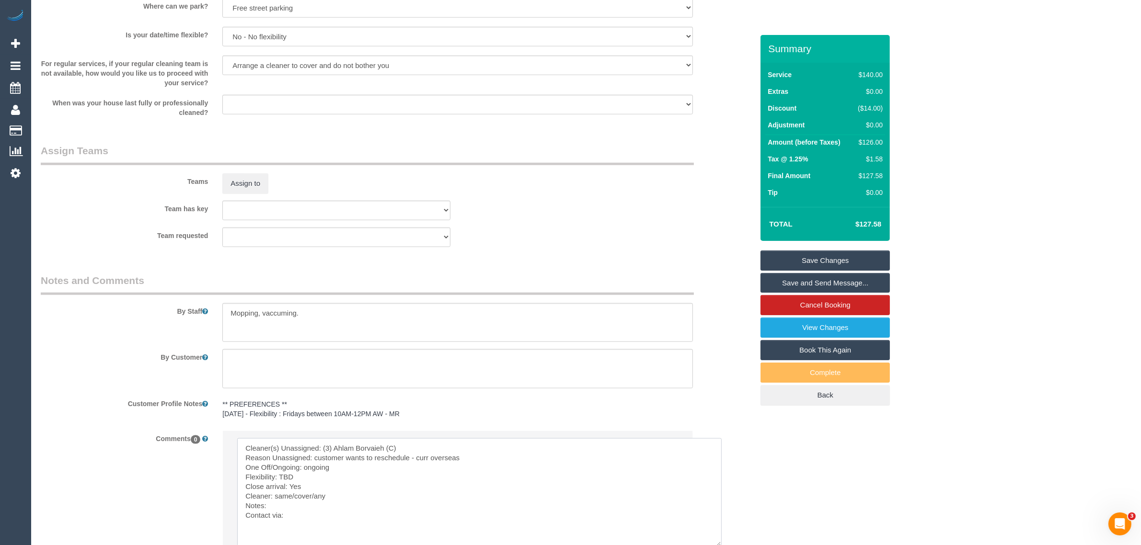
click at [379, 484] on textarea at bounding box center [479, 492] width 484 height 108
click at [371, 493] on textarea at bounding box center [479, 492] width 484 height 108
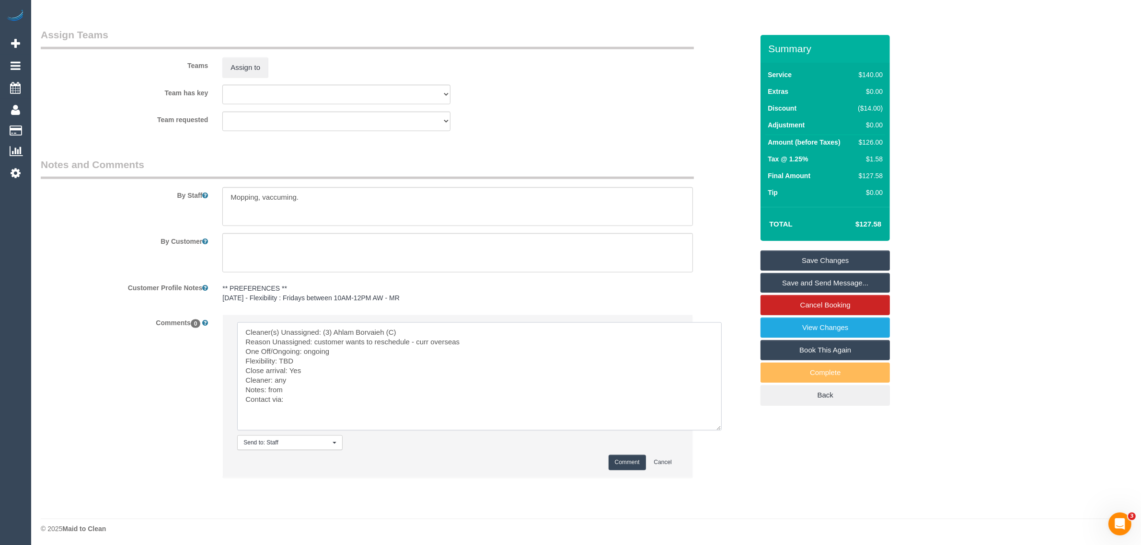
scroll to position [1426, 0]
click at [384, 399] on textarea at bounding box center [479, 374] width 484 height 108
type textarea "Cleaner(s) Unassigned: (3) Ahlam Borvaieh (C) Reason Unassigned: customer wants…"
click at [627, 465] on button "Comment" at bounding box center [626, 460] width 37 height 15
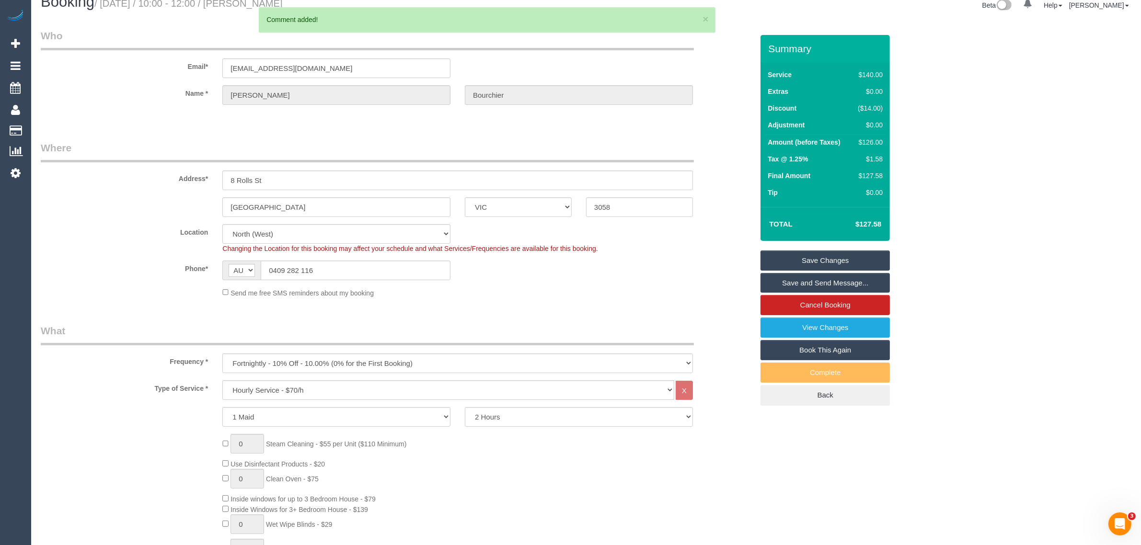
scroll to position [0, 0]
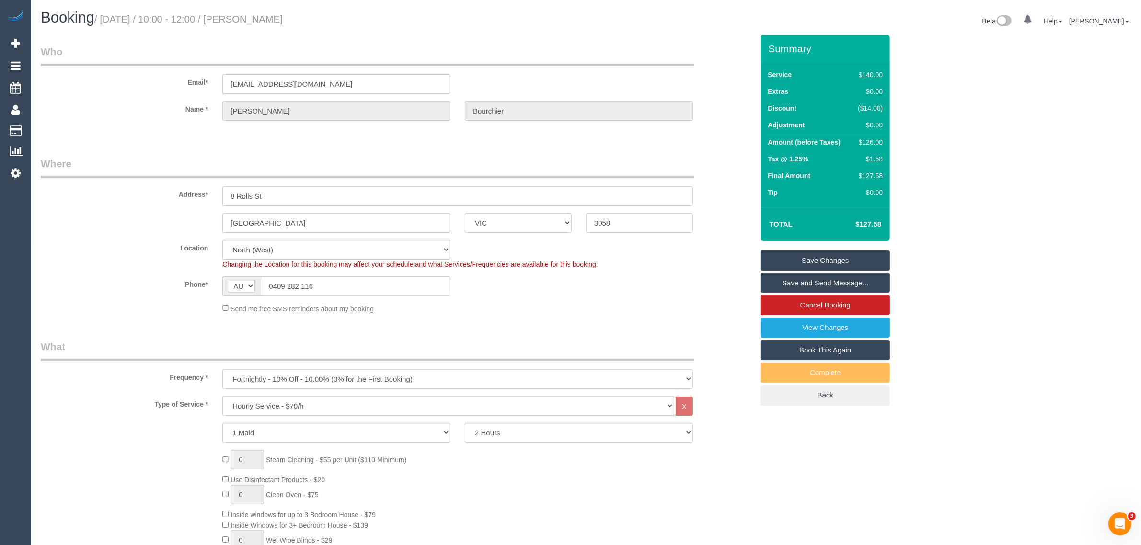
click at [771, 280] on link "Save and Send Message..." at bounding box center [824, 283] width 129 height 20
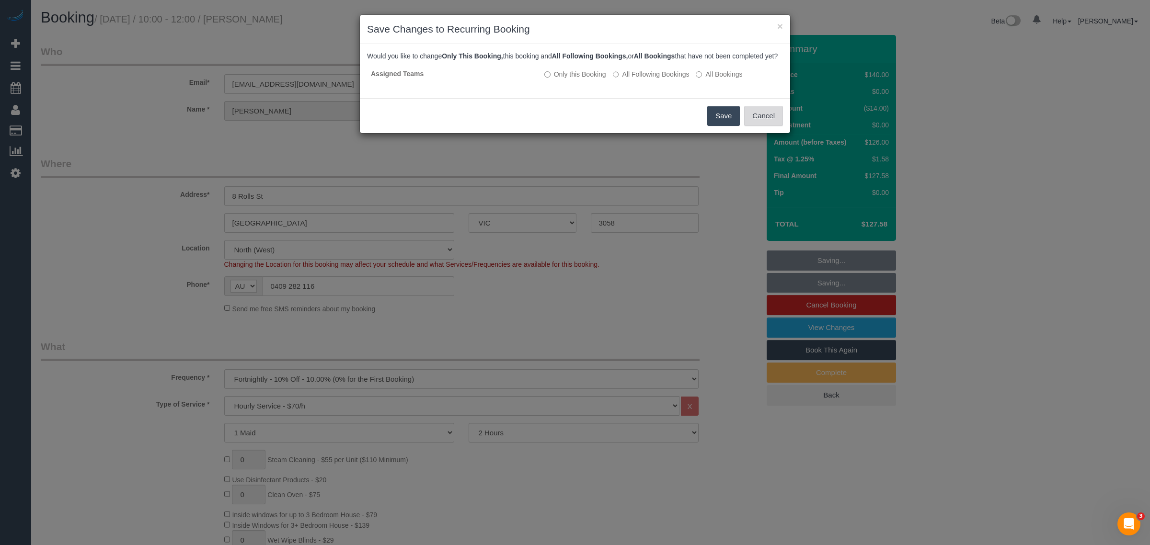
click at [753, 122] on button "Cancel" at bounding box center [763, 116] width 39 height 20
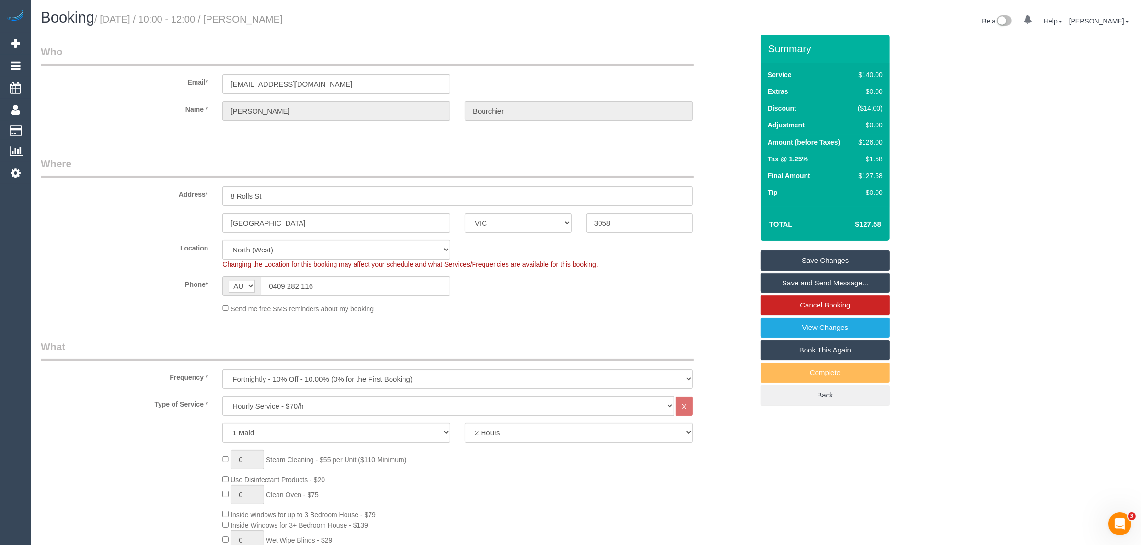
click at [837, 259] on link "Save Changes" at bounding box center [824, 261] width 129 height 20
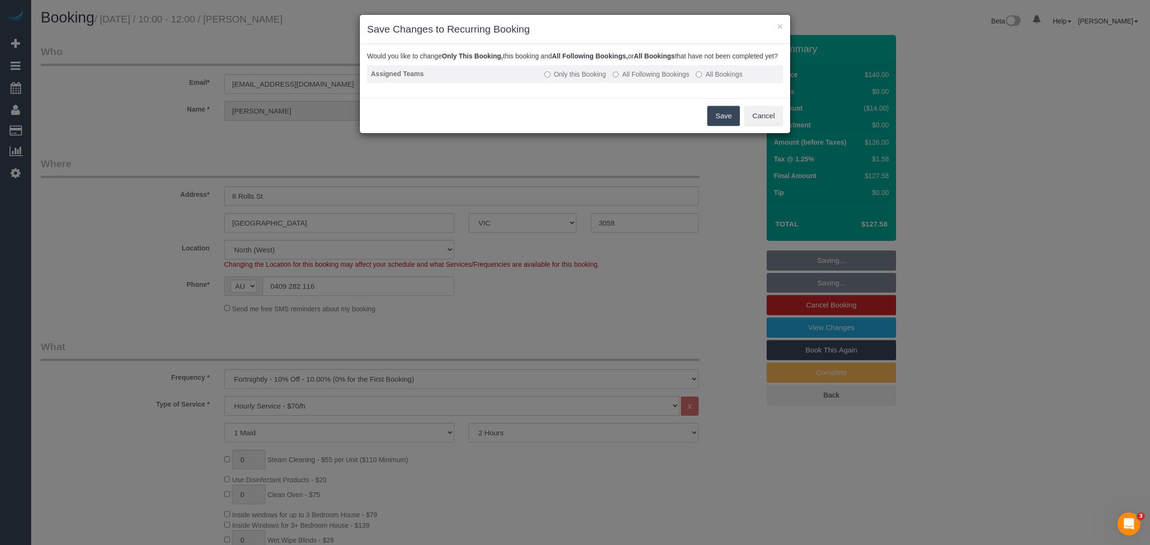
click at [654, 79] on label "All Following Bookings" at bounding box center [651, 74] width 77 height 10
click at [718, 121] on button "Save" at bounding box center [723, 116] width 33 height 20
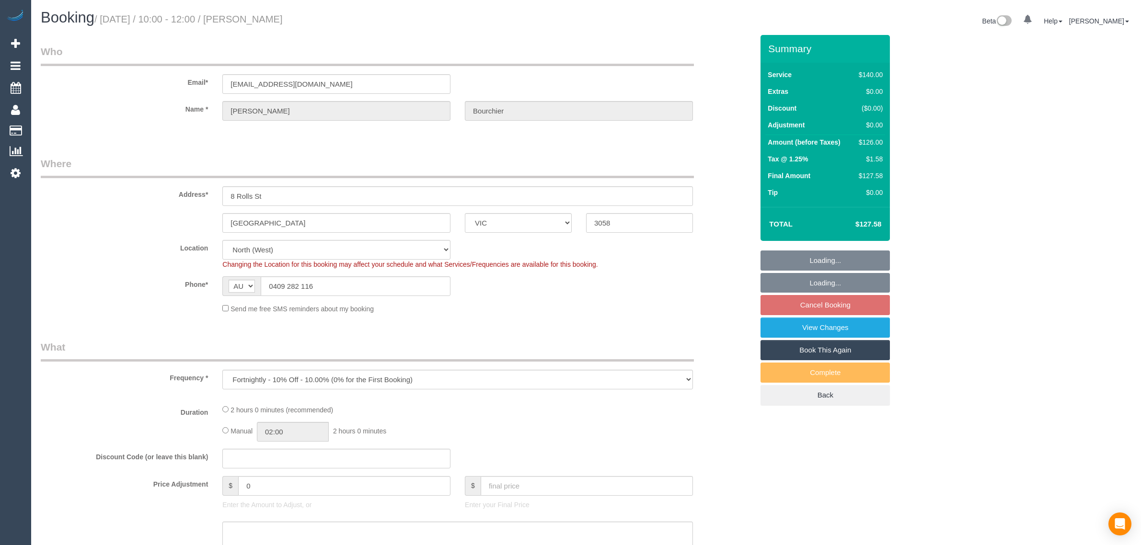
select select "VIC"
select select "number:27"
select select "number:14"
select select "number:19"
select select "number:25"
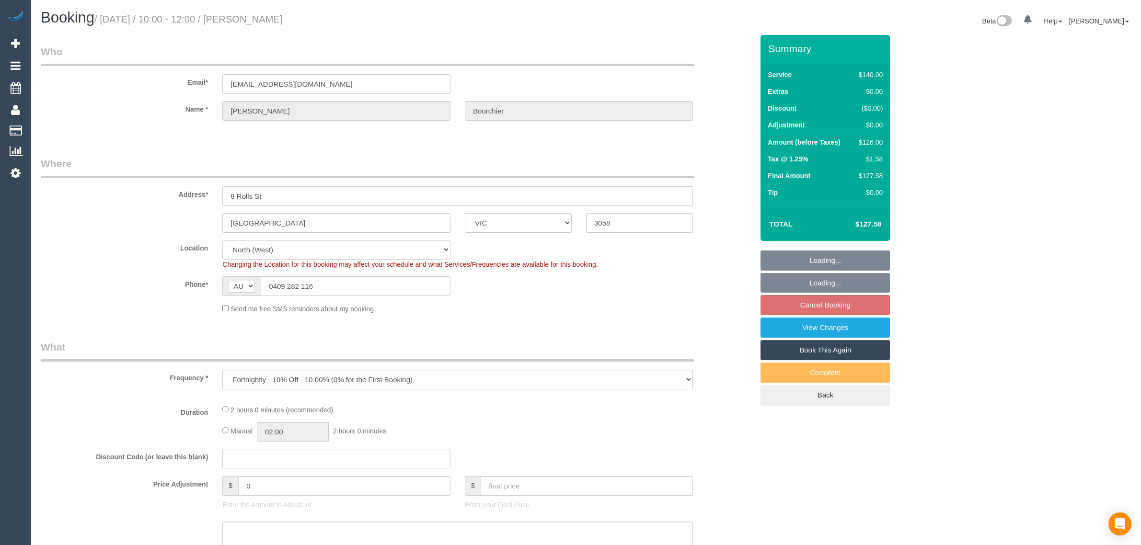
select select "number:33"
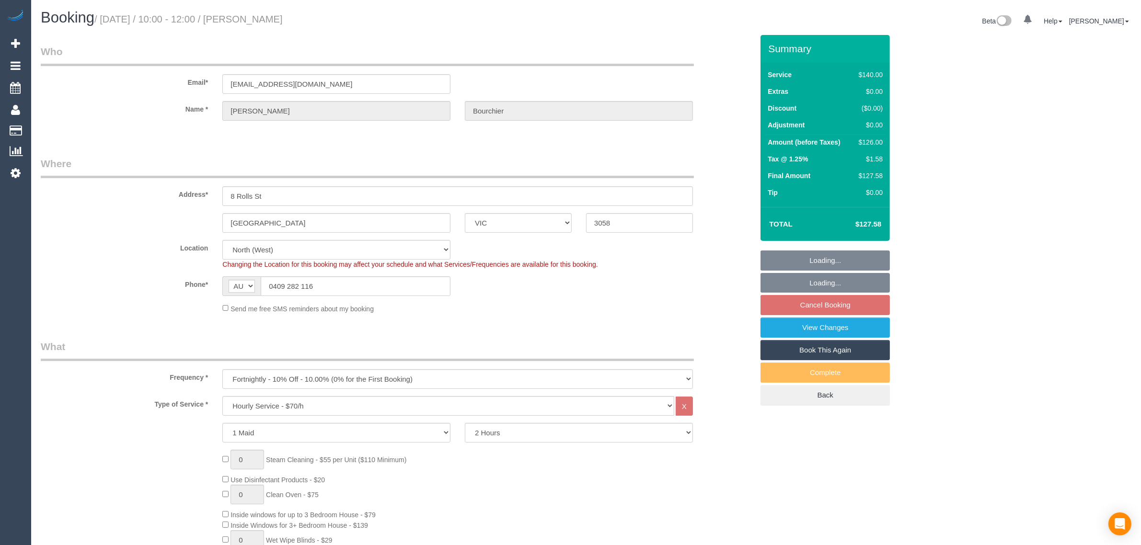
select select "object:1605"
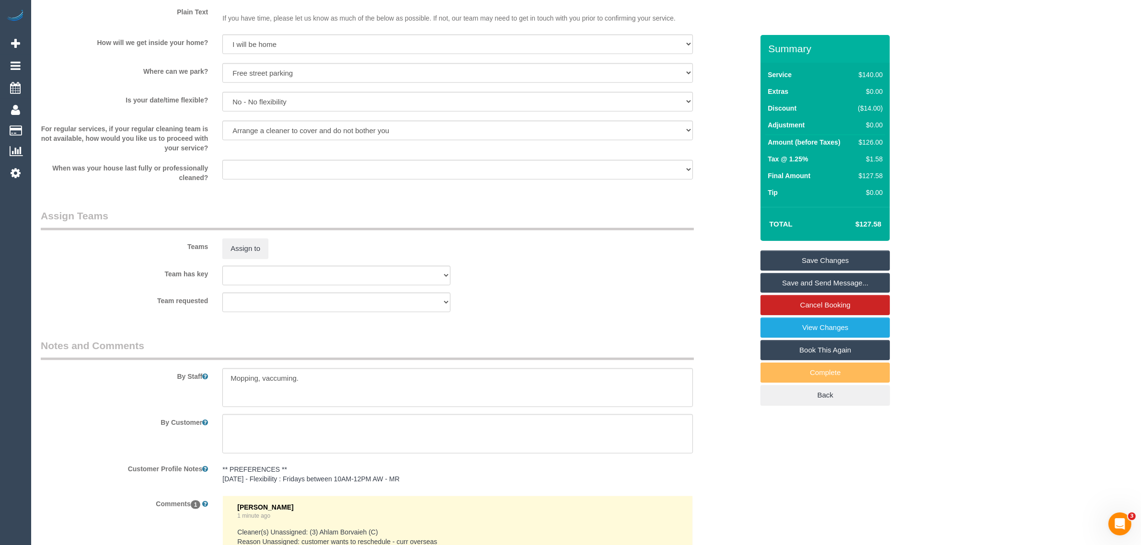
scroll to position [967, 0]
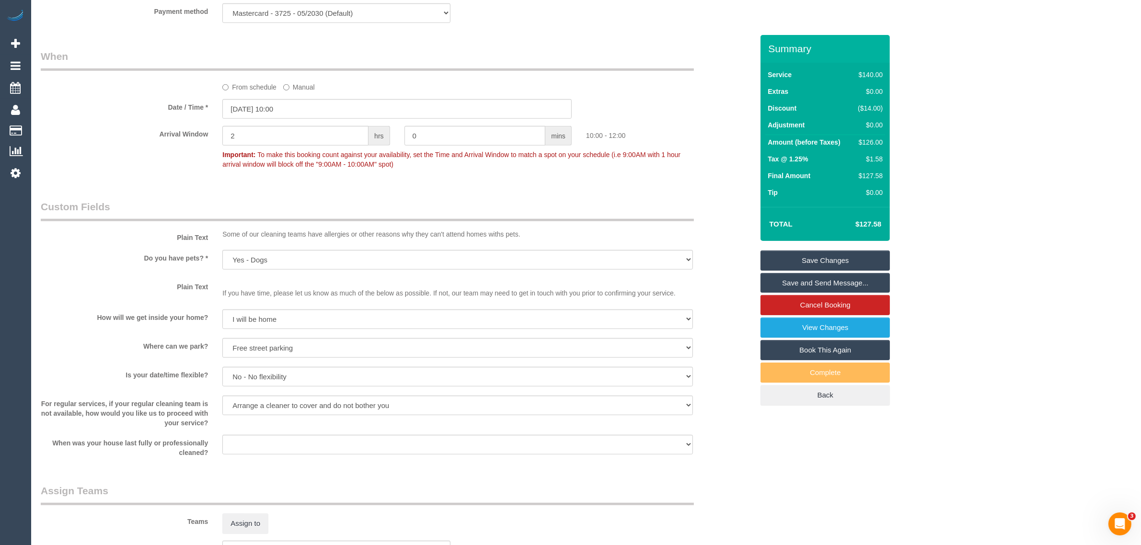
click at [232, 89] on label "From schedule" at bounding box center [249, 85] width 54 height 13
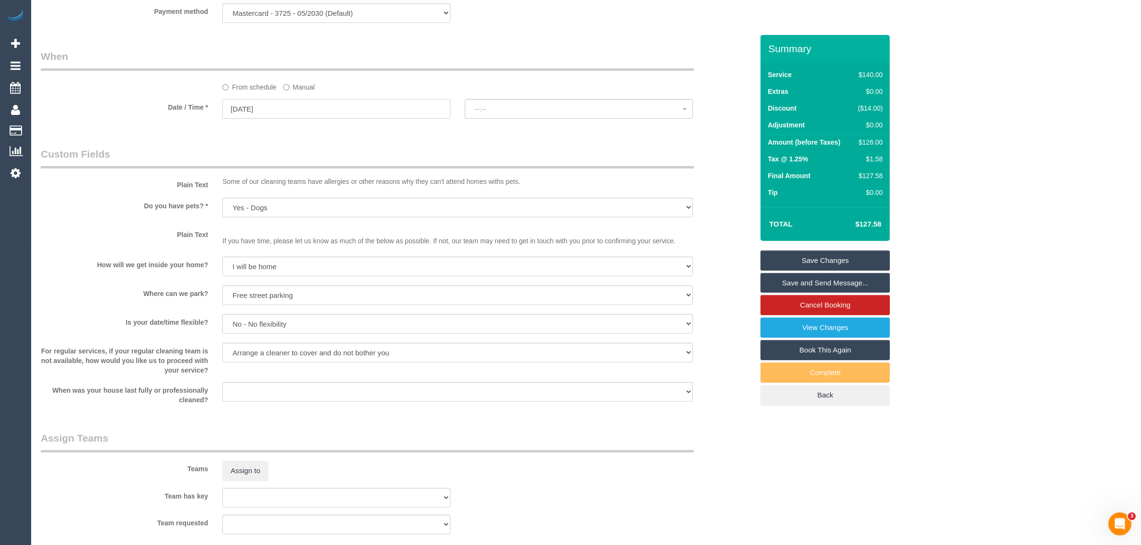
click at [269, 106] on input "26/09/2025" at bounding box center [336, 109] width 228 height 20
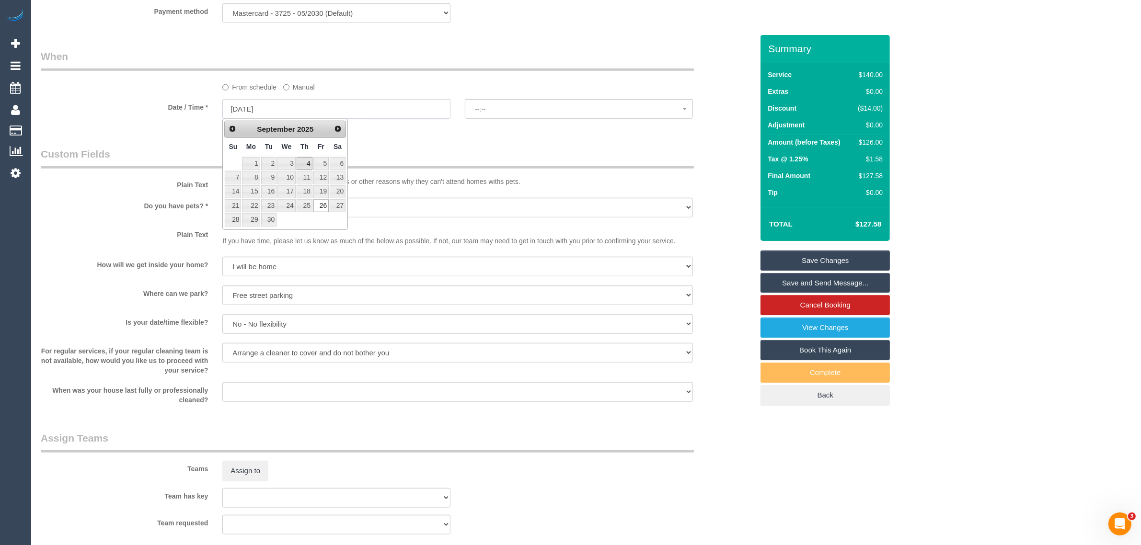
select select "spot18"
click at [320, 188] on link "19" at bounding box center [320, 191] width 15 height 13
type input "19/09/2025"
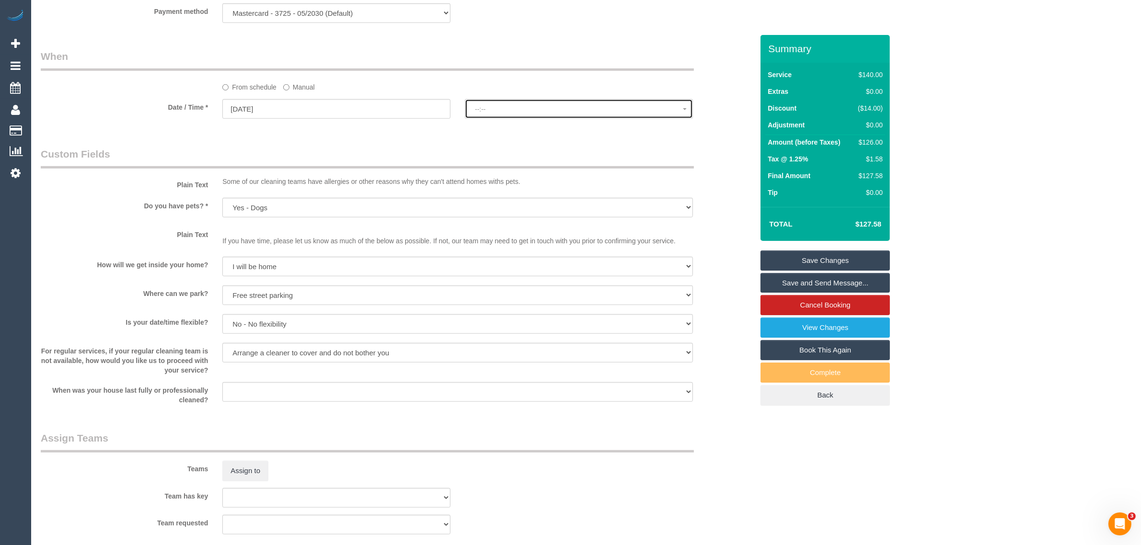
click at [515, 112] on span "--:--" at bounding box center [579, 109] width 208 height 8
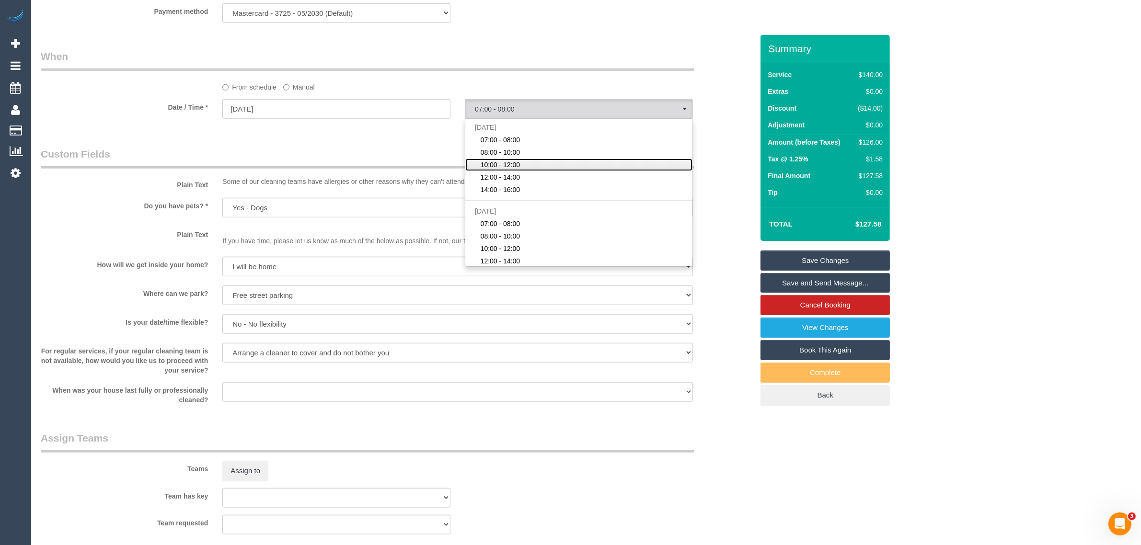
click at [531, 166] on link "10:00 - 12:00" at bounding box center [578, 165] width 227 height 12
select select "spot37"
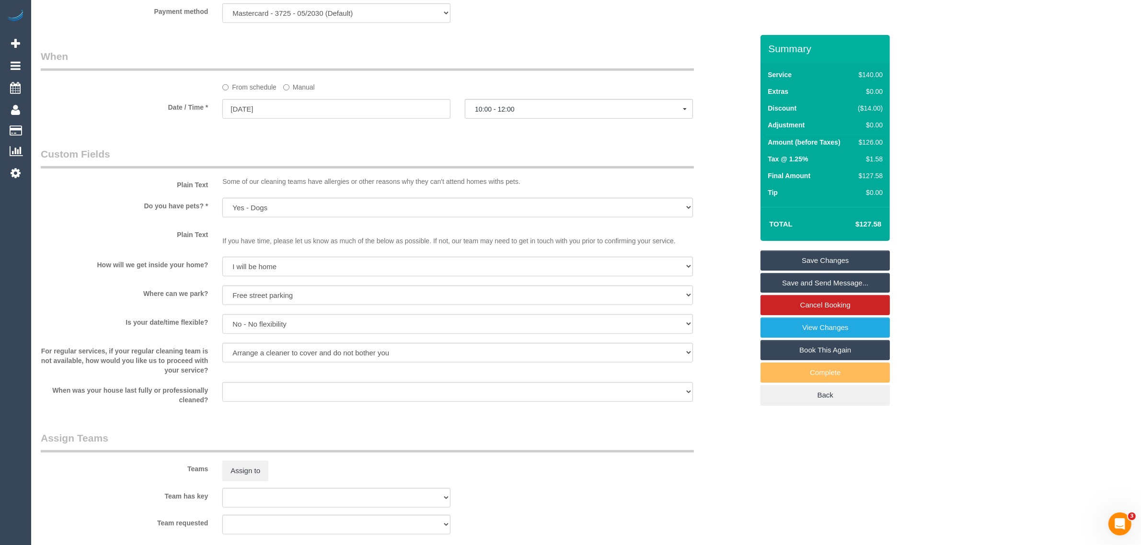
click at [478, 151] on legend "Custom Fields" at bounding box center [367, 158] width 653 height 22
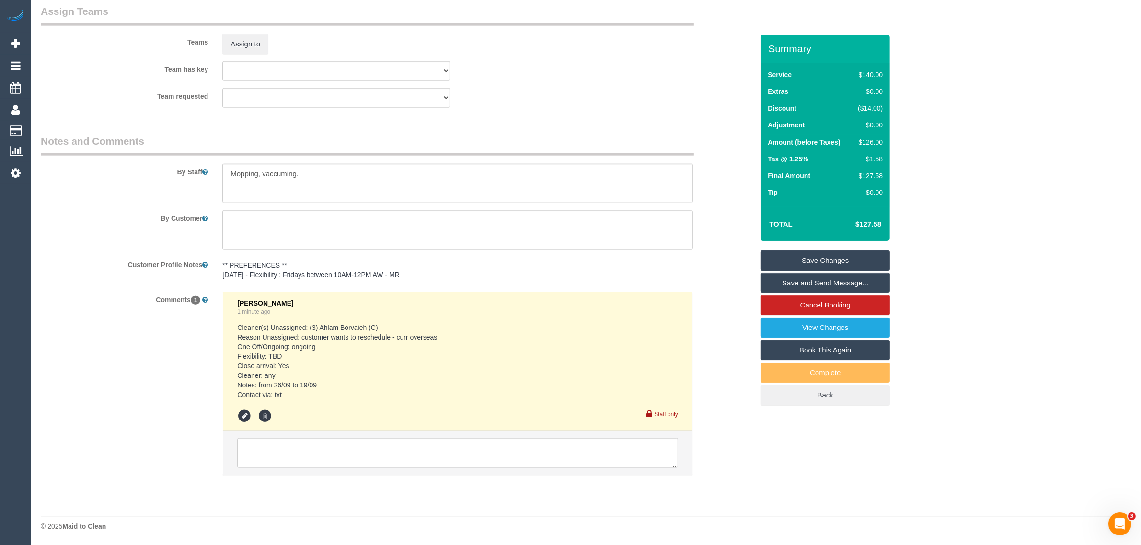
click at [848, 255] on link "Save Changes" at bounding box center [824, 261] width 129 height 20
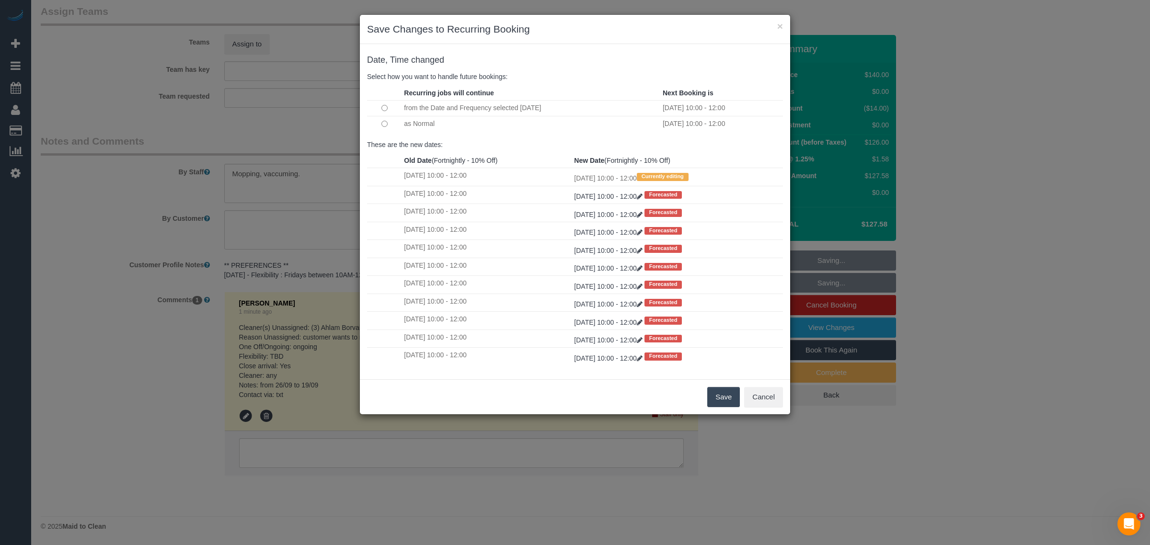
click at [715, 394] on button "Save" at bounding box center [723, 397] width 33 height 20
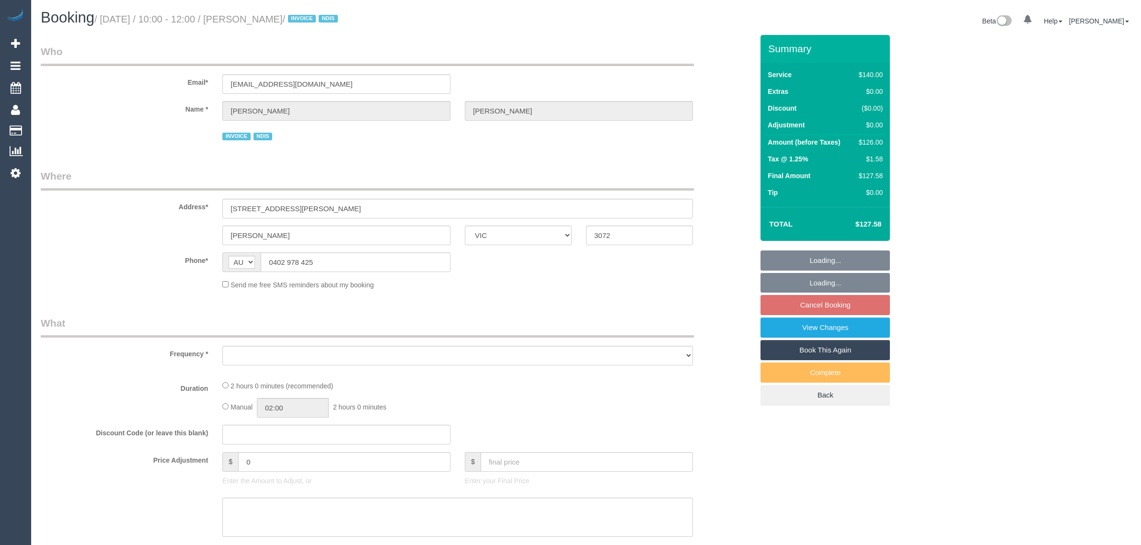
select select "VIC"
select select "number:28"
select select "number:14"
select select "number:18"
select select "number:25"
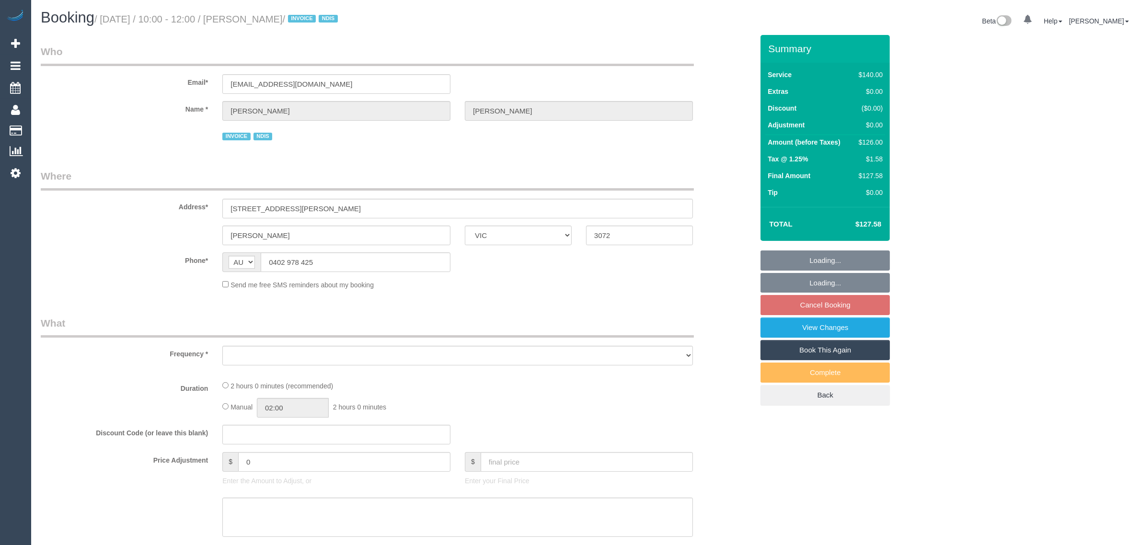
select select "number:34"
select select "number:13"
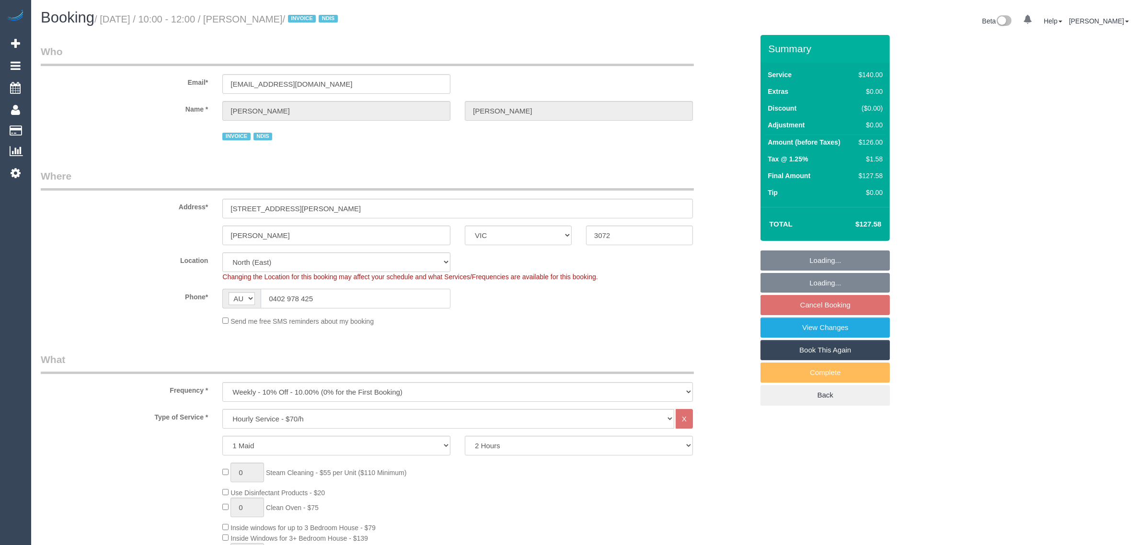
click at [363, 302] on input "0402 978 425" at bounding box center [356, 299] width 190 height 20
select select "object:1463"
select select "spot1"
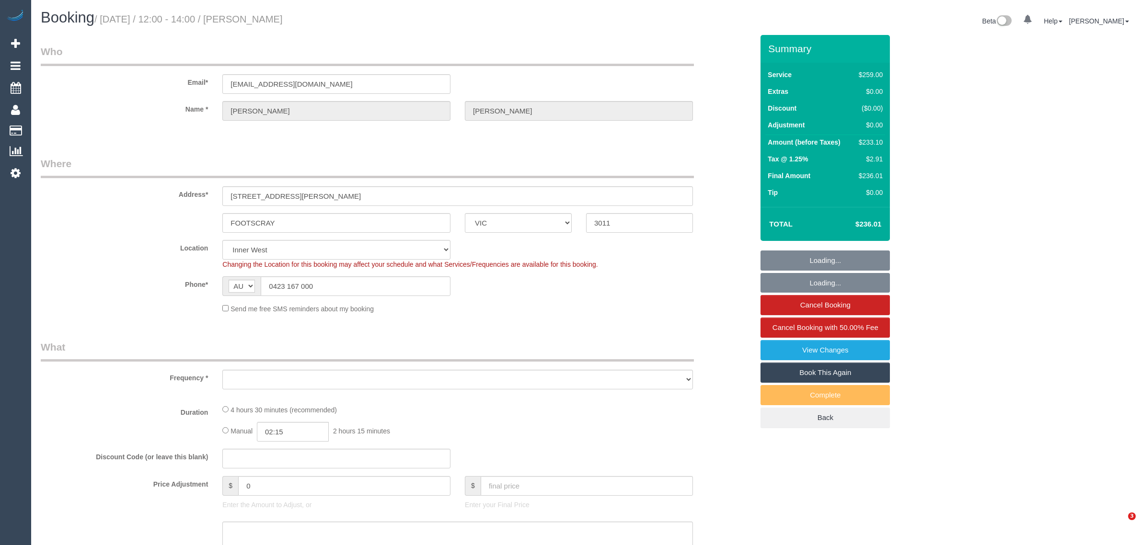
select select "VIC"
select select "number:30"
select select "number:15"
select select "number:19"
select select "number:22"
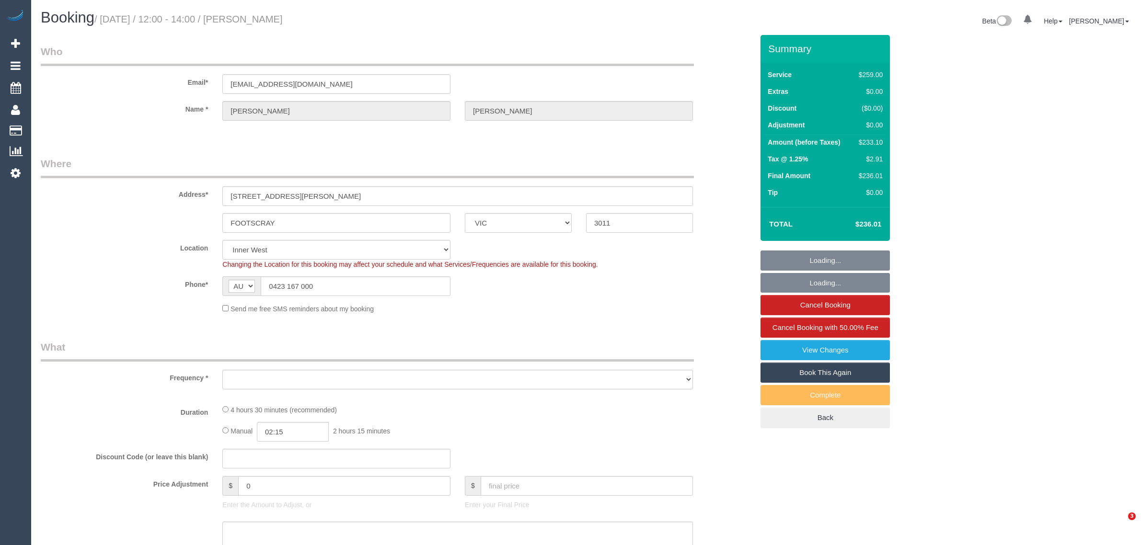
select select "number:33"
select select "number:12"
select select "object:689"
click at [338, 284] on input "0423 167 000" at bounding box center [356, 286] width 190 height 20
select select "57831"
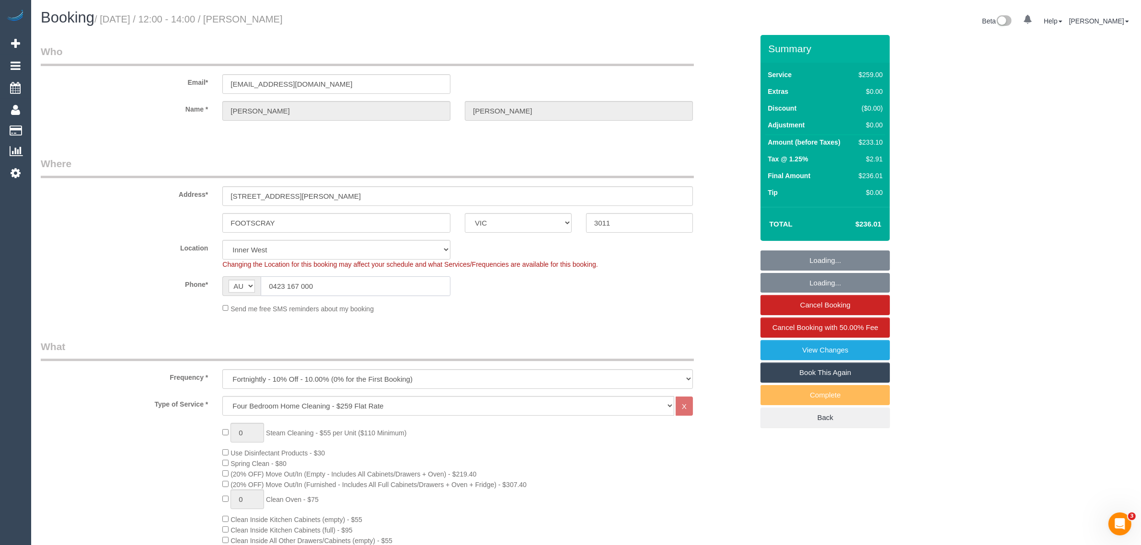
select select "object:1490"
select select "spot1"
